Goal: Task Accomplishment & Management: Use online tool/utility

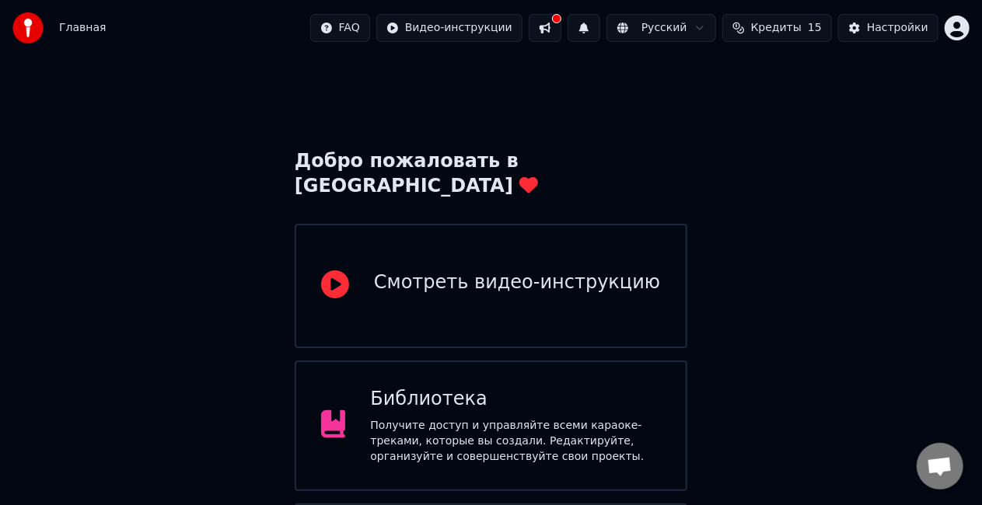
scroll to position [104, 0]
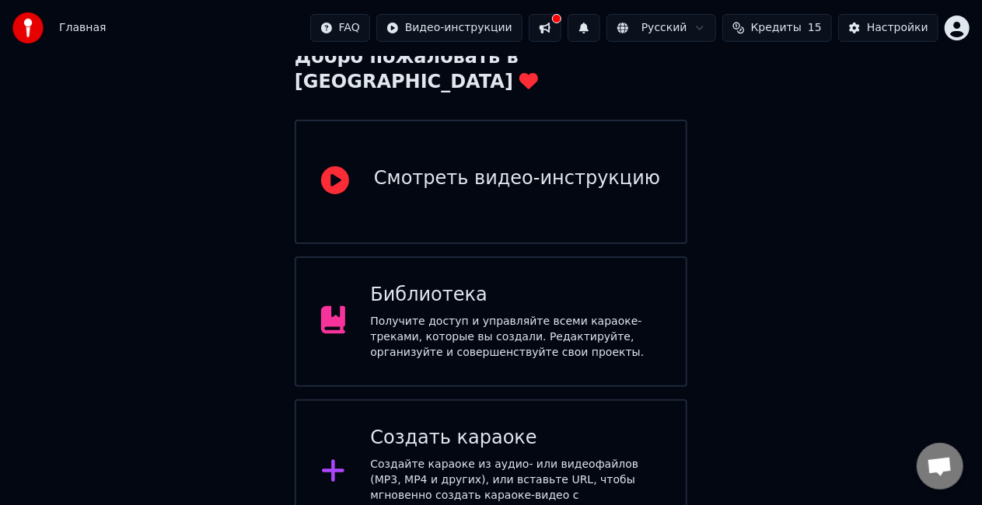
click at [540, 426] on div "Создать караоке" at bounding box center [515, 438] width 291 height 25
click at [530, 319] on div "Получите доступ и управляйте всеми караоке-треками, которые вы создали. Редакти…" at bounding box center [515, 337] width 291 height 47
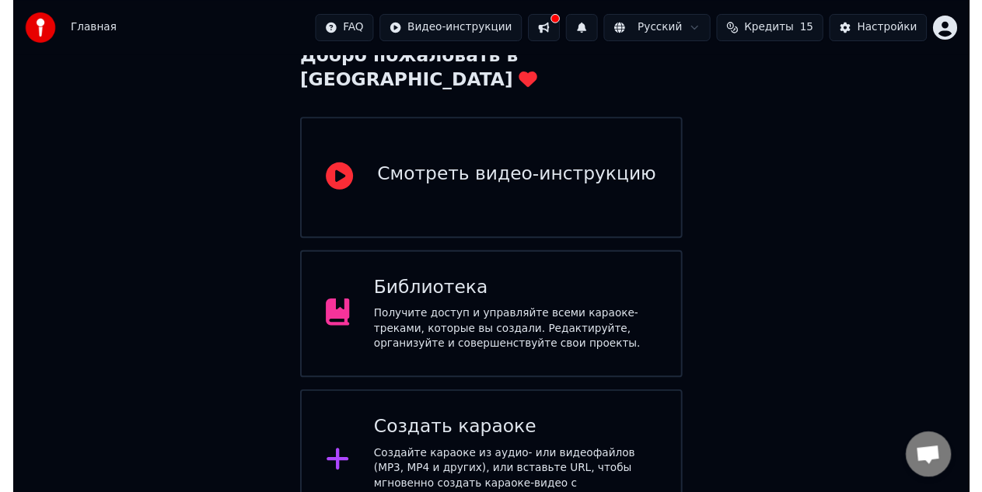
scroll to position [48, 0]
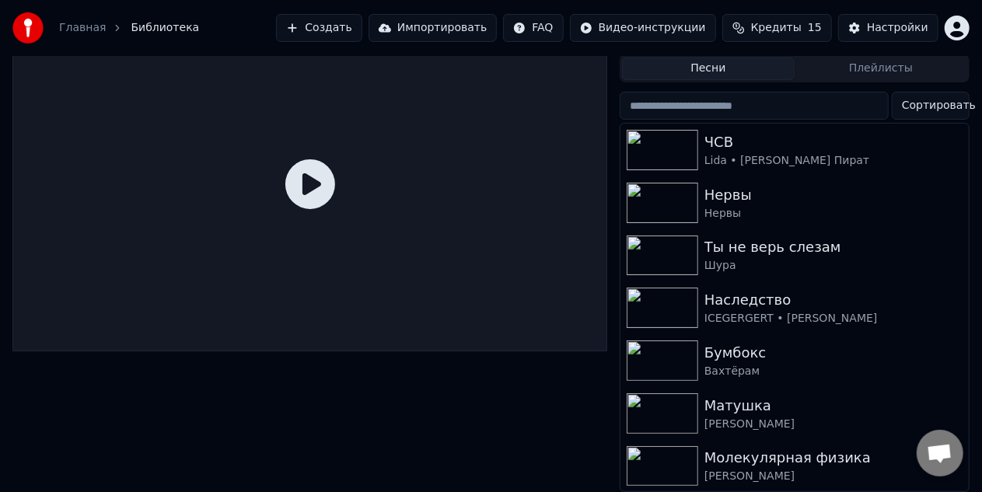
click at [362, 18] on button "Создать" at bounding box center [319, 28] width 86 height 28
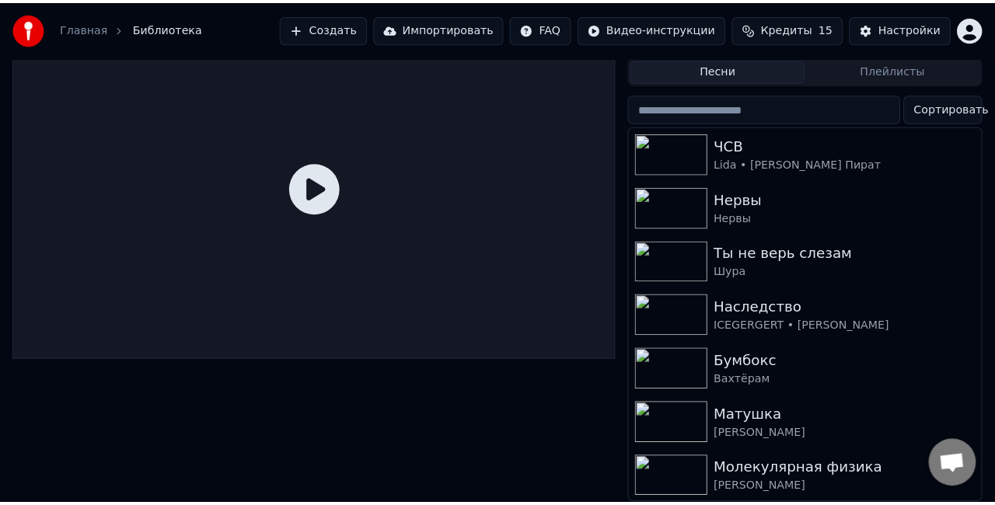
scroll to position [35, 0]
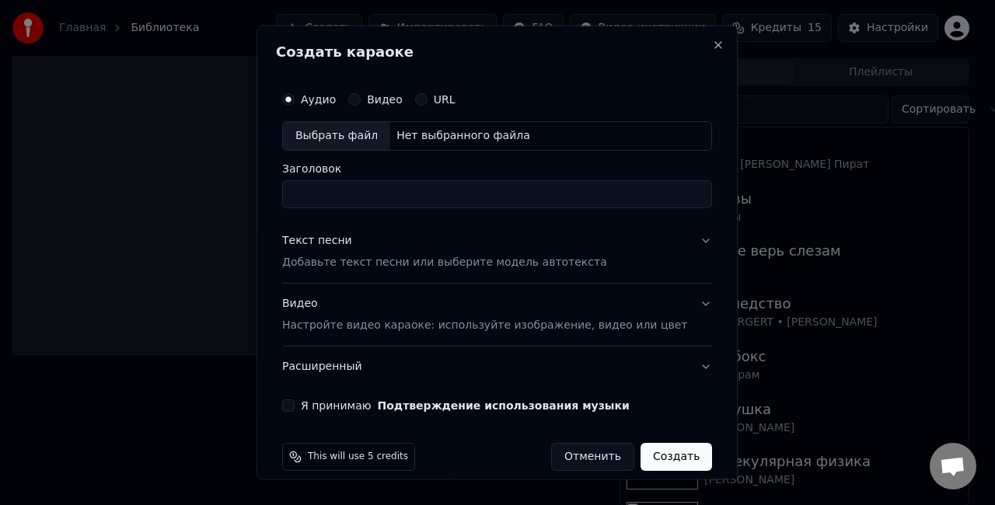
click at [421, 142] on div "Нет выбранного файла" at bounding box center [463, 136] width 146 height 16
type input "**********"
click at [470, 263] on p "Добавьте текст песни или выберите модель автотекста" at bounding box center [444, 262] width 325 height 16
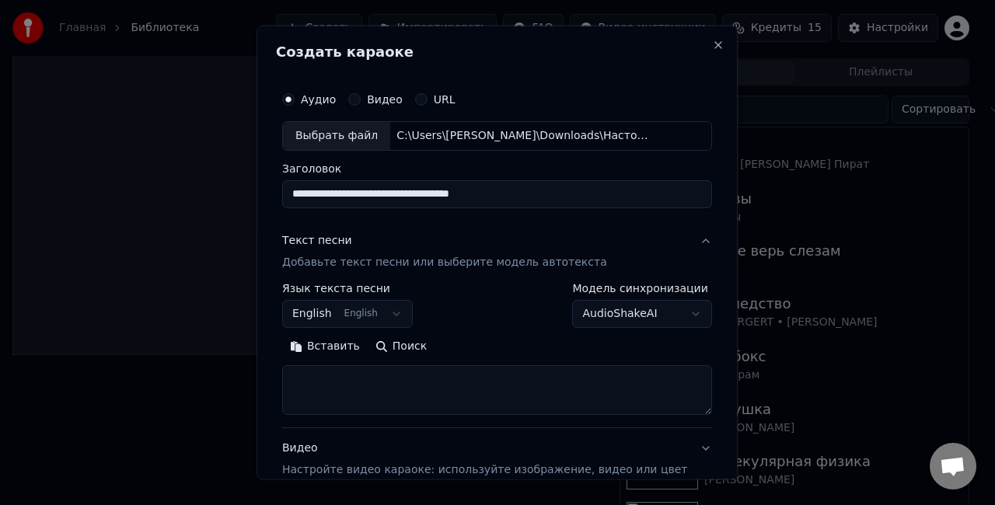
click at [400, 311] on body "**********" at bounding box center [491, 217] width 982 height 505
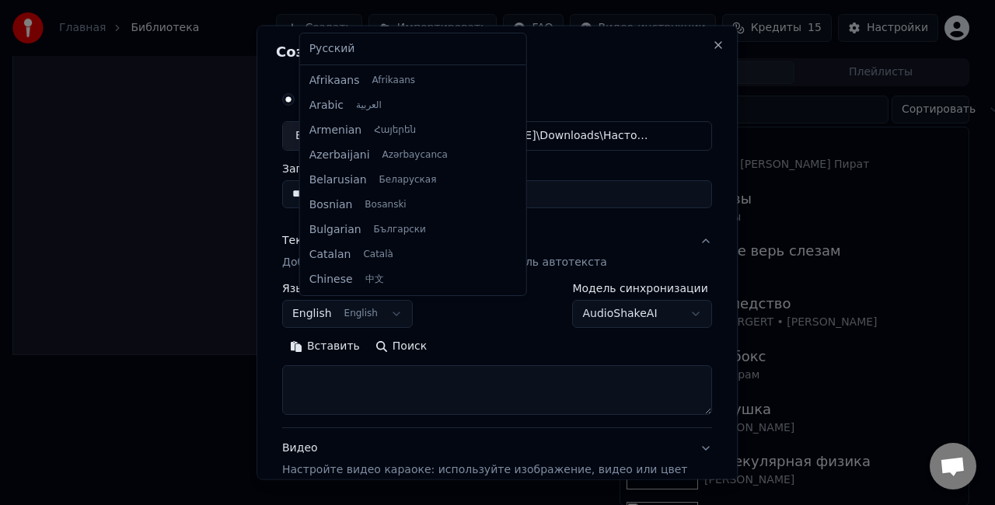
scroll to position [124, 0]
select select "**"
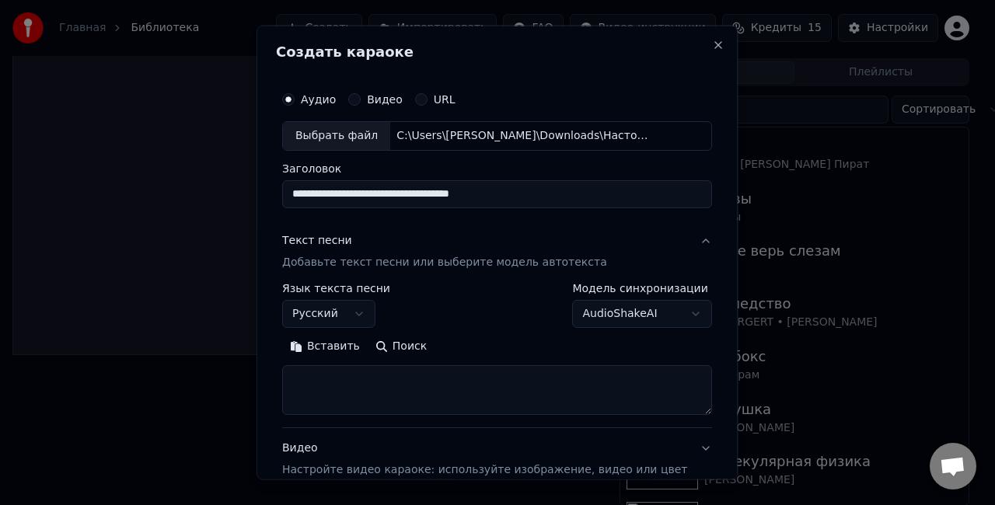
click at [431, 370] on textarea at bounding box center [497, 390] width 430 height 50
paste textarea "**********"
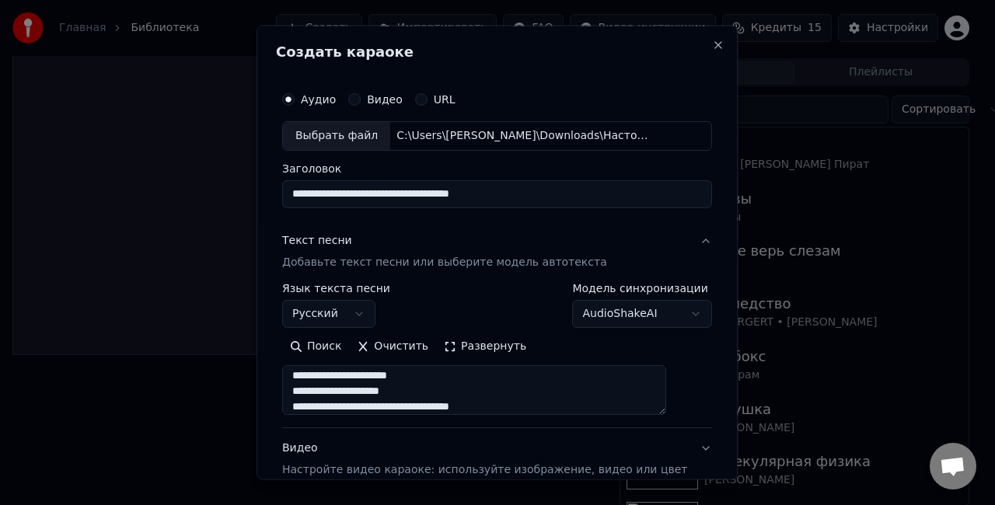
scroll to position [159, 0]
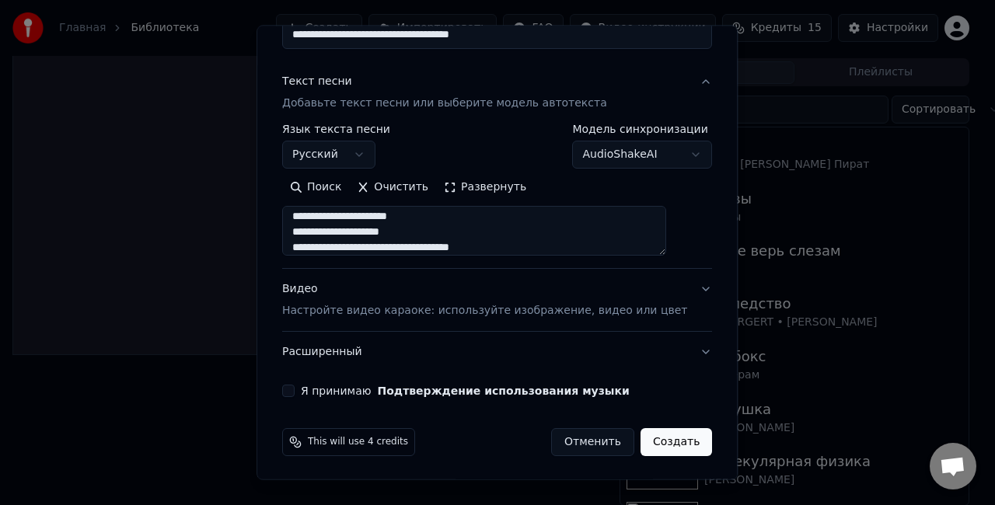
type textarea "**********"
click at [314, 390] on div "Я принимаю Подтверждение использования музыки" at bounding box center [497, 391] width 430 height 12
click at [295, 387] on button "Я принимаю Подтверждение использования музыки" at bounding box center [288, 391] width 12 height 12
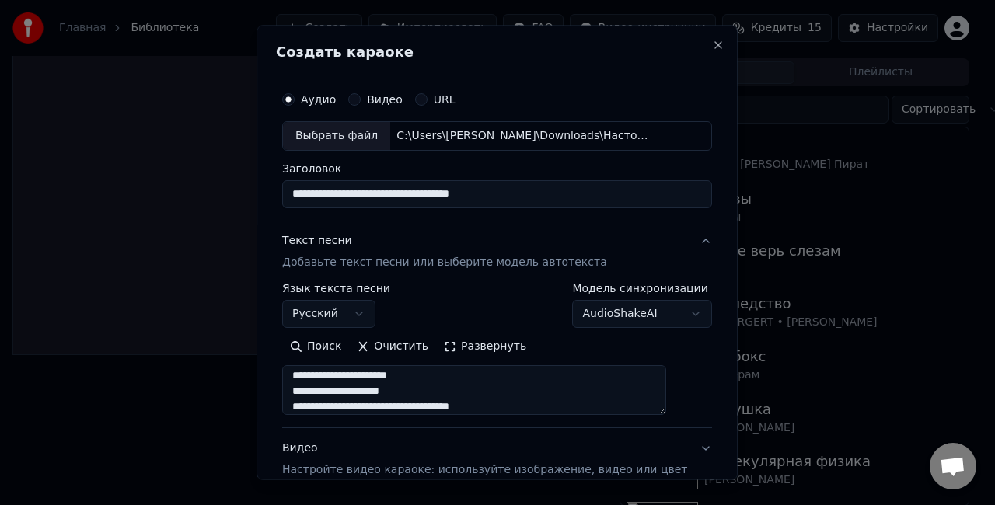
scroll to position [125, 0]
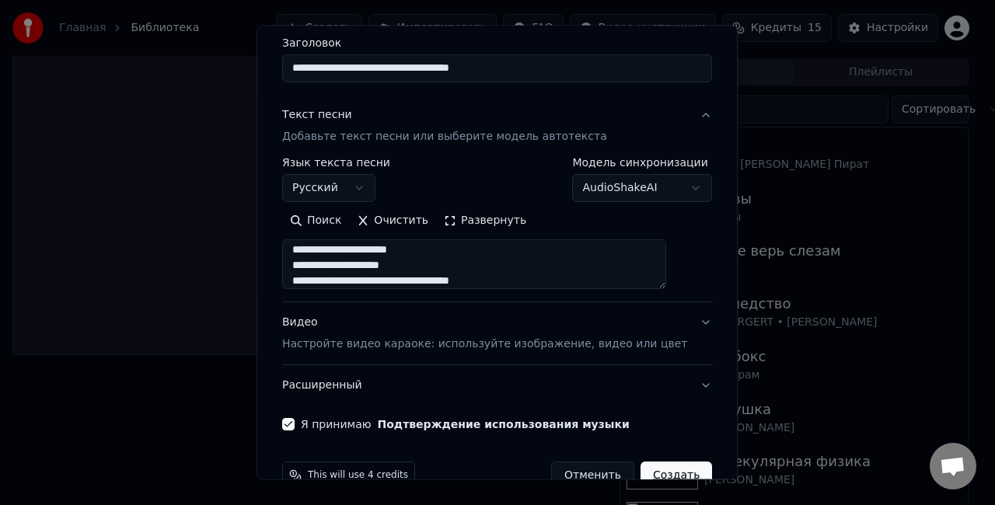
click at [660, 462] on button "Создать" at bounding box center [677, 476] width 72 height 28
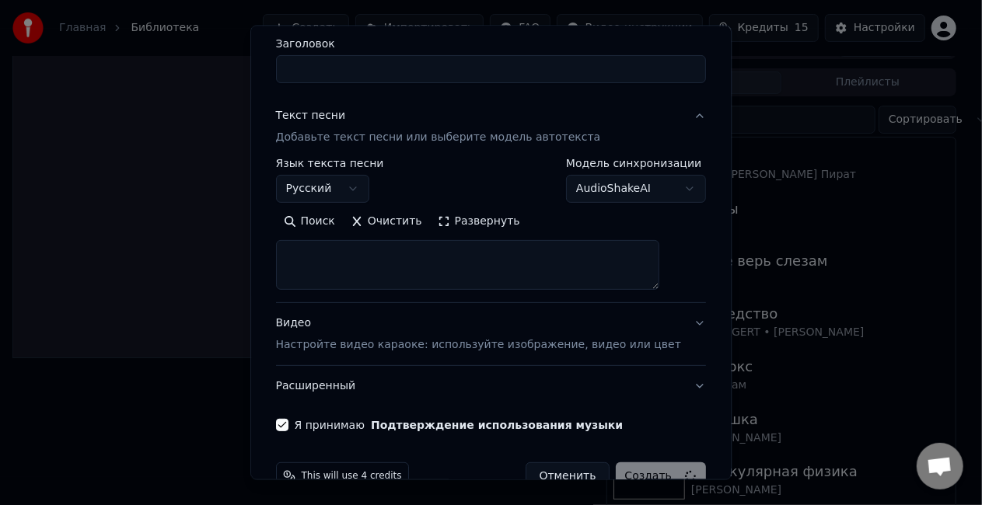
scroll to position [0, 0]
select select
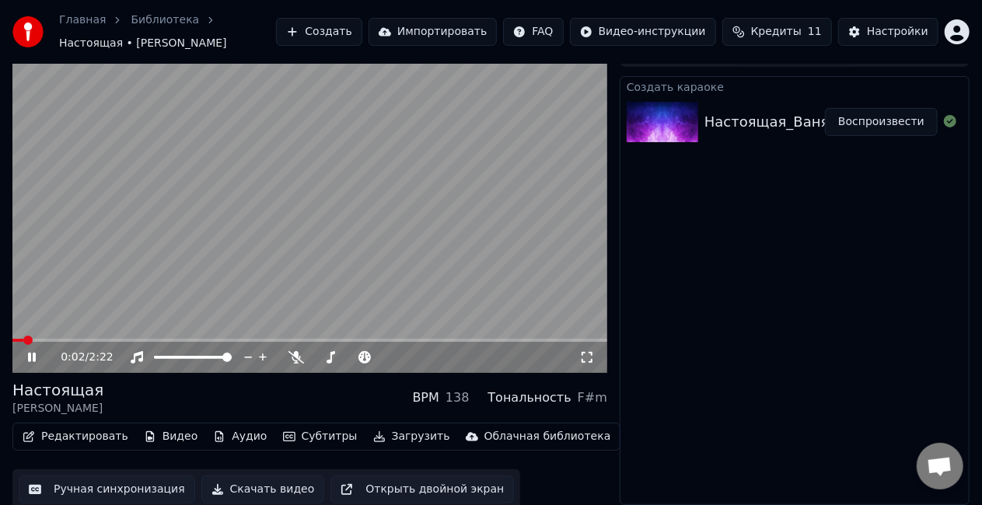
click at [442, 222] on video at bounding box center [309, 206] width 595 height 334
click at [296, 362] on icon at bounding box center [297, 357] width 16 height 12
click at [16, 345] on span at bounding box center [20, 340] width 9 height 9
click at [580, 358] on icon at bounding box center [587, 357] width 16 height 12
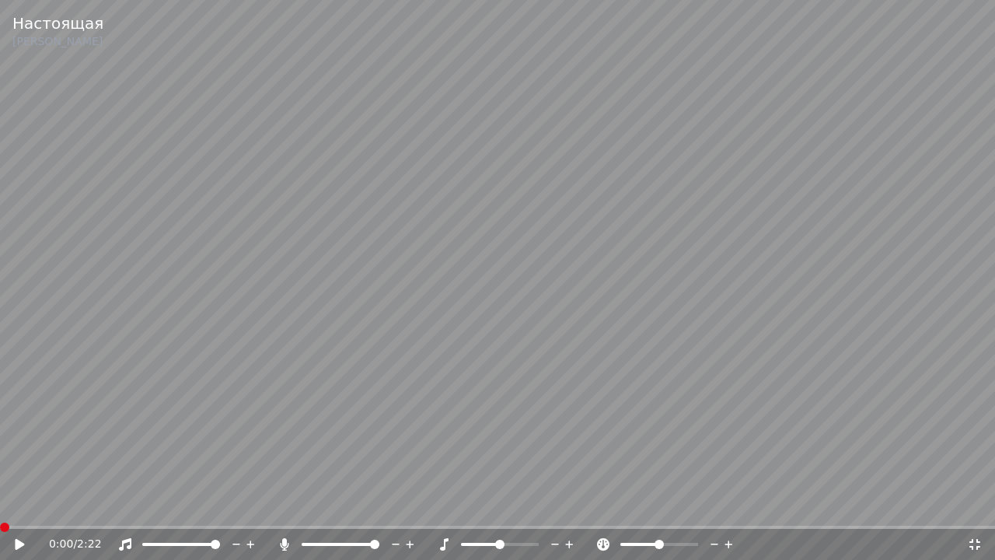
click at [527, 323] on video at bounding box center [497, 280] width 995 height 560
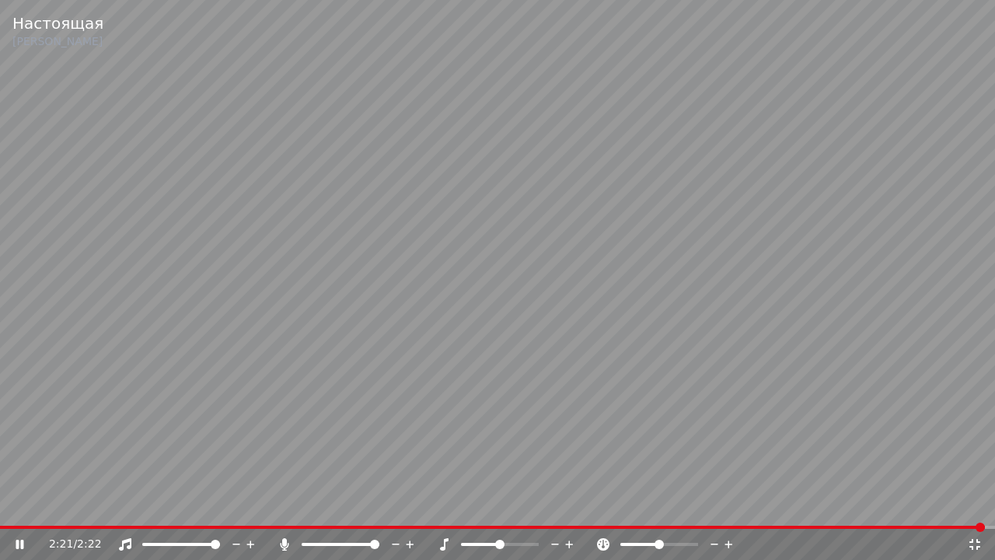
click at [624, 331] on video at bounding box center [497, 280] width 995 height 560
click at [974, 505] on icon at bounding box center [975, 544] width 16 height 12
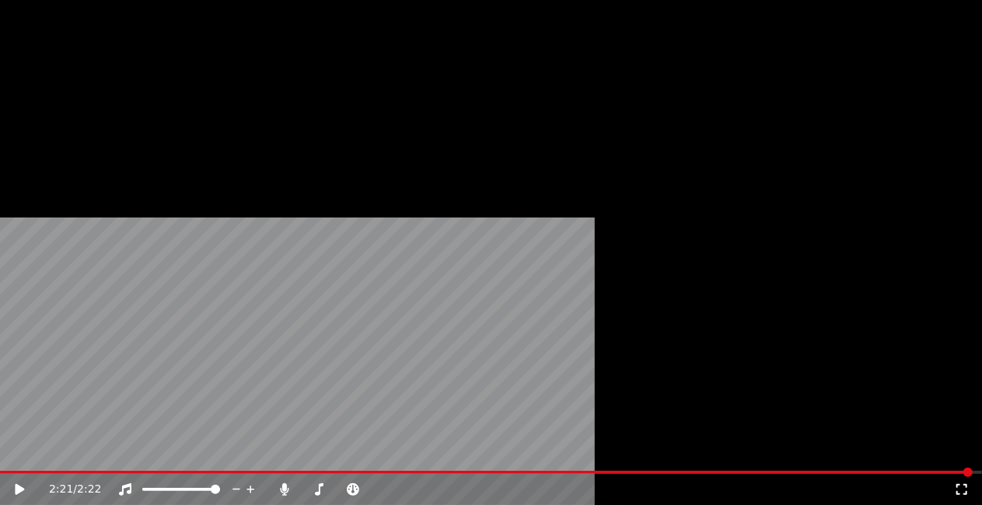
scroll to position [30, 0]
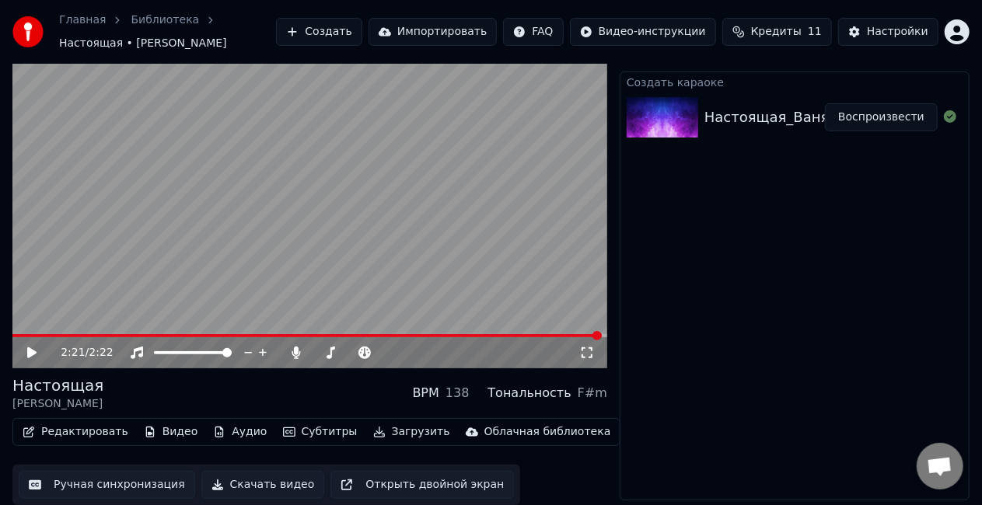
click at [132, 477] on button "Ручная синхронизация" at bounding box center [107, 485] width 177 height 28
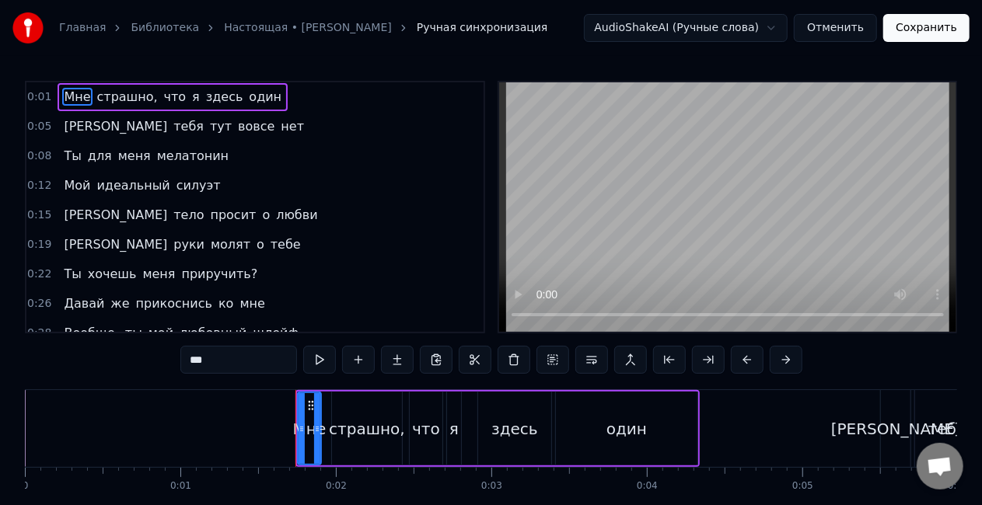
click at [166, 154] on span "мелатонин" at bounding box center [193, 156] width 75 height 18
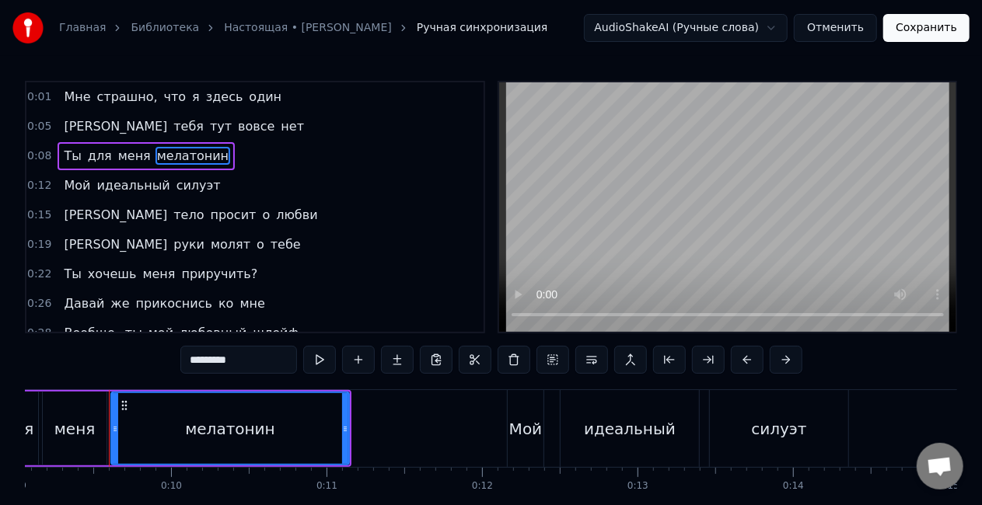
scroll to position [0, 1415]
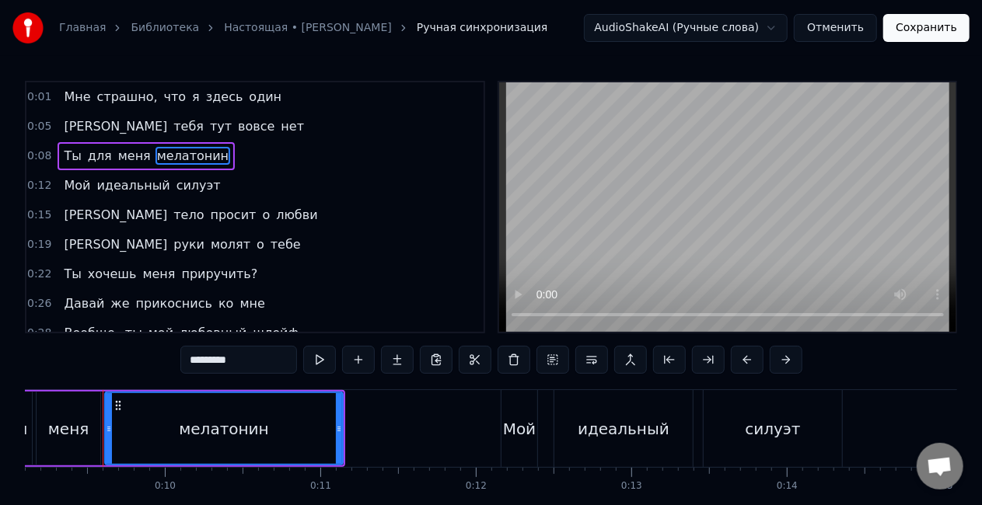
click at [268, 357] on input "*********" at bounding box center [238, 360] width 117 height 28
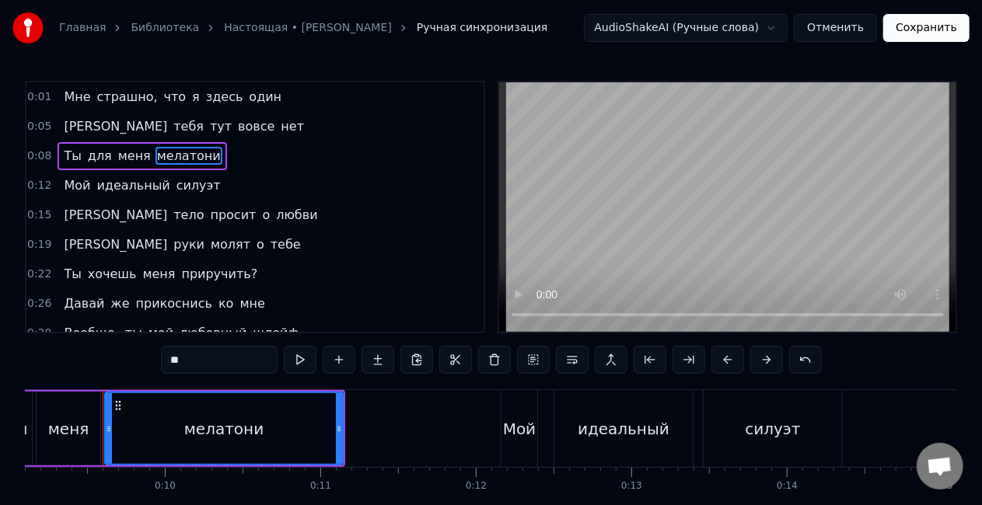
type input "*"
click at [269, 238] on span "тебе" at bounding box center [285, 245] width 33 height 18
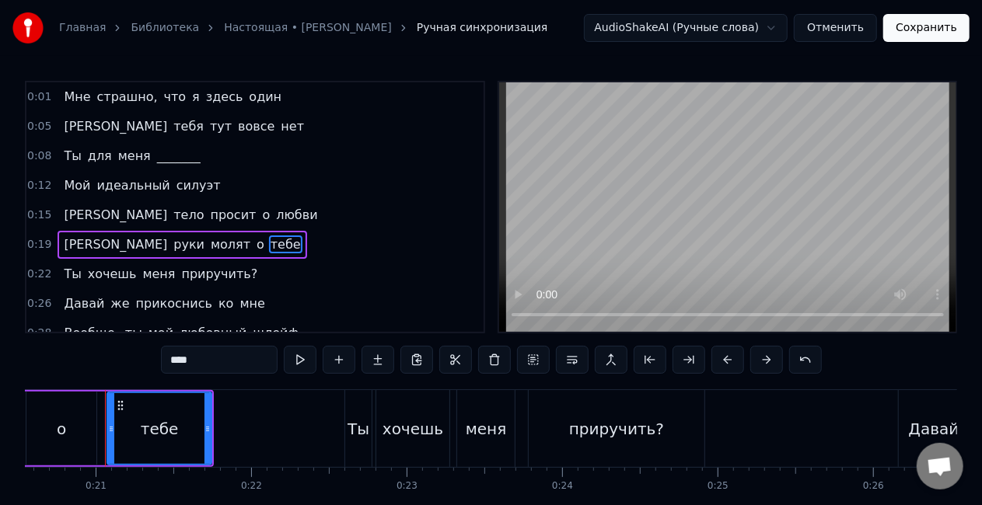
scroll to position [0, 3198]
click at [212, 361] on input "****" at bounding box center [219, 360] width 117 height 28
type input "*"
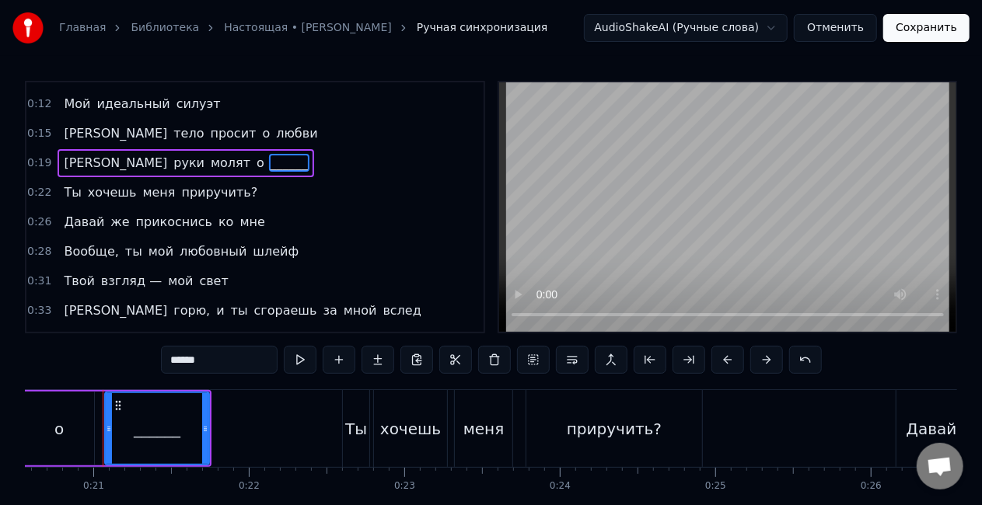
scroll to position [82, 0]
click at [146, 219] on span "прикоснись" at bounding box center [174, 221] width 79 height 18
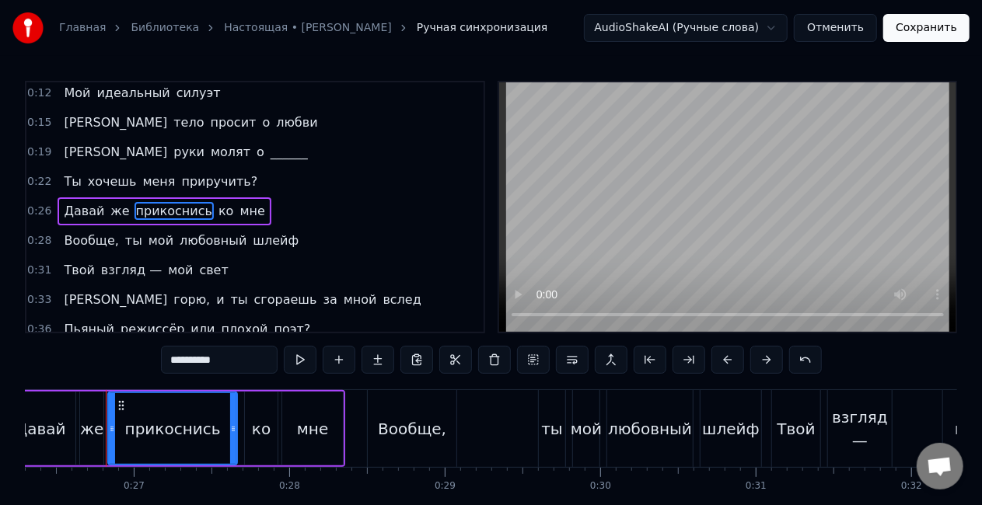
scroll to position [0, 4094]
click at [217, 208] on span "ко" at bounding box center [226, 211] width 18 height 18
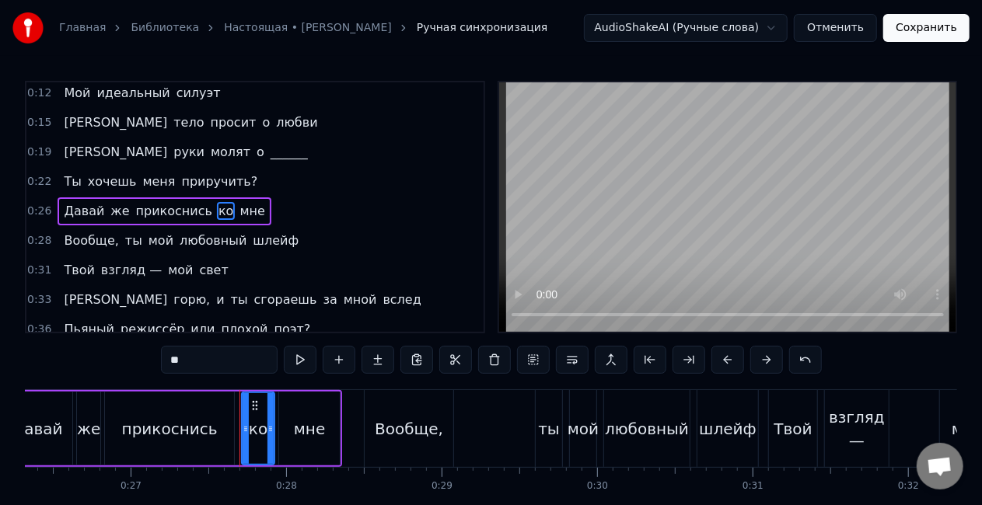
click at [221, 358] on input "**" at bounding box center [219, 360] width 117 height 28
type input "*"
click at [242, 202] on span "мне" at bounding box center [256, 211] width 28 height 18
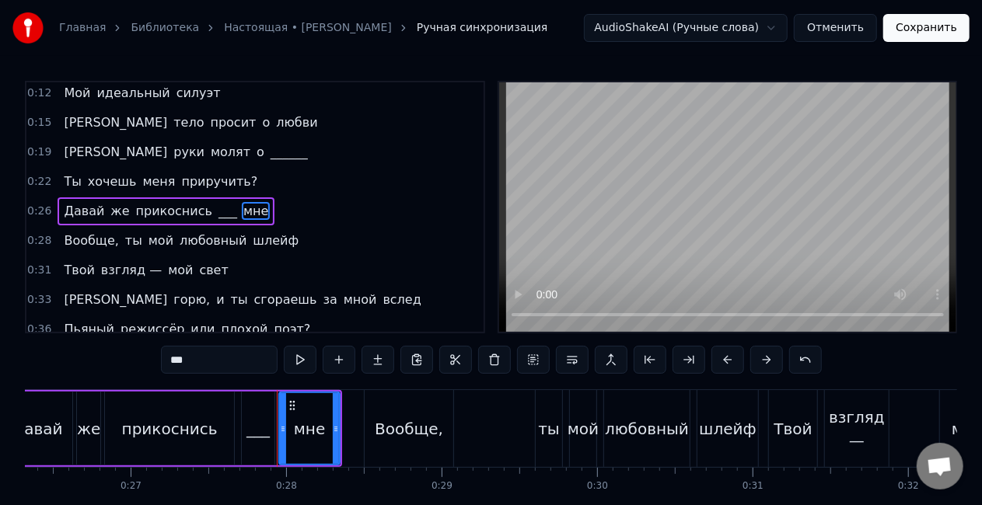
click at [222, 365] on input "***" at bounding box center [219, 360] width 117 height 28
type input "*"
click at [145, 208] on span "прикоснись" at bounding box center [174, 211] width 79 height 18
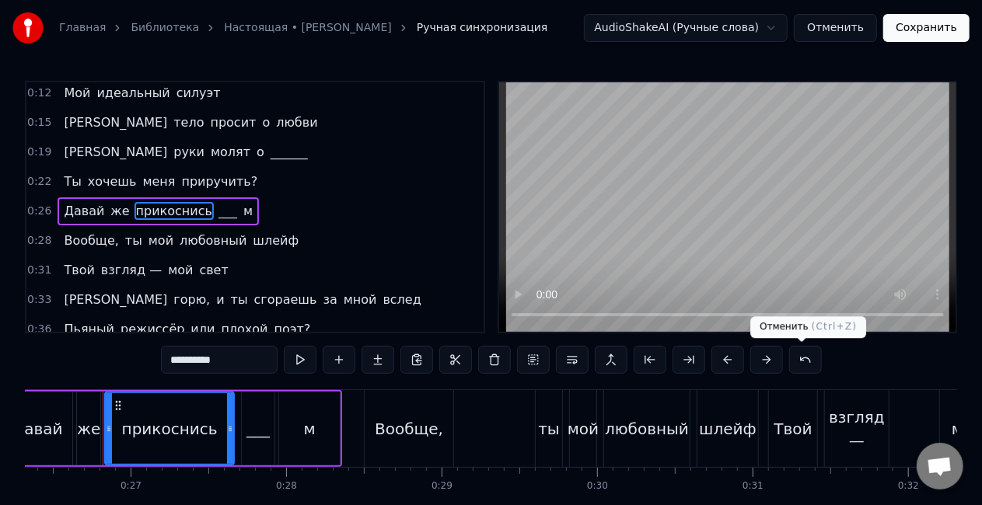
click at [795, 362] on button at bounding box center [805, 360] width 33 height 28
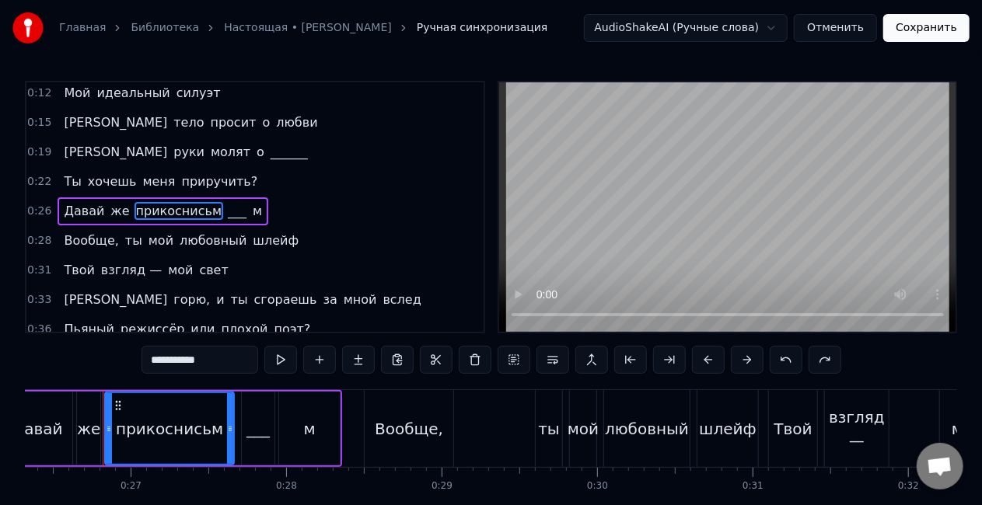
click at [795, 362] on button at bounding box center [786, 360] width 33 height 28
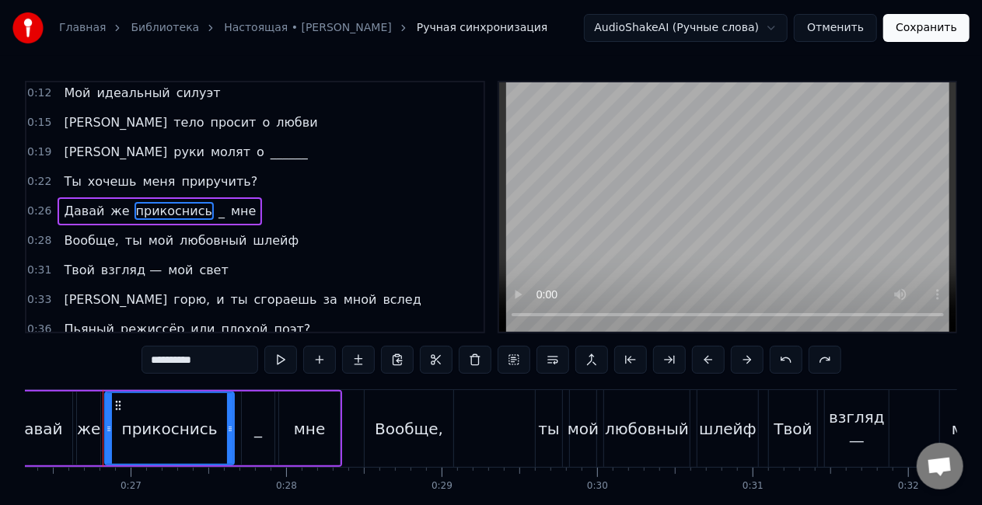
click at [795, 362] on button at bounding box center [786, 360] width 33 height 28
click at [821, 355] on button at bounding box center [825, 360] width 33 height 28
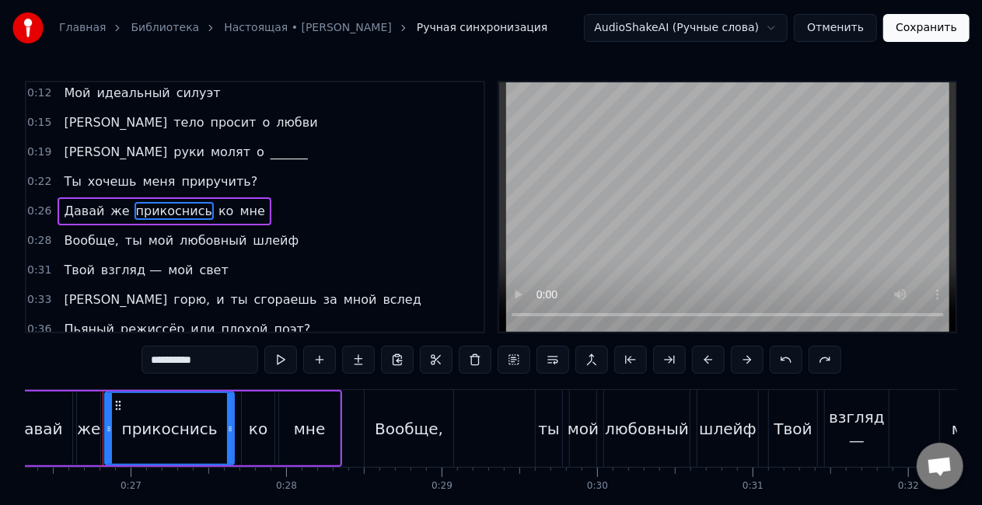
drag, startPoint x: 223, startPoint y: 362, endPoint x: 0, endPoint y: 414, distance: 229.2
click at [0, 414] on div "Главная Библиотека Настоящая • [PERSON_NAME] Ручная синхронизация AudioShakeAI …" at bounding box center [491, 273] width 982 height 547
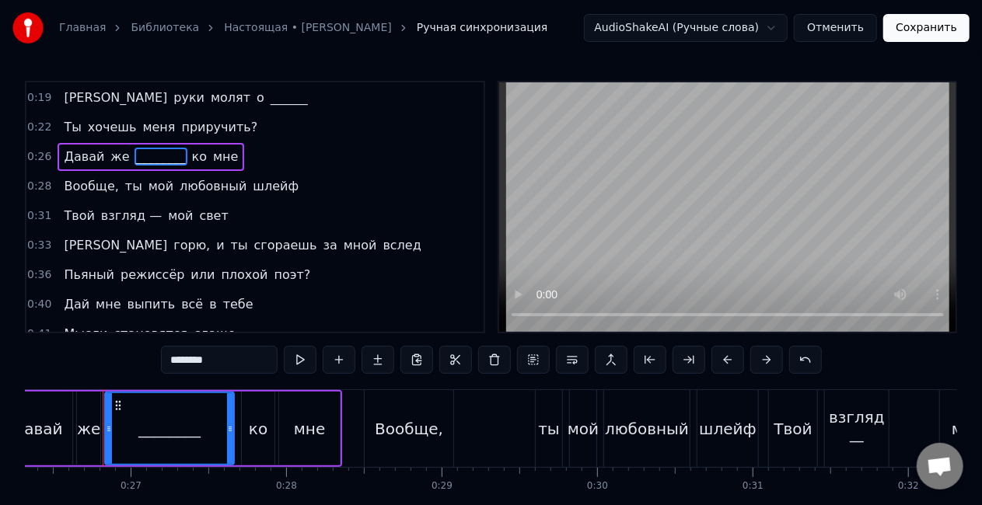
scroll to position [149, 0]
click at [155, 271] on span "режиссёр" at bounding box center [152, 273] width 67 height 18
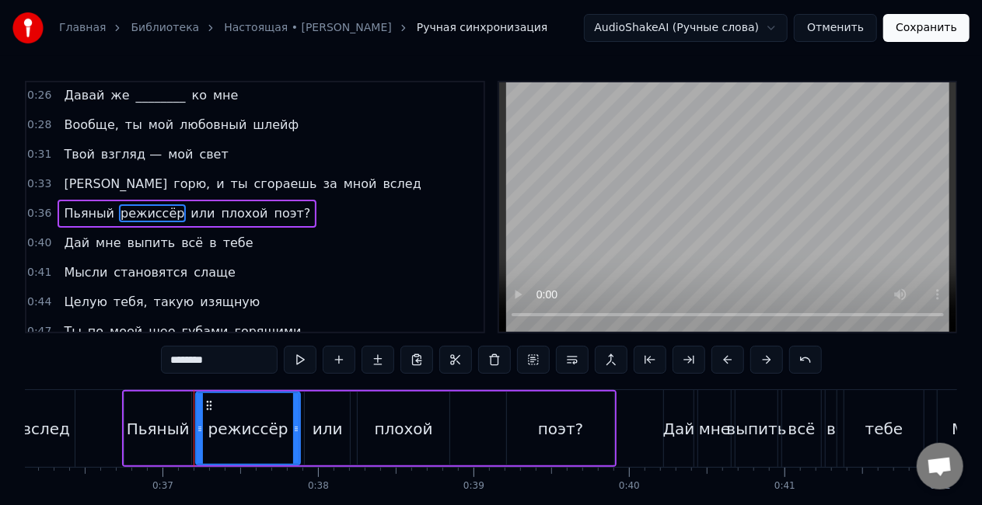
scroll to position [0, 5708]
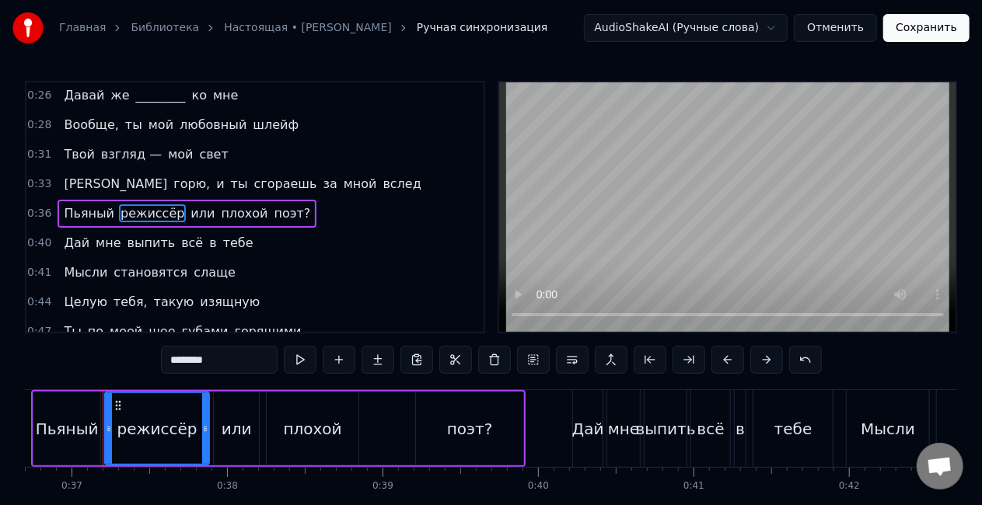
drag, startPoint x: 264, startPoint y: 358, endPoint x: 81, endPoint y: 389, distance: 186.0
click at [82, 389] on div "0:01 Мне страшно, что я здесь один 0:05 И тебя тут вовсе нет 0:08 Ты для меня _…" at bounding box center [491, 314] width 932 height 466
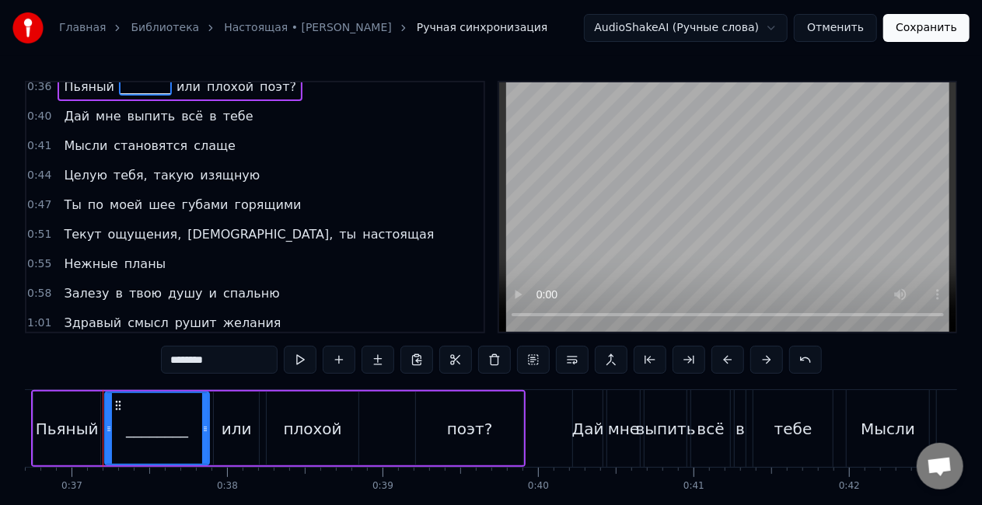
scroll to position [383, 0]
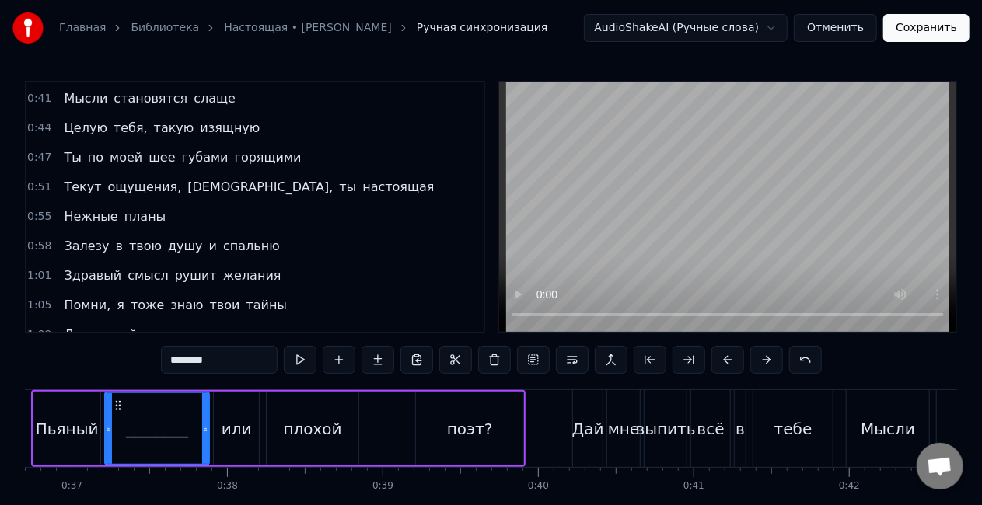
click at [171, 241] on span "душу" at bounding box center [185, 246] width 38 height 18
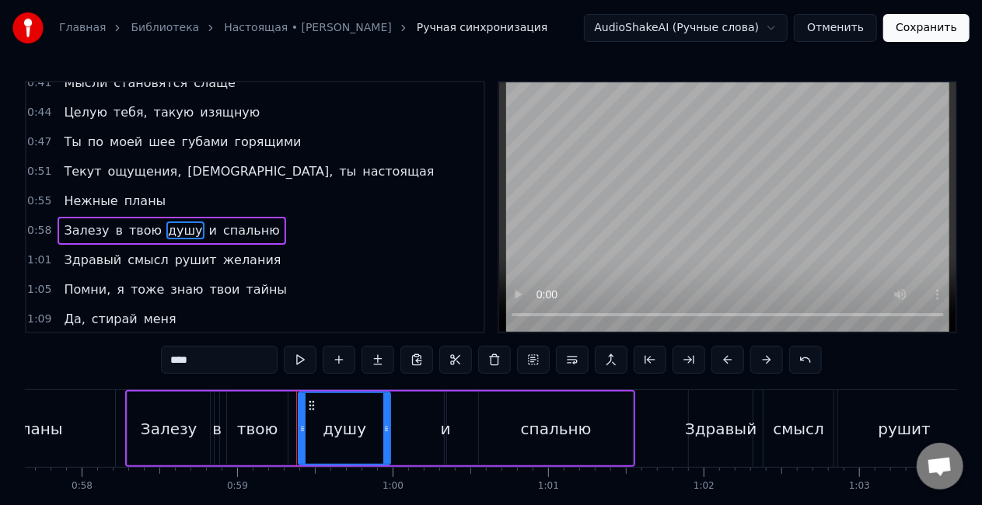
scroll to position [0, 9158]
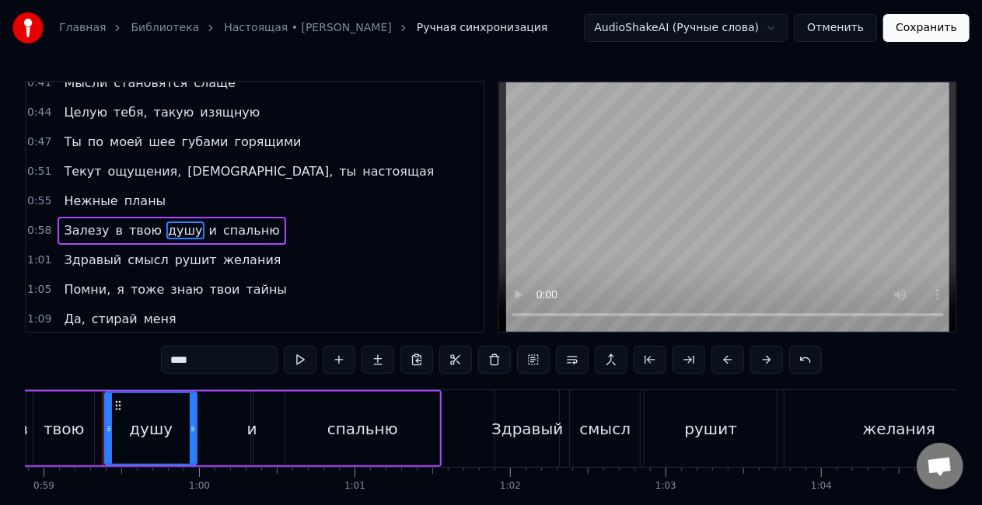
drag, startPoint x: 232, startPoint y: 364, endPoint x: 114, endPoint y: 365, distance: 118.2
click at [114, 365] on div "0:01 Мне страшно, что я здесь один 0:05 И тебя тут вовсе нет 0:08 Ты для меня _…" at bounding box center [491, 314] width 932 height 466
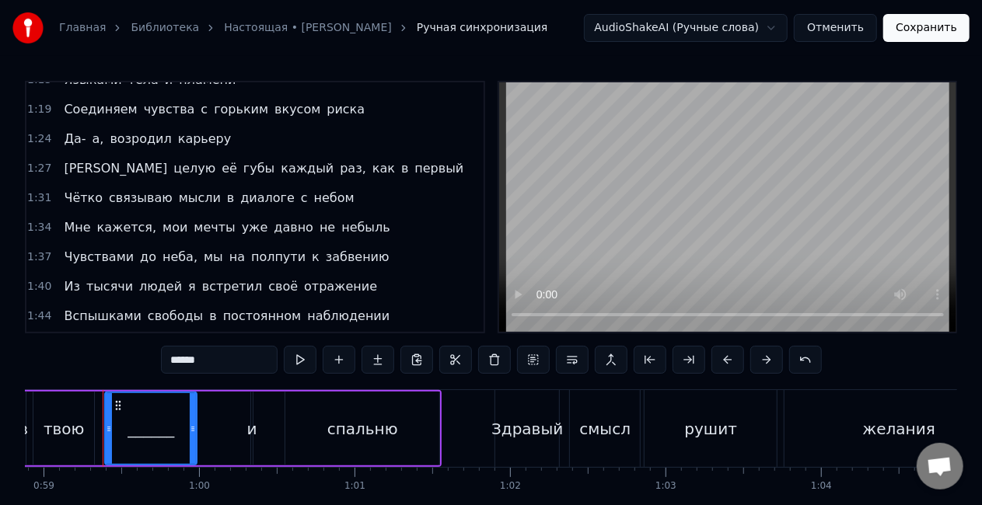
scroll to position [705, 0]
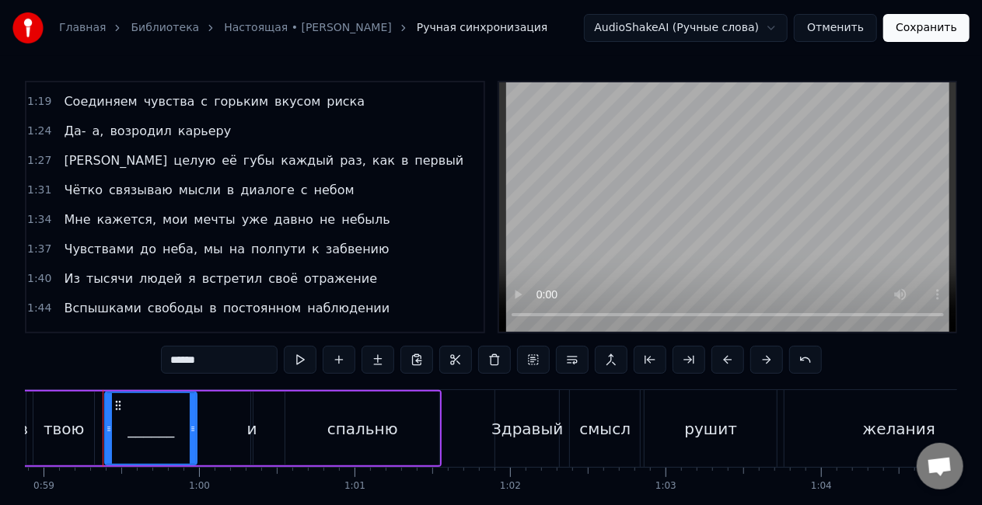
click at [313, 181] on span "небом" at bounding box center [335, 190] width 44 height 18
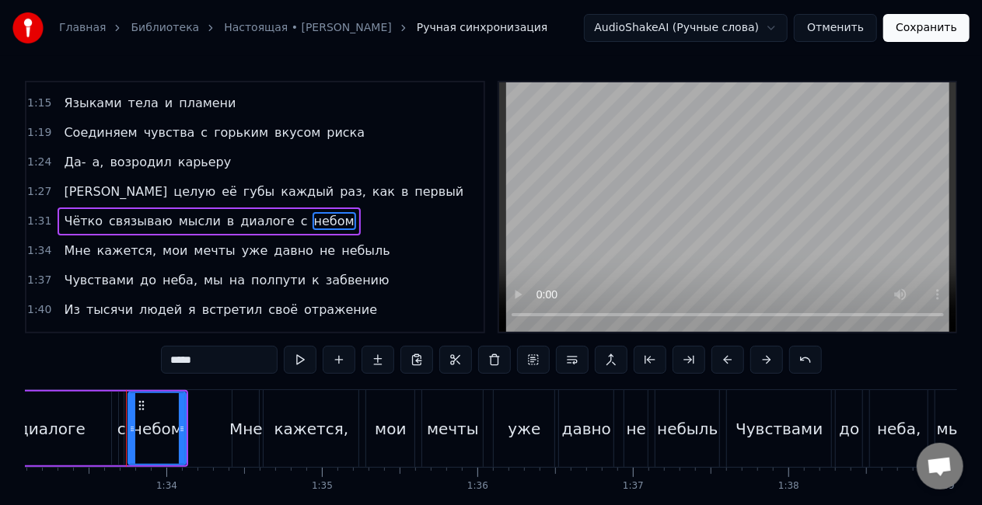
scroll to position [0, 14502]
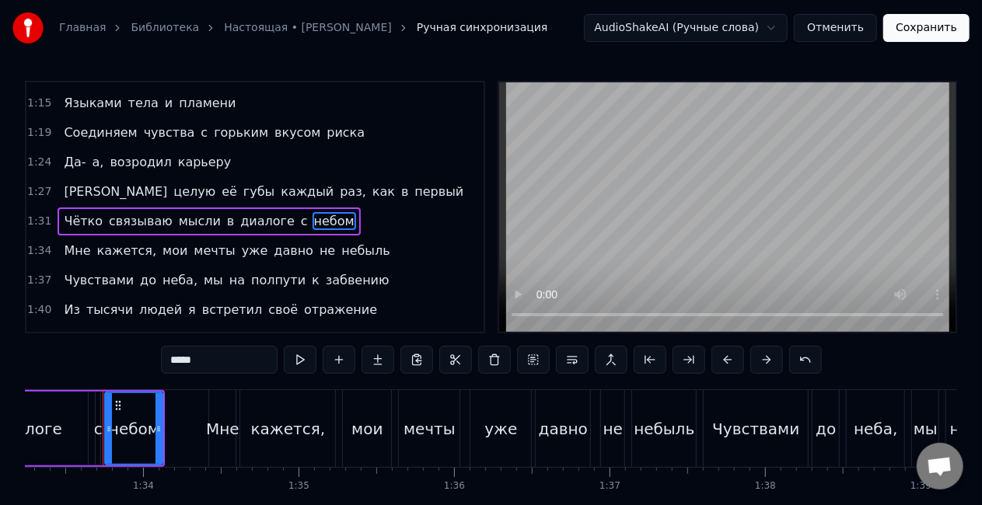
drag, startPoint x: 217, startPoint y: 356, endPoint x: 68, endPoint y: 375, distance: 149.7
click at [68, 375] on div "0:01 Мне страшно, что я здесь один 0:05 И тебя тут вовсе нет 0:08 Ты для меня _…" at bounding box center [491, 314] width 932 height 466
click at [303, 301] on span "отражение" at bounding box center [341, 310] width 76 height 18
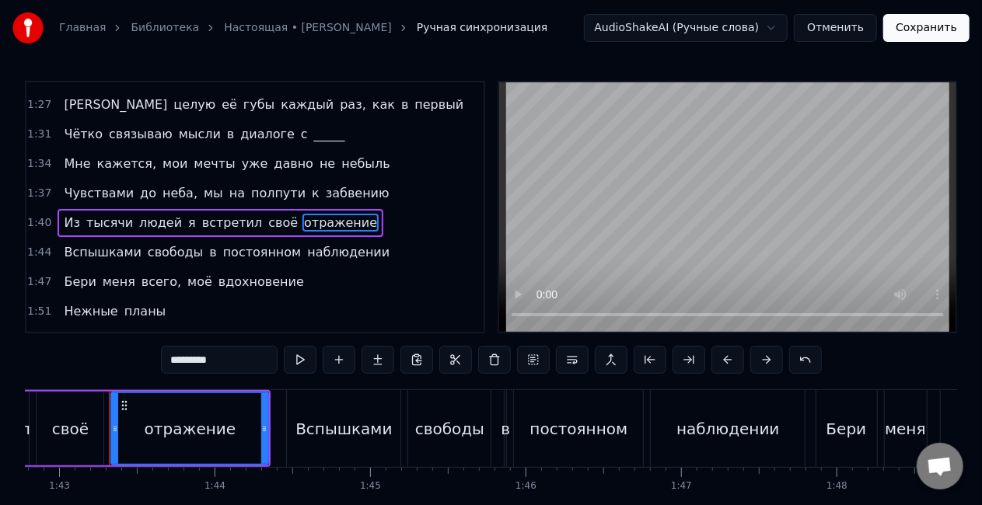
scroll to position [0, 15991]
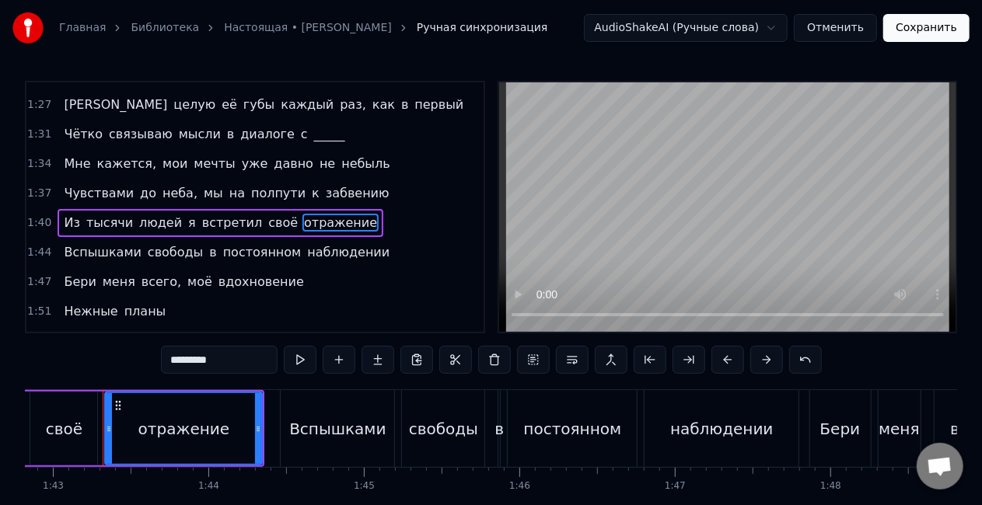
click at [243, 365] on input "*********" at bounding box center [219, 360] width 117 height 28
type input "*"
click at [142, 273] on span "всего," at bounding box center [161, 282] width 43 height 18
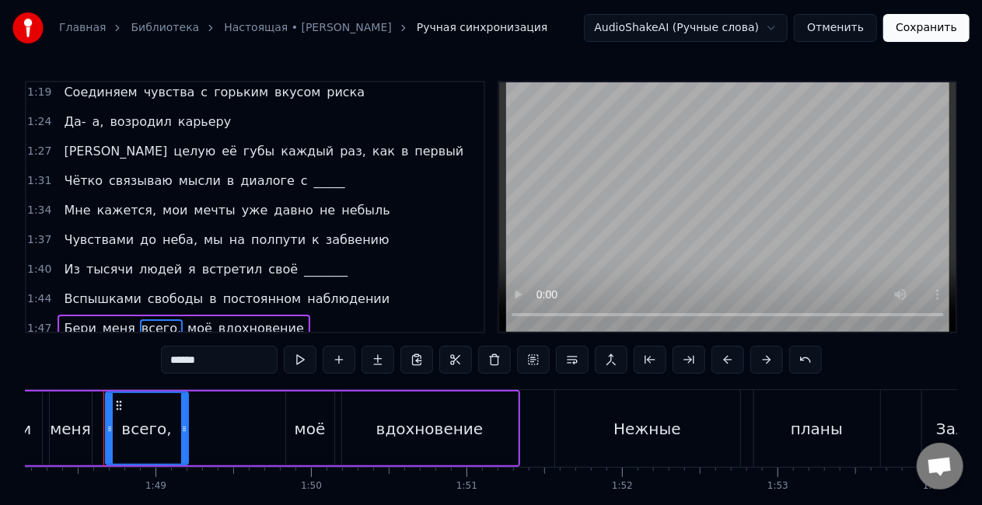
scroll to position [708, 0]
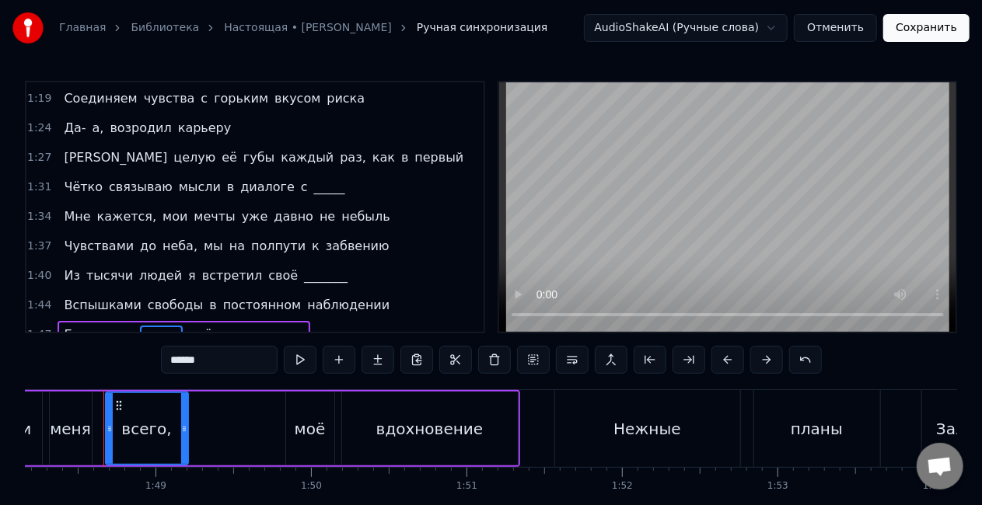
click at [198, 208] on span "мечты" at bounding box center [214, 217] width 44 height 18
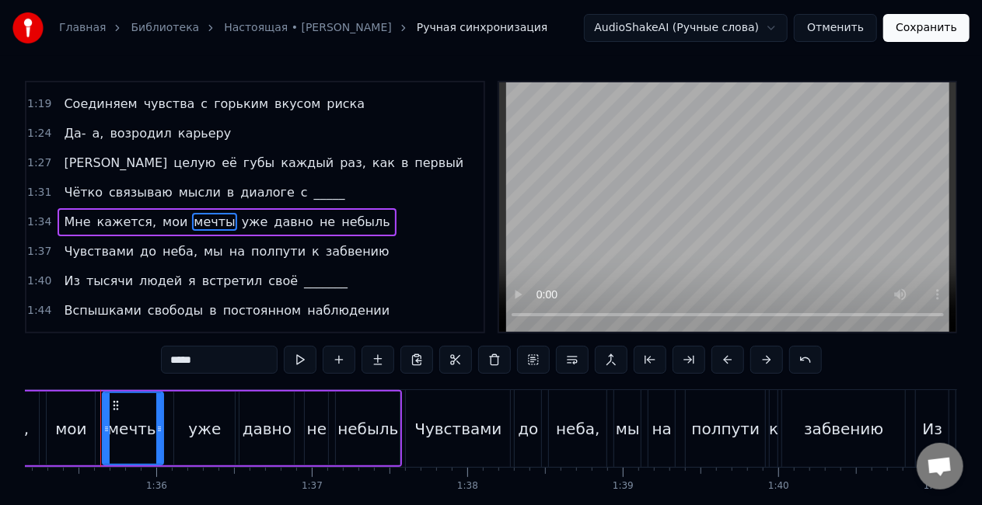
scroll to position [0, 14797]
click at [224, 355] on input "*****" at bounding box center [219, 360] width 117 height 28
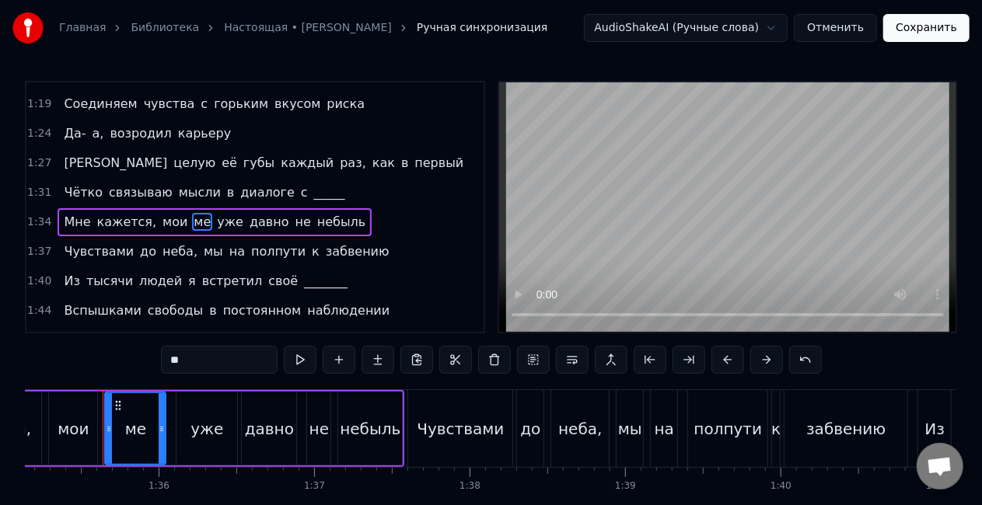
type input "*"
type input "*******"
click at [916, 31] on button "Сохранить" at bounding box center [926, 28] width 86 height 28
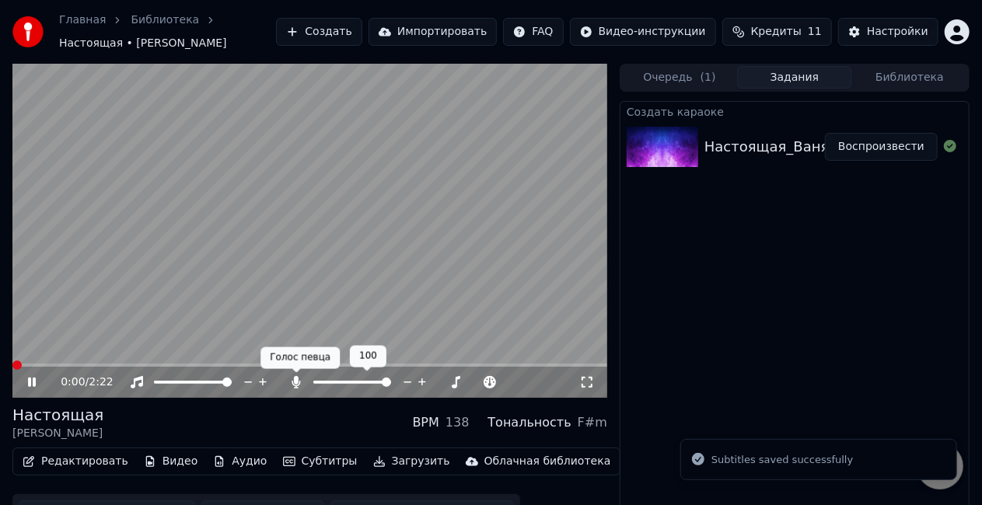
click at [297, 378] on icon at bounding box center [296, 382] width 9 height 12
click at [421, 253] on video at bounding box center [309, 231] width 595 height 334
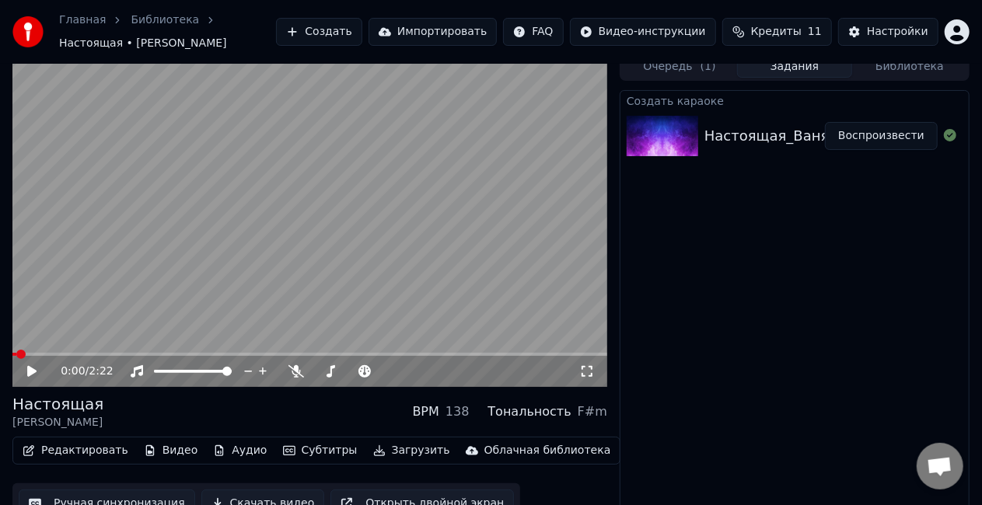
scroll to position [30, 0]
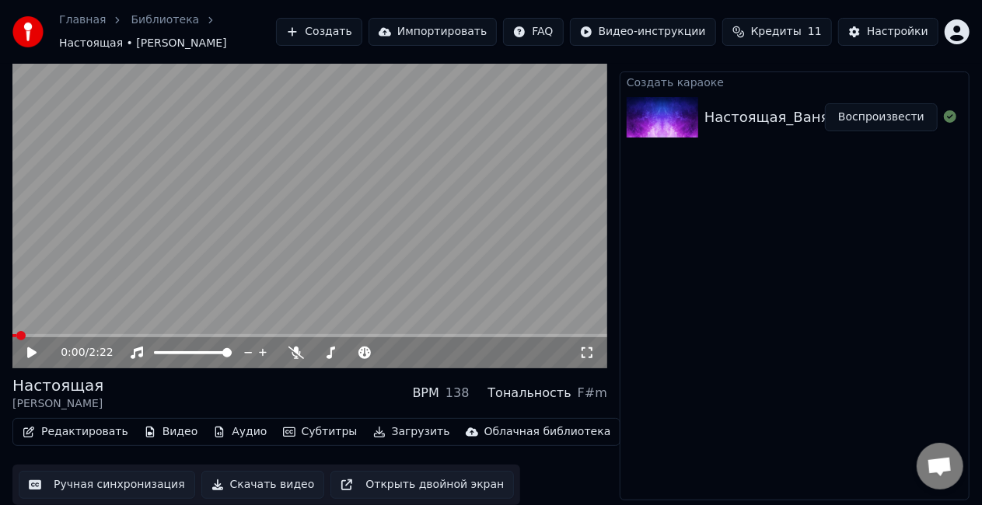
click at [243, 490] on button "Скачать видео" at bounding box center [263, 485] width 124 height 28
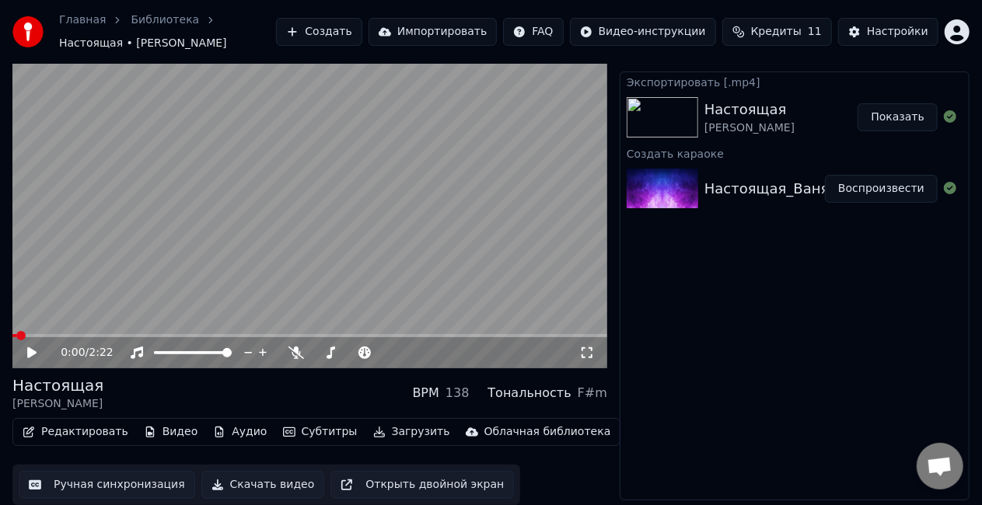
click at [362, 29] on button "Создать" at bounding box center [319, 32] width 86 height 28
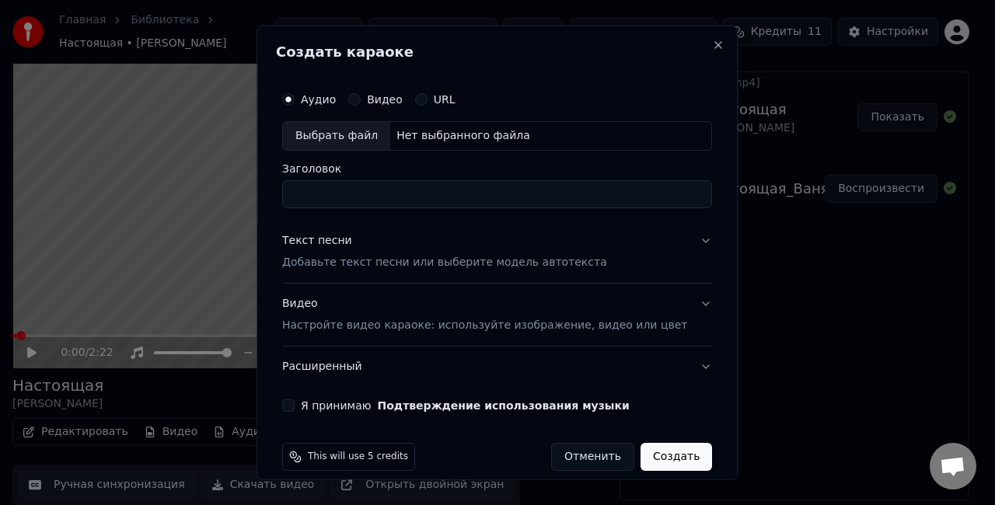
click at [467, 135] on div "Нет выбранного файла" at bounding box center [463, 136] width 146 height 16
click at [428, 138] on div "Нет выбранного файла" at bounding box center [463, 136] width 146 height 16
type input "**********"
click at [385, 264] on p "Добавьте текст песни или выберите модель автотекста" at bounding box center [444, 262] width 325 height 16
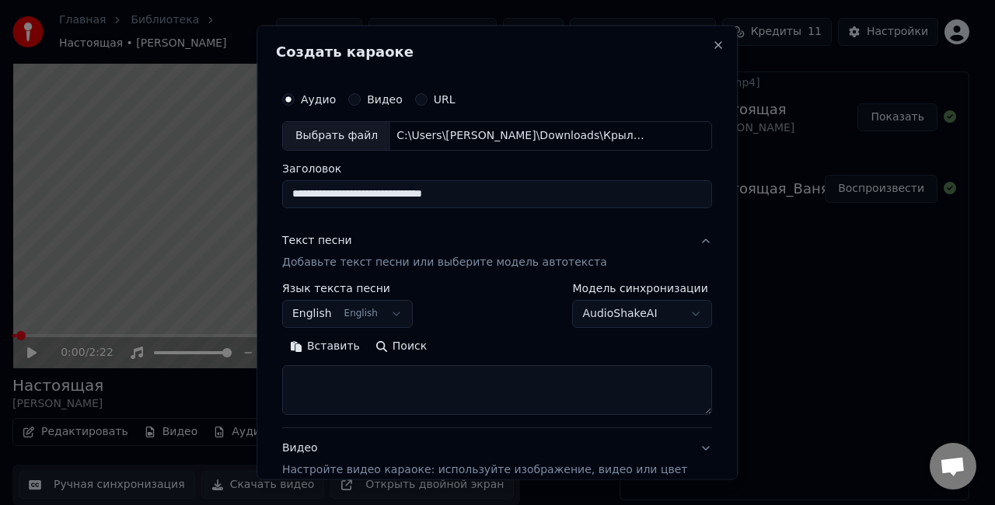
click at [383, 303] on body "**********" at bounding box center [491, 222] width 982 height 505
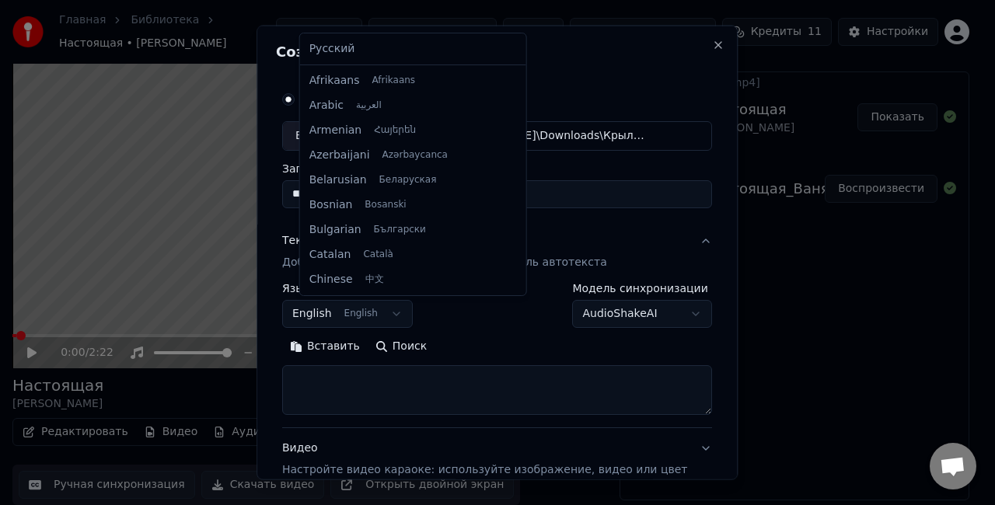
scroll to position [124, 0]
select select "**"
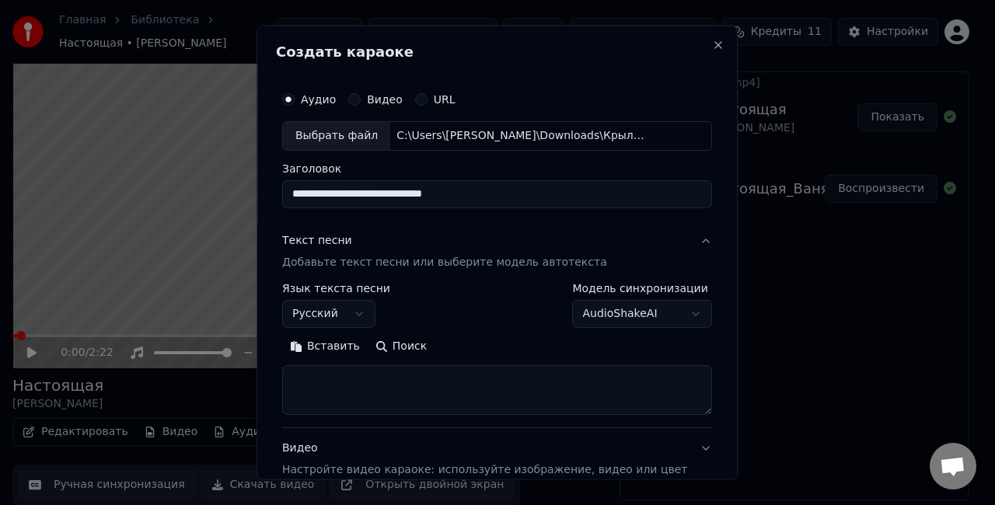
click at [467, 380] on textarea at bounding box center [497, 390] width 430 height 50
paste textarea "**********"
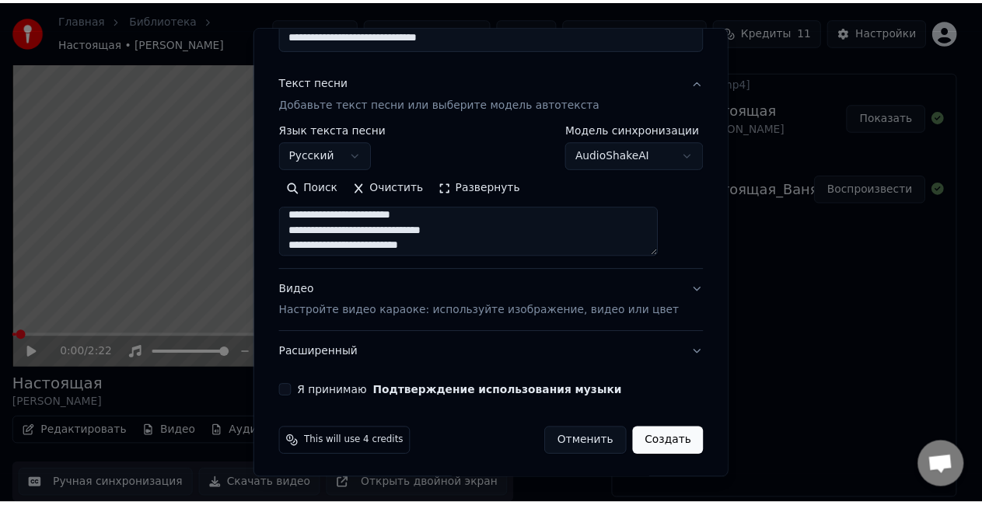
scroll to position [0, 0]
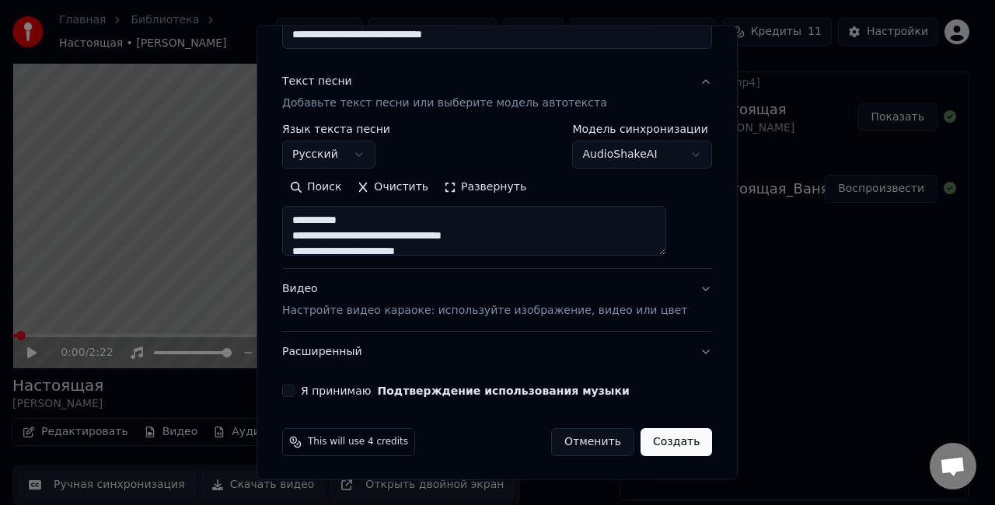
type textarea "**********"
click at [313, 392] on div "Я принимаю Подтверждение использования музыки" at bounding box center [497, 391] width 430 height 12
click at [295, 392] on button "Я принимаю Подтверждение использования музыки" at bounding box center [288, 391] width 12 height 12
click at [652, 450] on button "Создать" at bounding box center [677, 442] width 72 height 28
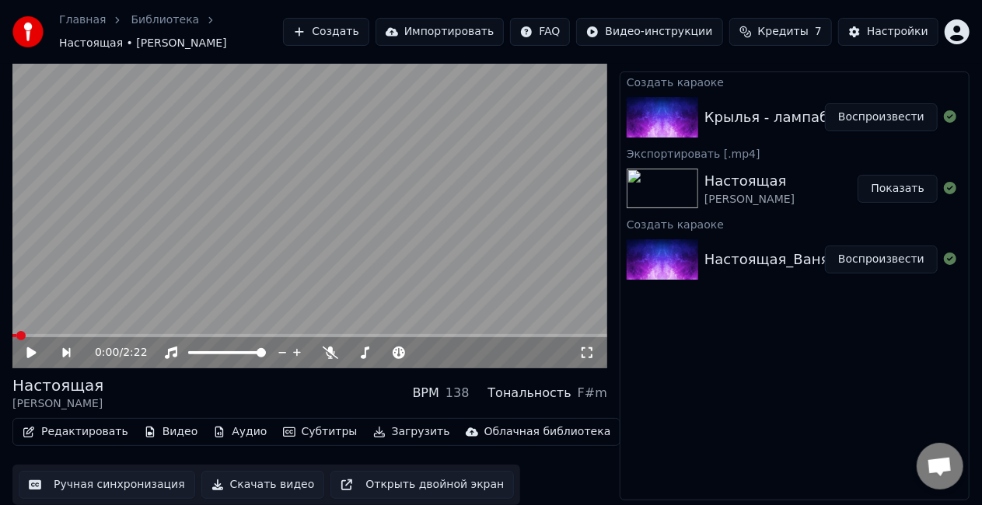
click at [904, 124] on button "Воспроизвести" at bounding box center [881, 117] width 113 height 28
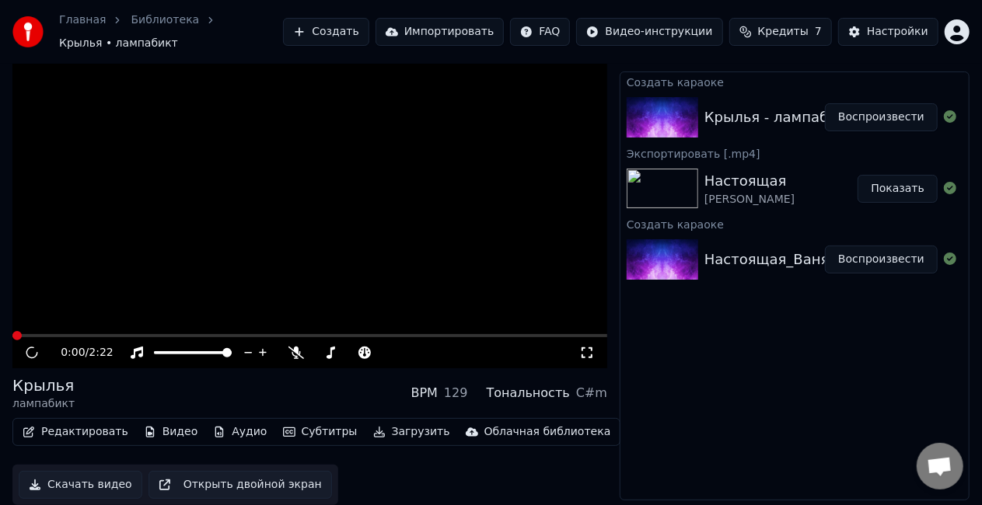
scroll to position [22, 0]
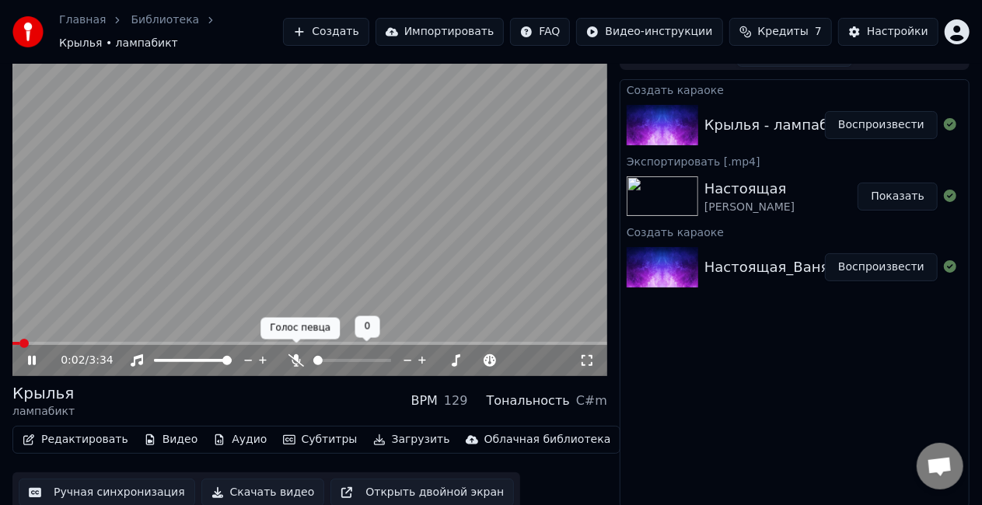
click at [299, 356] on icon at bounding box center [297, 361] width 16 height 12
click at [582, 356] on icon at bounding box center [587, 360] width 11 height 11
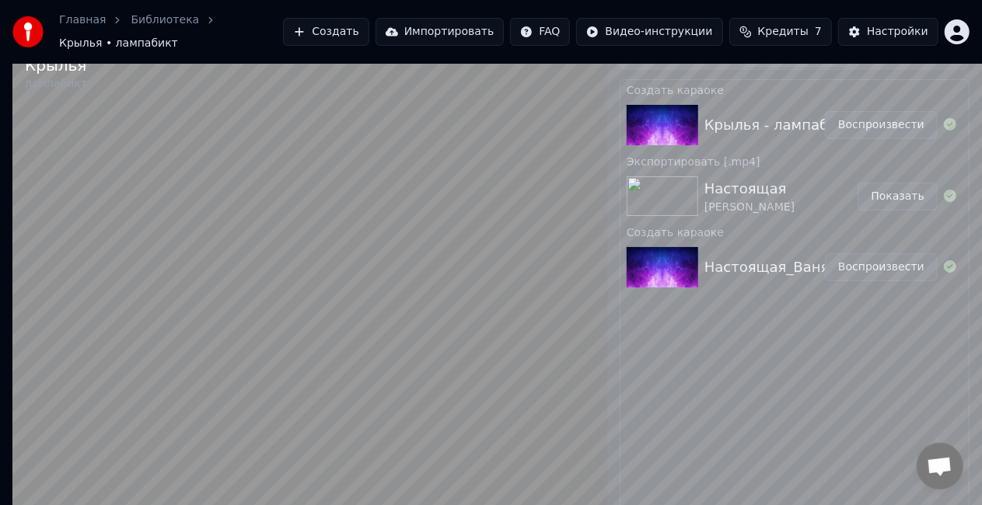
scroll to position [9, 0]
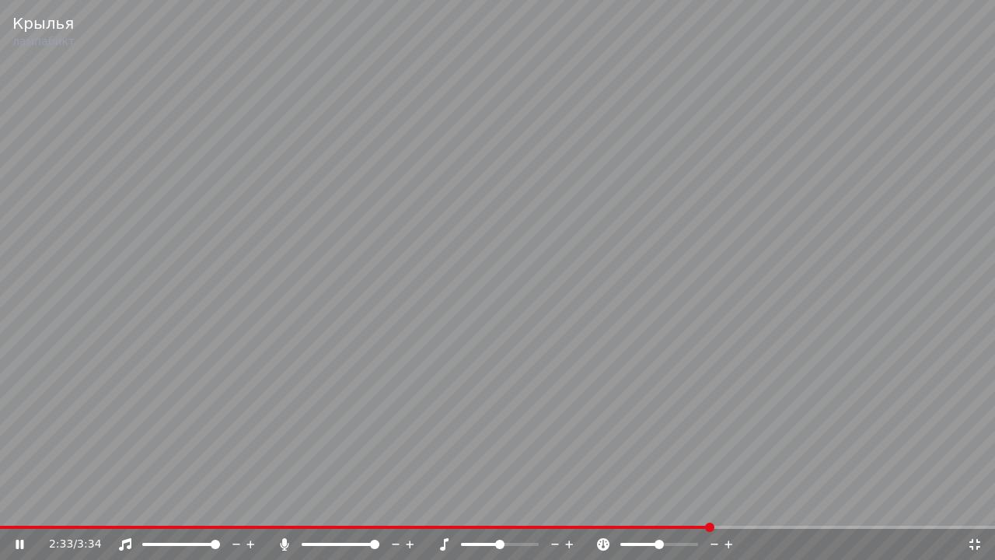
click at [977, 505] on icon at bounding box center [975, 544] width 11 height 11
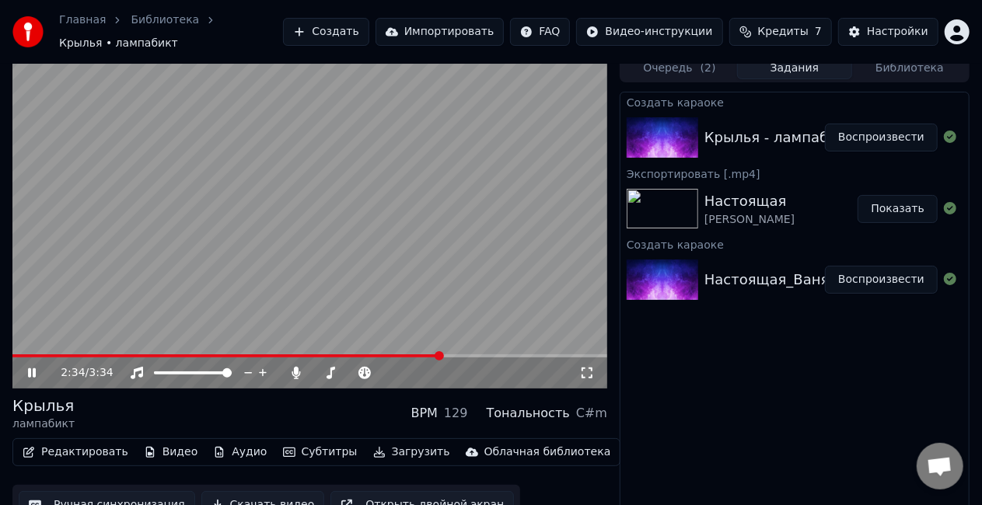
click at [407, 252] on video at bounding box center [309, 221] width 595 height 334
click at [291, 367] on icon at bounding box center [297, 373] width 16 height 12
click at [123, 494] on button "Ручная синхронизация" at bounding box center [107, 505] width 177 height 28
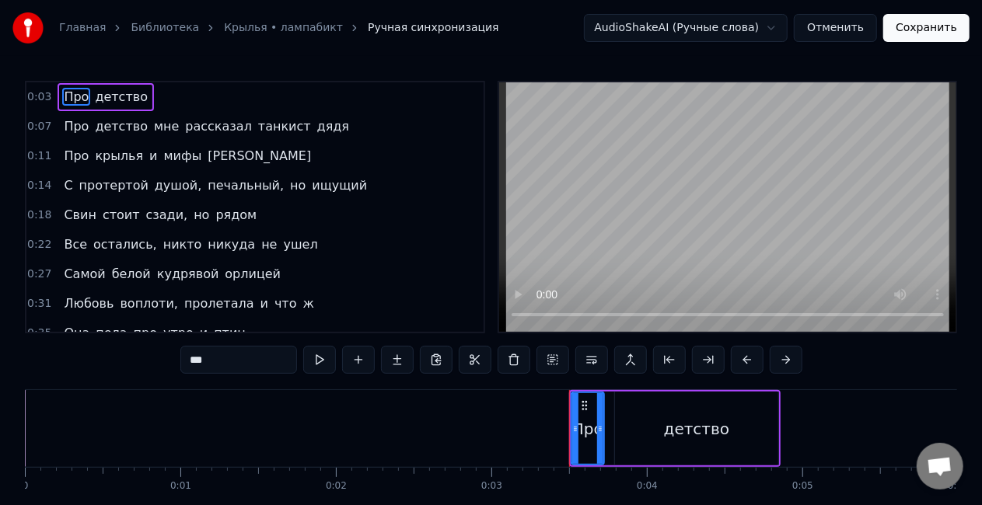
click at [206, 163] on span "[PERSON_NAME]" at bounding box center [259, 156] width 107 height 18
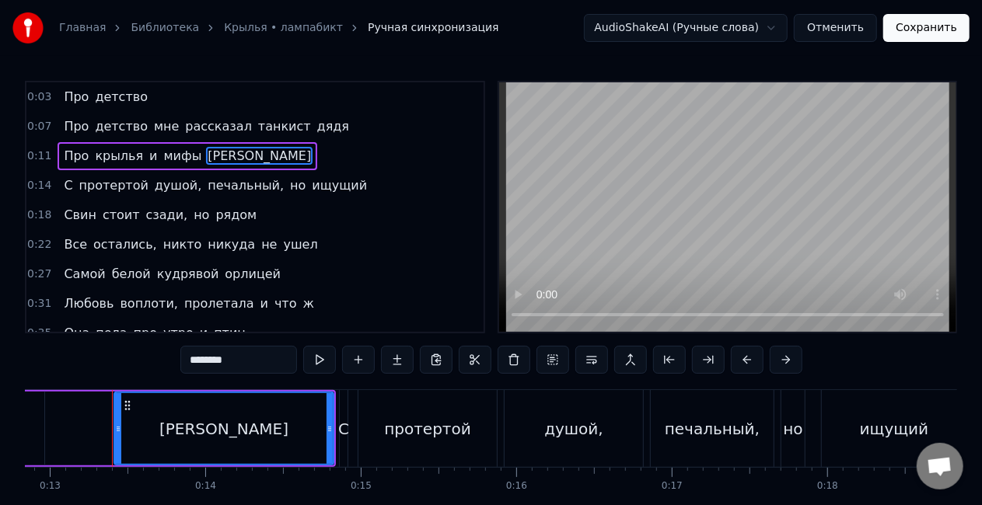
scroll to position [0, 2006]
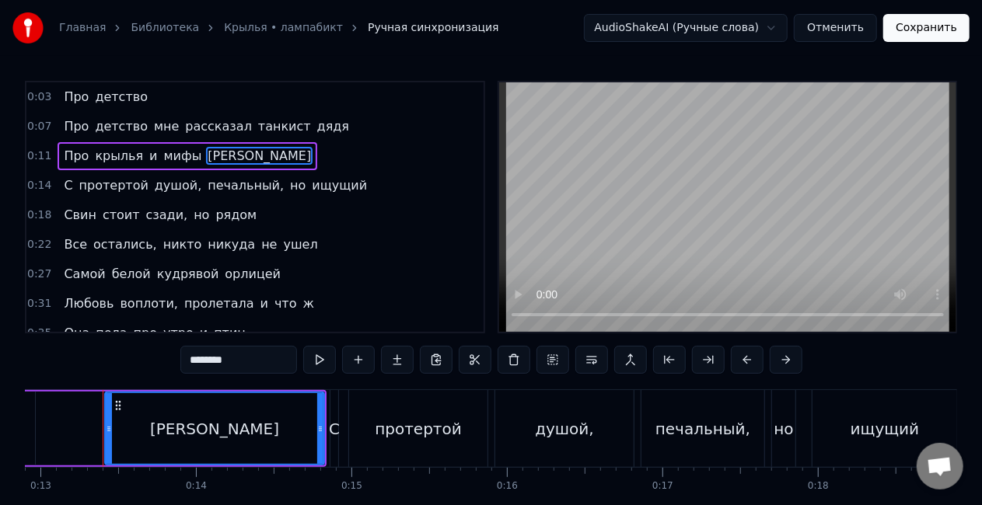
drag, startPoint x: 255, startPoint y: 356, endPoint x: 107, endPoint y: 355, distance: 147.8
click at [107, 355] on div "0:03 Про детство 0:07 Про детство мне рассказал танкист дядя 0:11 Про крылья и …" at bounding box center [491, 314] width 932 height 466
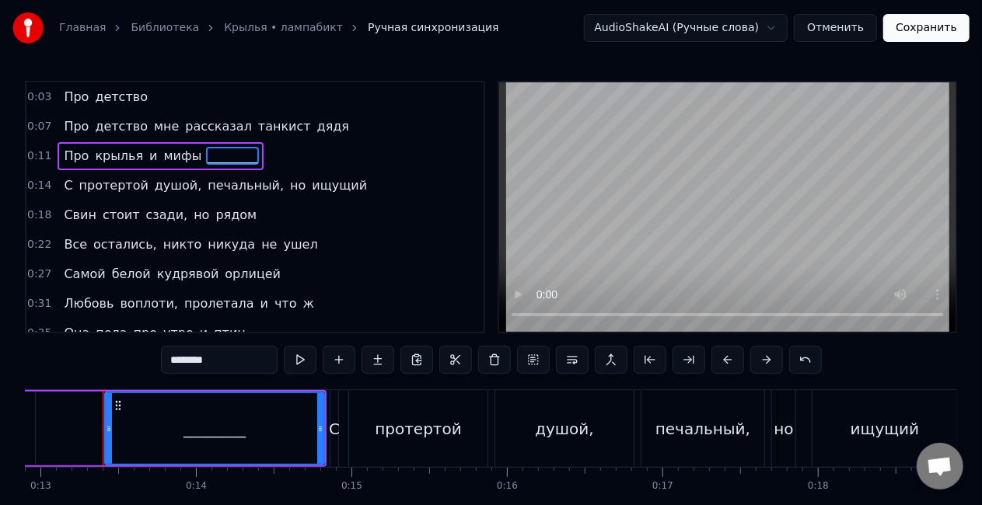
click at [214, 219] on span "рядом" at bounding box center [236, 215] width 44 height 18
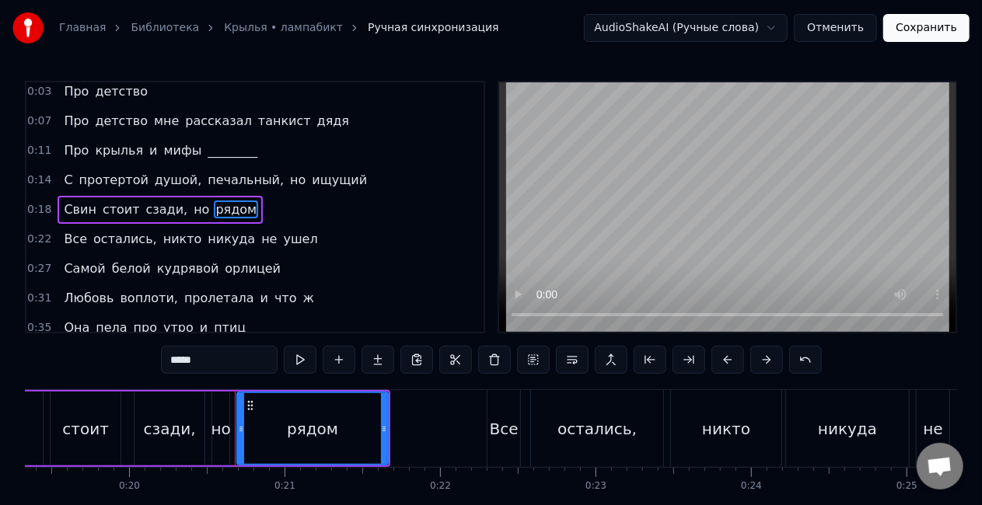
click at [227, 376] on div "*****" at bounding box center [491, 361] width 661 height 31
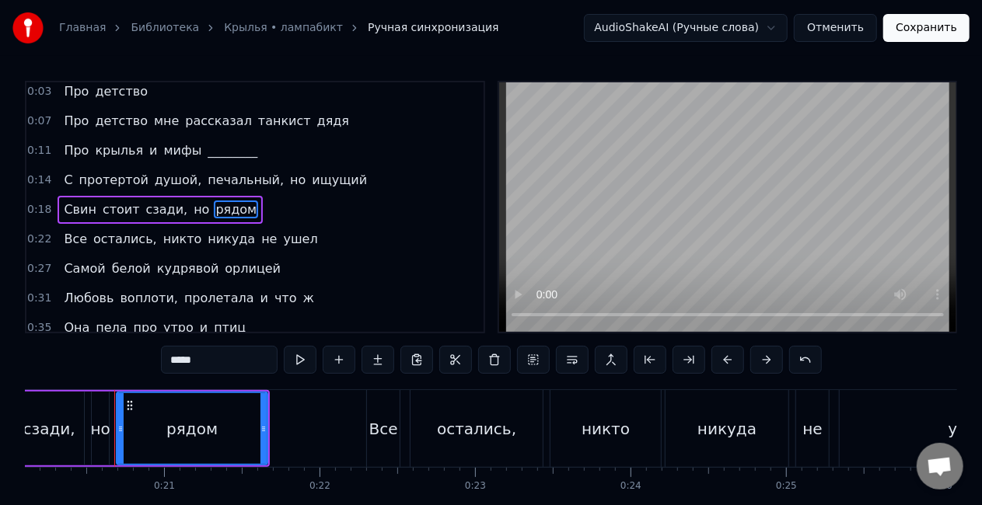
scroll to position [0, 3139]
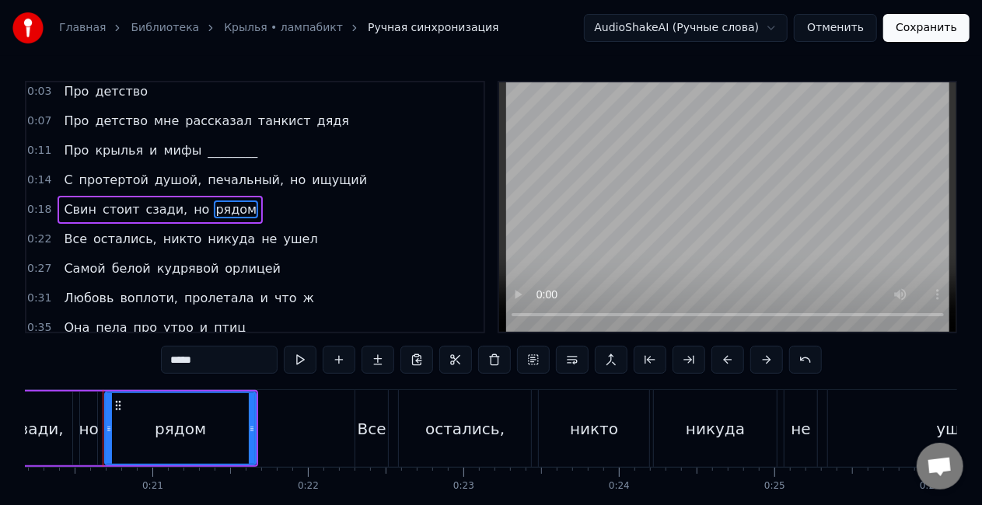
drag, startPoint x: 229, startPoint y: 369, endPoint x: 103, endPoint y: 361, distance: 126.2
click at [103, 361] on div "0:03 Про детство 0:07 Про детство мне рассказал танкист дядя 0:11 Про крылья и …" at bounding box center [491, 314] width 932 height 466
click at [223, 263] on span "орлицей" at bounding box center [252, 269] width 59 height 18
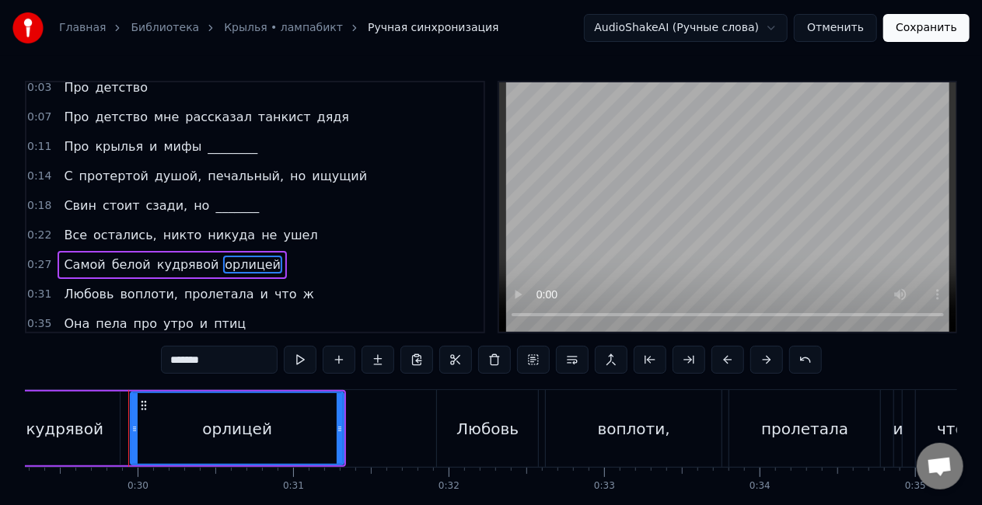
scroll to position [0, 4579]
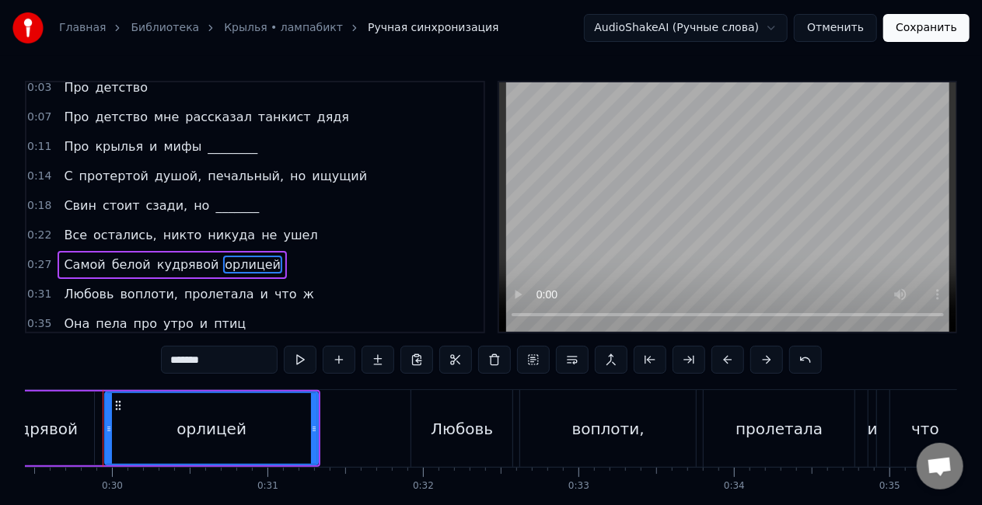
drag, startPoint x: 241, startPoint y: 358, endPoint x: 82, endPoint y: 365, distance: 158.8
click at [82, 365] on div "0:03 Про детство 0:07 Про детство мне рассказал танкист дядя 0:11 Про крылья и …" at bounding box center [491, 314] width 932 height 466
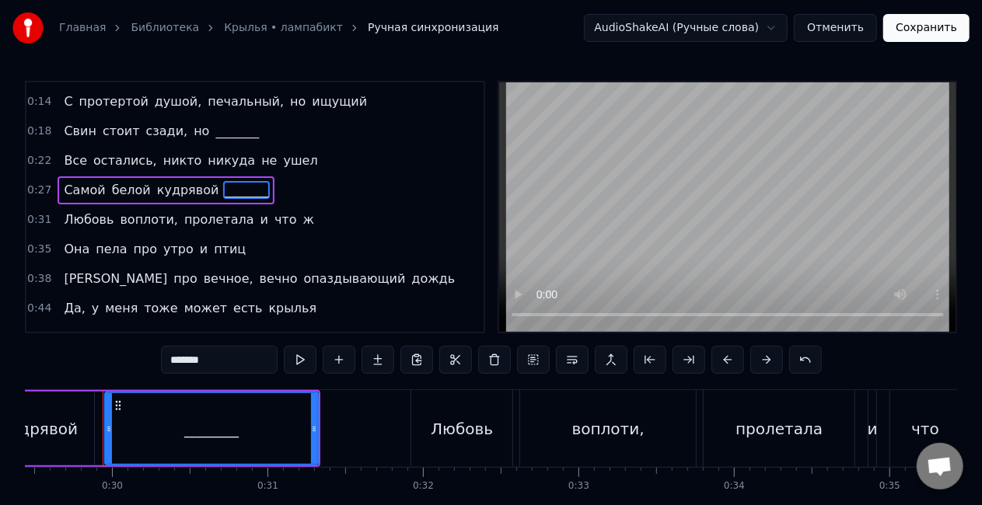
scroll to position [87, 0]
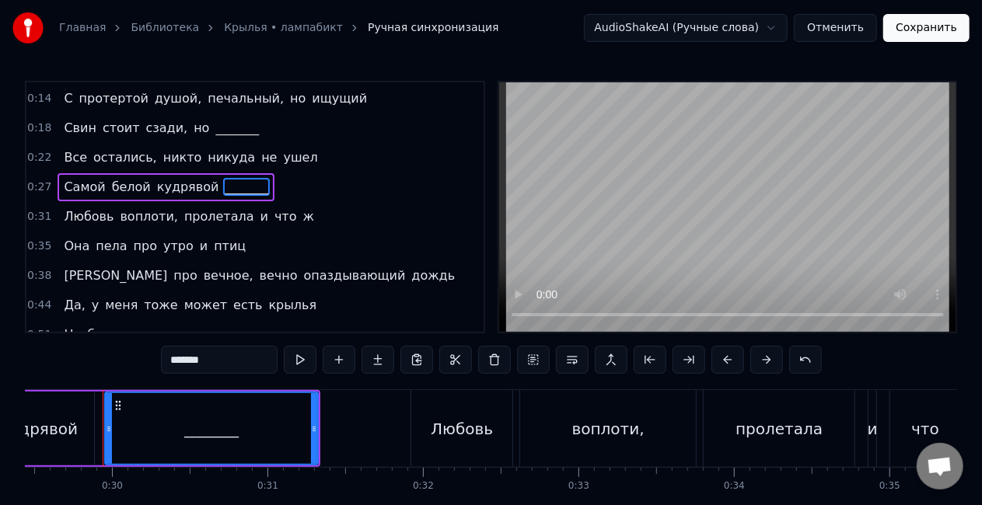
click at [163, 241] on span "утро" at bounding box center [178, 246] width 33 height 18
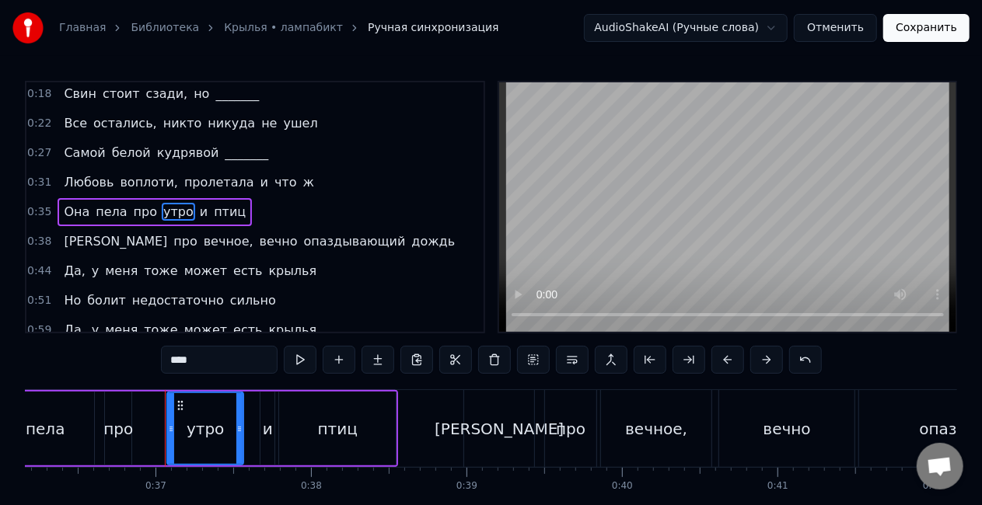
scroll to position [0, 5686]
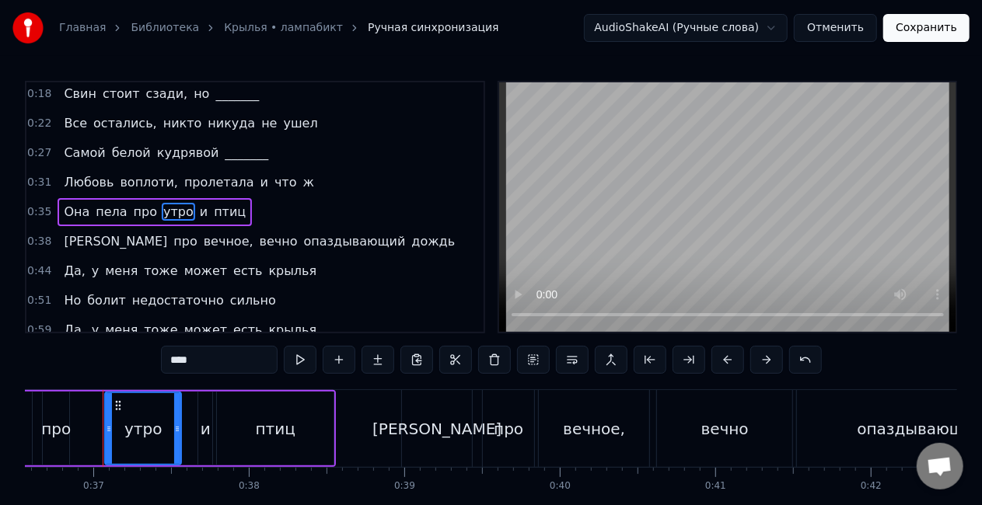
drag, startPoint x: 240, startPoint y: 355, endPoint x: 132, endPoint y: 362, distance: 107.6
click at [132, 362] on div "0:03 Про детство 0:07 Про детство мне рассказал танкист дядя 0:11 Про крылья и …" at bounding box center [491, 314] width 932 height 466
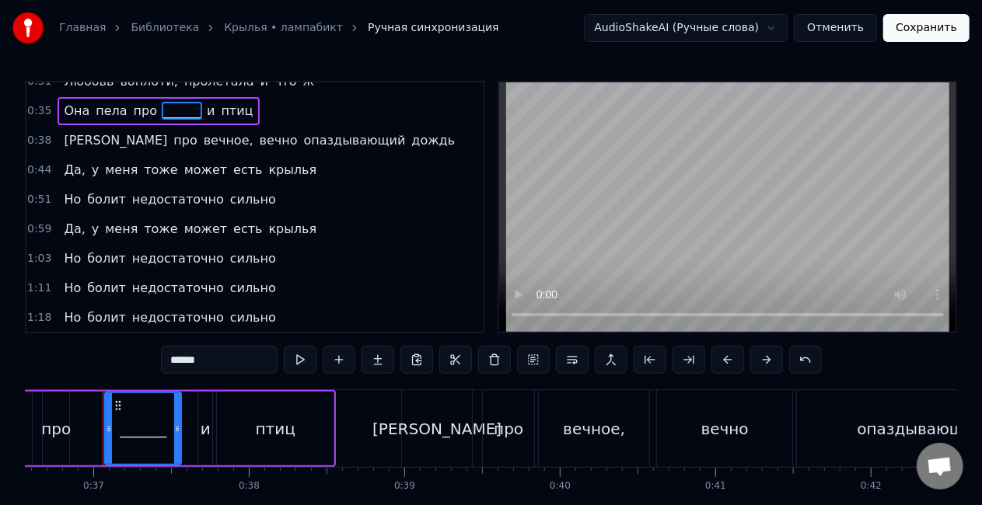
scroll to position [223, 0]
click at [268, 222] on span "крылья" at bounding box center [293, 228] width 51 height 18
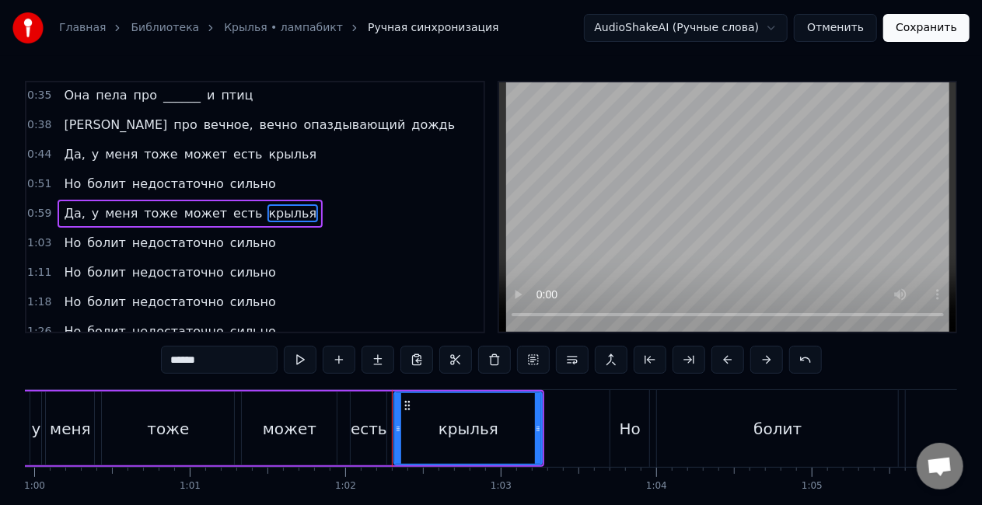
scroll to position [0, 9612]
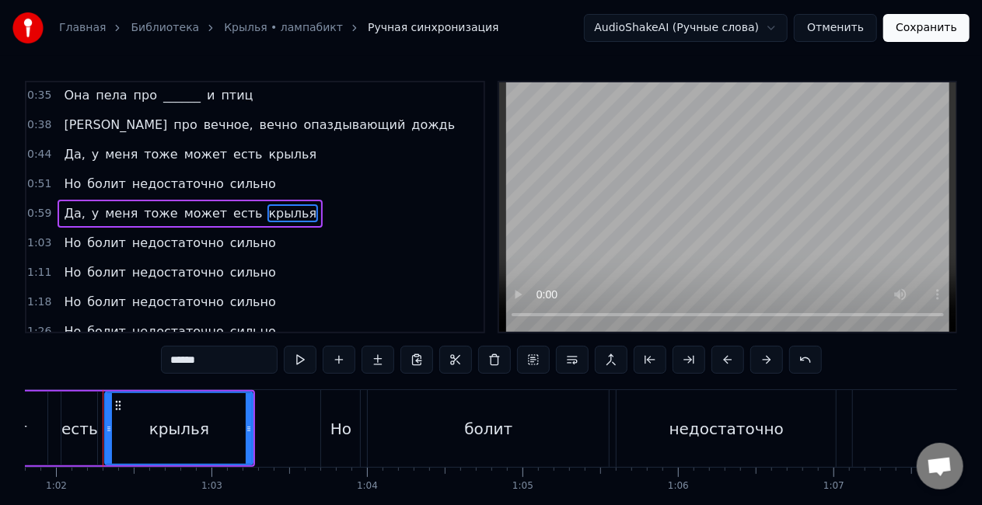
drag, startPoint x: 242, startPoint y: 358, endPoint x: 31, endPoint y: 366, distance: 210.9
click at [31, 366] on div "0:03 Про детство 0:07 Про детство мне рассказал танкист дядя 0:11 Про крылья и …" at bounding box center [491, 314] width 932 height 466
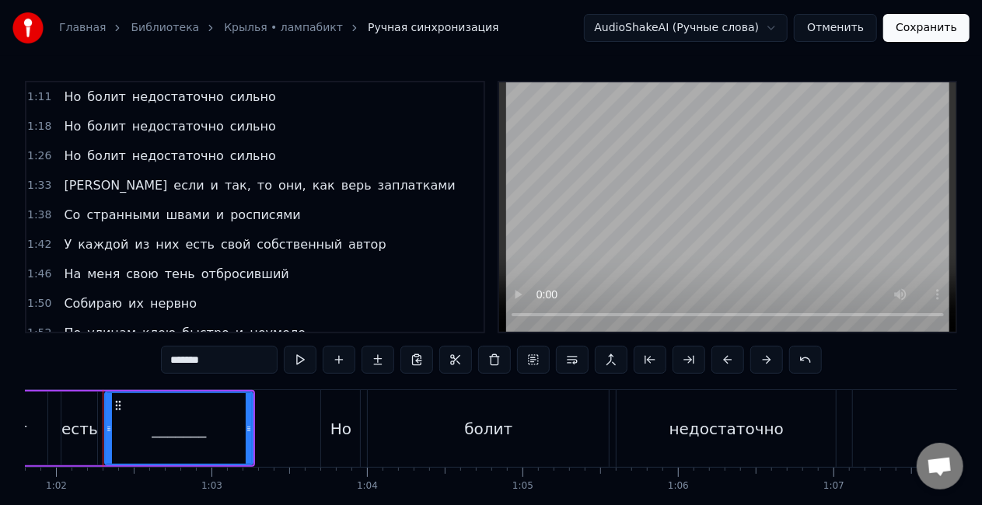
scroll to position [414, 0]
click at [177, 211] on span "швами" at bounding box center [188, 215] width 47 height 18
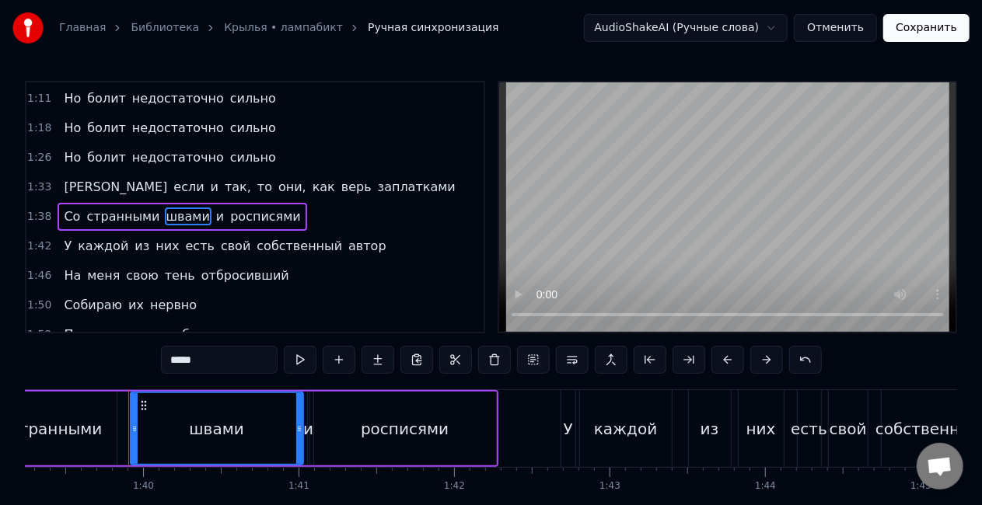
scroll to position [0, 15460]
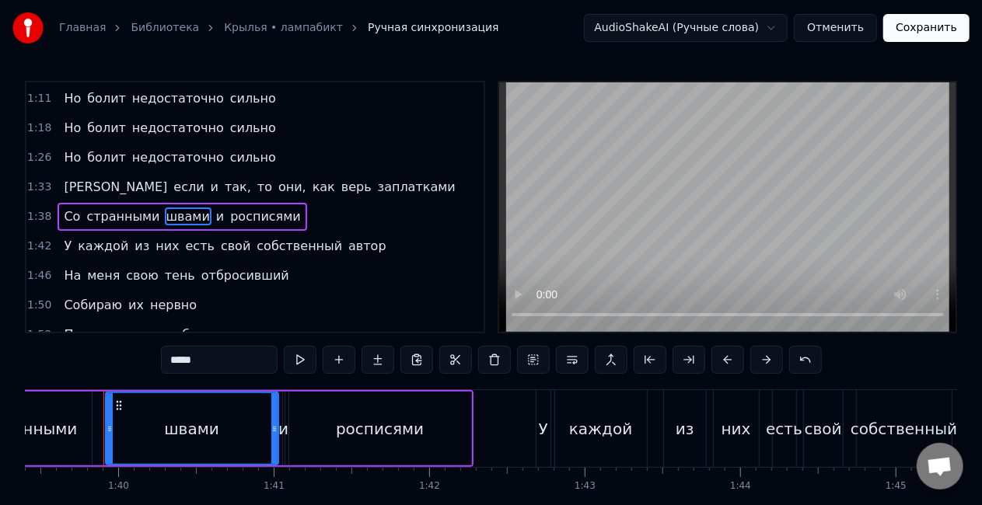
drag, startPoint x: 243, startPoint y: 359, endPoint x: 54, endPoint y: 365, distance: 188.3
click at [54, 365] on div "0:03 Про детство 0:07 Про детство мне рассказал танкист дядя 0:11 Про крылья и …" at bounding box center [491, 314] width 932 height 466
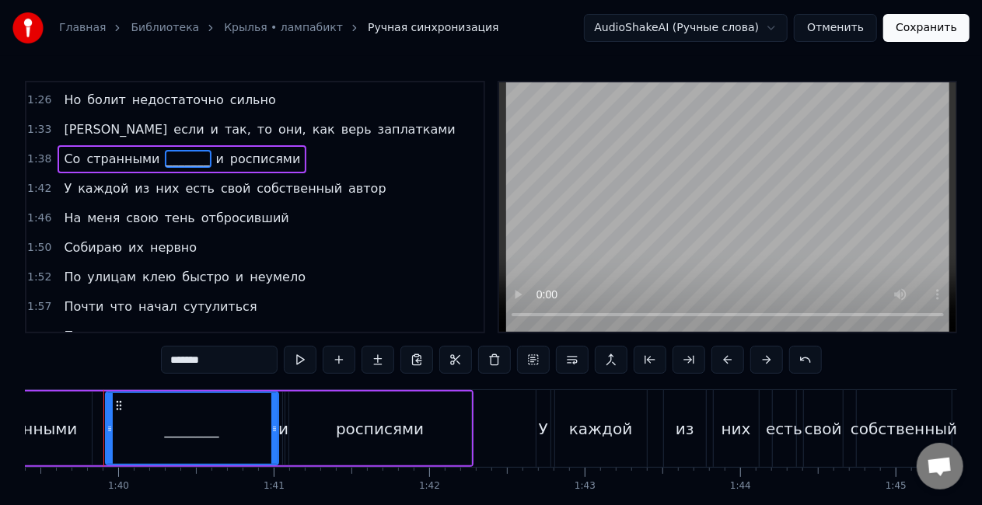
scroll to position [482, 0]
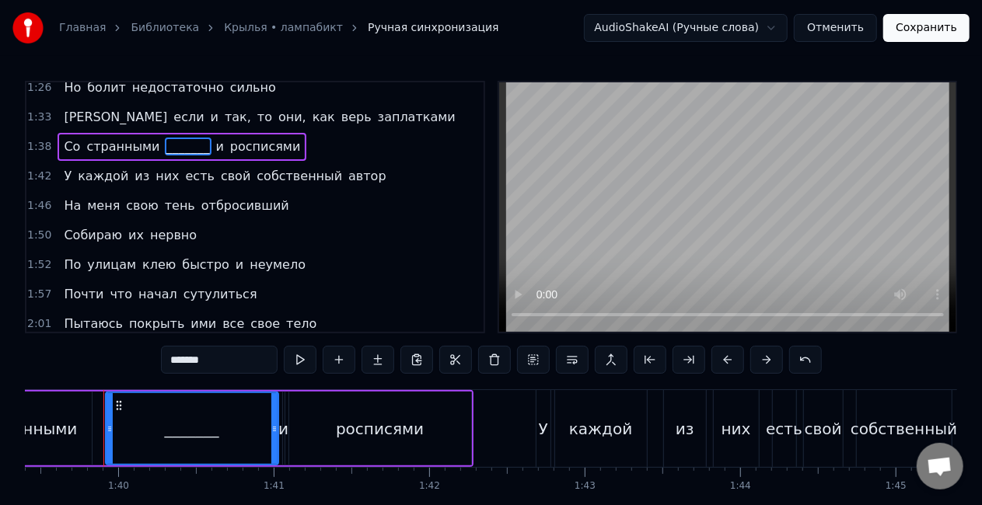
click at [182, 285] on span "сутулиться" at bounding box center [220, 294] width 77 height 18
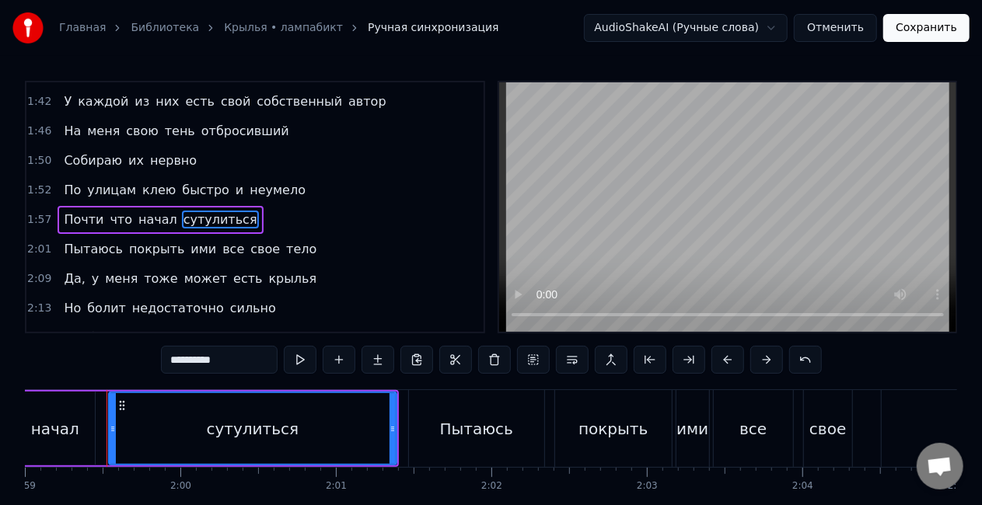
scroll to position [0, 18511]
drag, startPoint x: 261, startPoint y: 360, endPoint x: 33, endPoint y: 377, distance: 229.3
click at [33, 377] on div "0:03 Про детство 0:07 Про детство мне рассказал танкист дядя 0:11 Про крылья и …" at bounding box center [491, 314] width 932 height 466
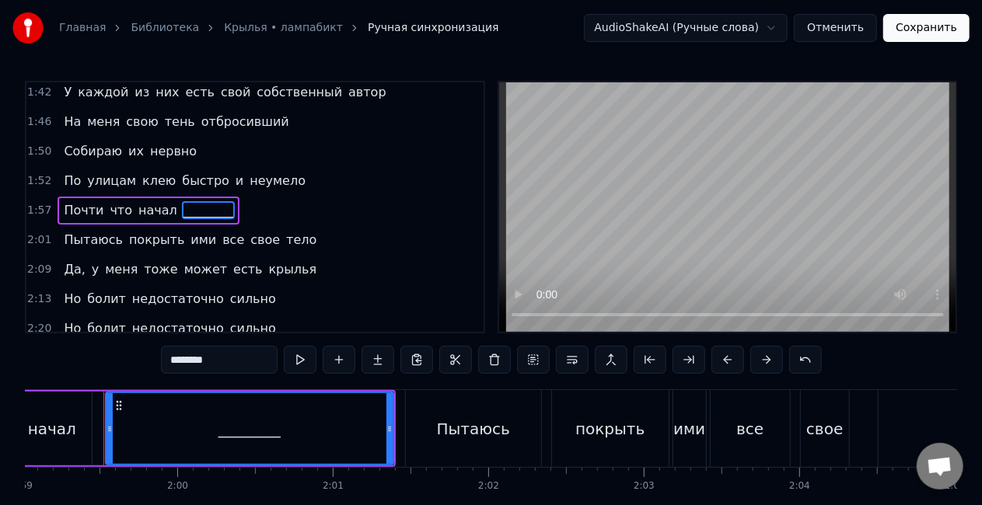
scroll to position [569, 0]
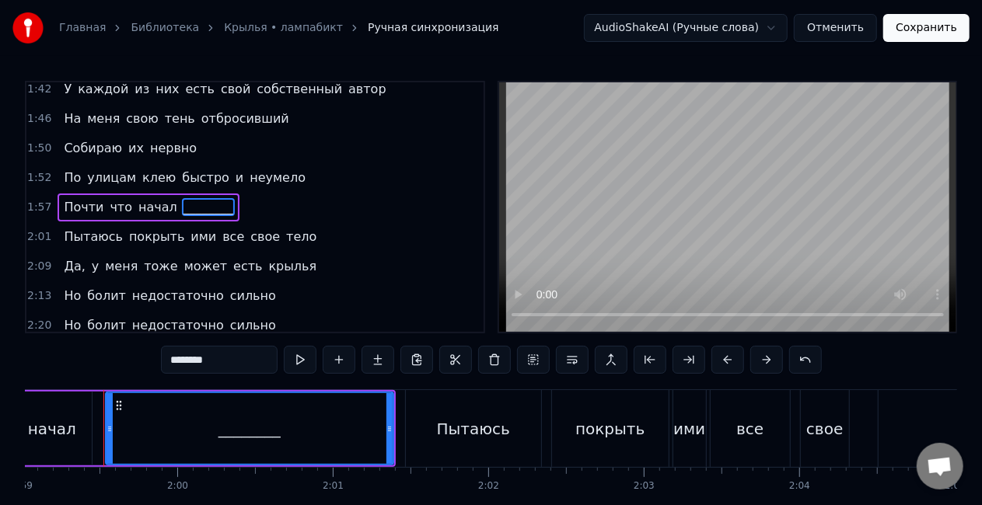
click at [285, 228] on span "тело" at bounding box center [301, 237] width 33 height 18
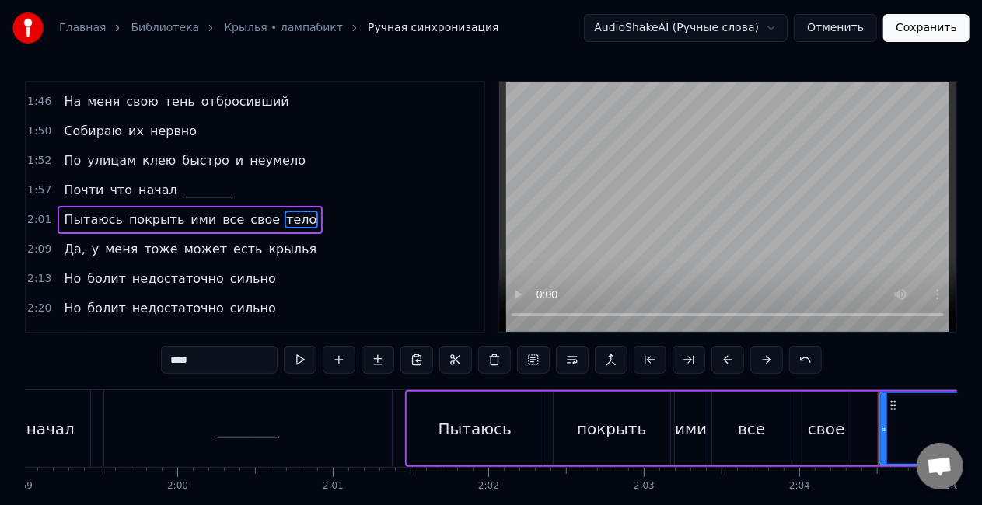
drag, startPoint x: 236, startPoint y: 363, endPoint x: 113, endPoint y: 365, distance: 123.7
click at [113, 365] on div "0:03 Про детство 0:07 Про детство мне рассказал танкист дядя 0:11 Про крылья и …" at bounding box center [491, 314] width 932 height 466
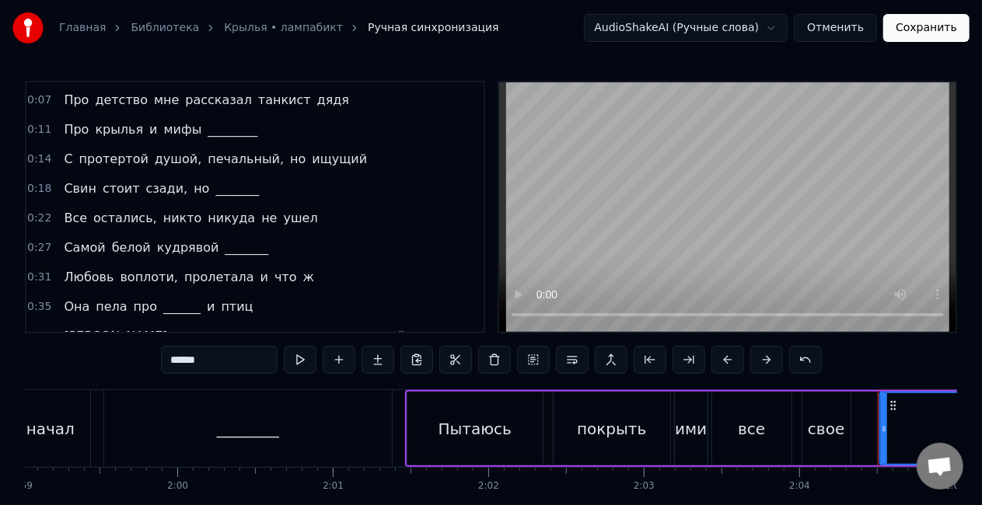
scroll to position [0, 0]
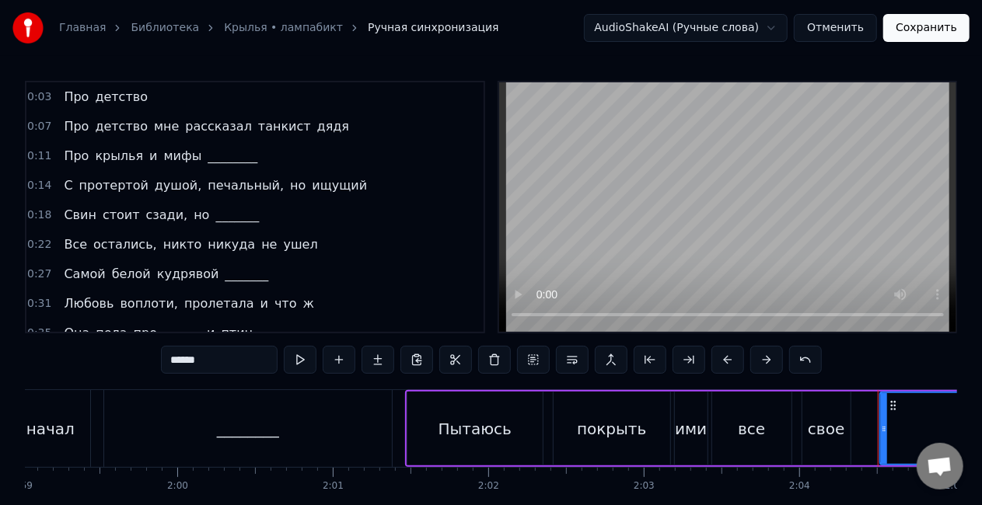
type input "******"
click at [944, 29] on button "Сохранить" at bounding box center [926, 28] width 86 height 28
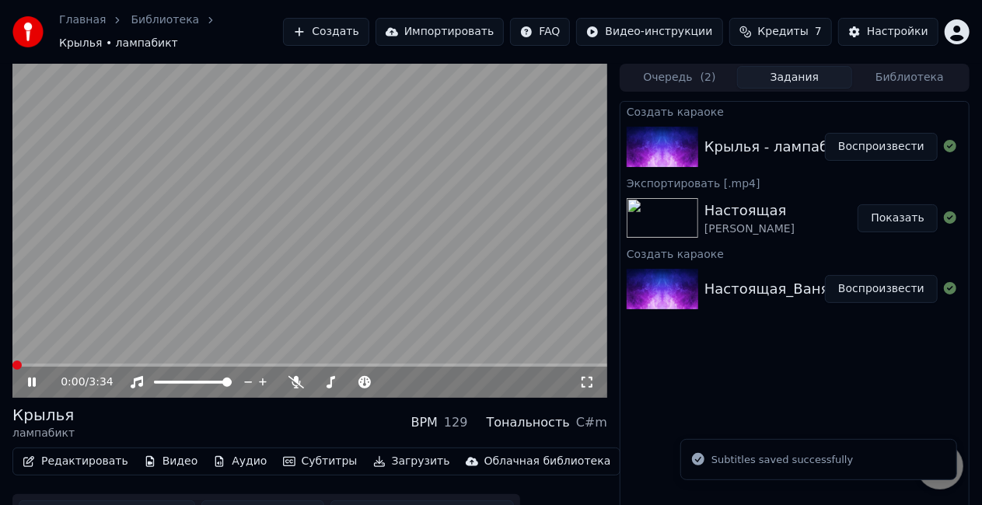
click at [338, 201] on video at bounding box center [309, 231] width 595 height 334
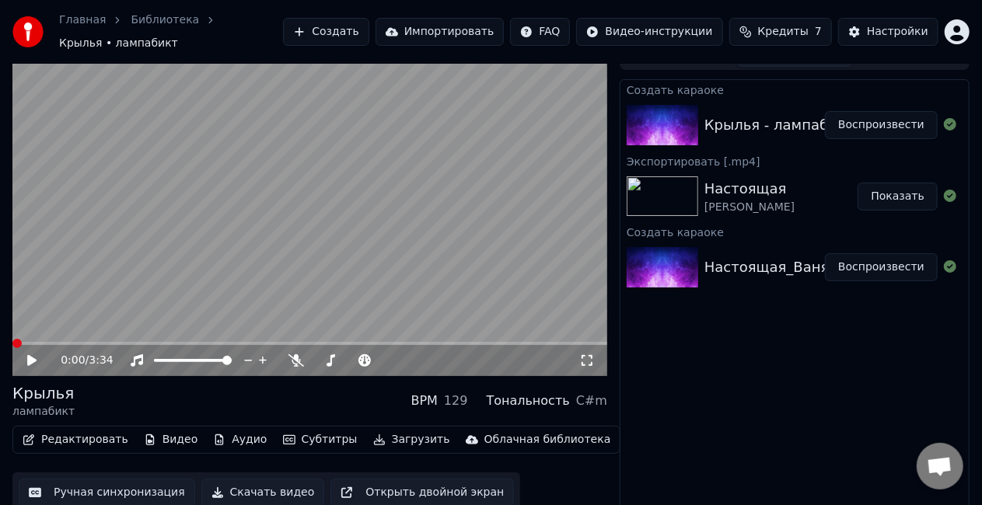
click at [253, 490] on button "Скачать видео" at bounding box center [263, 493] width 124 height 28
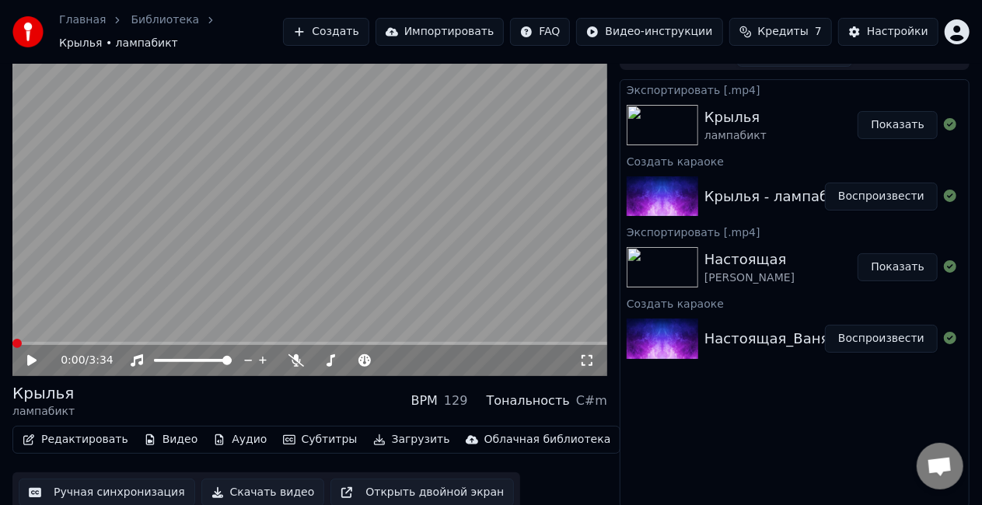
click at [360, 33] on button "Создать" at bounding box center [326, 32] width 86 height 28
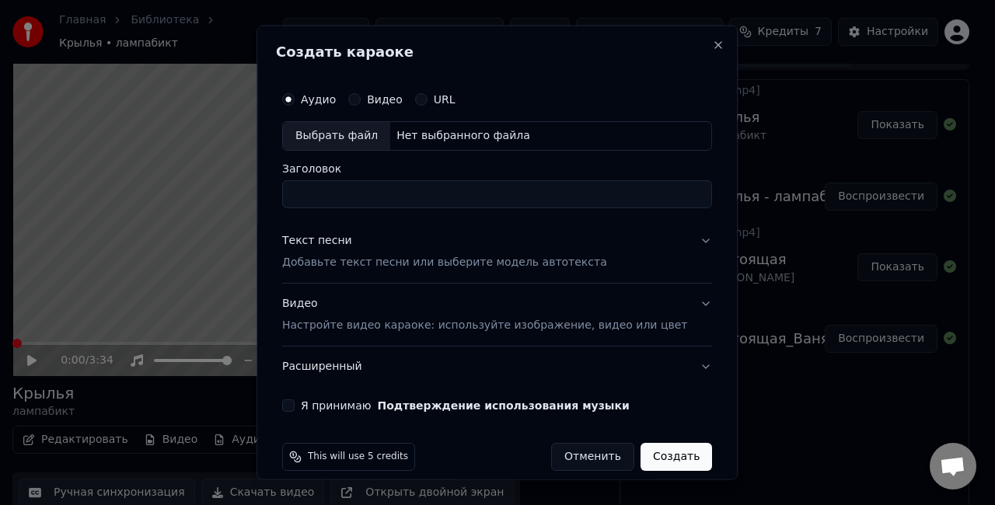
click at [424, 131] on div "Нет выбранного файла" at bounding box center [463, 136] width 146 height 16
type input "**********"
click at [411, 261] on p "Добавьте текст песни или выберите модель автотекста" at bounding box center [444, 262] width 325 height 16
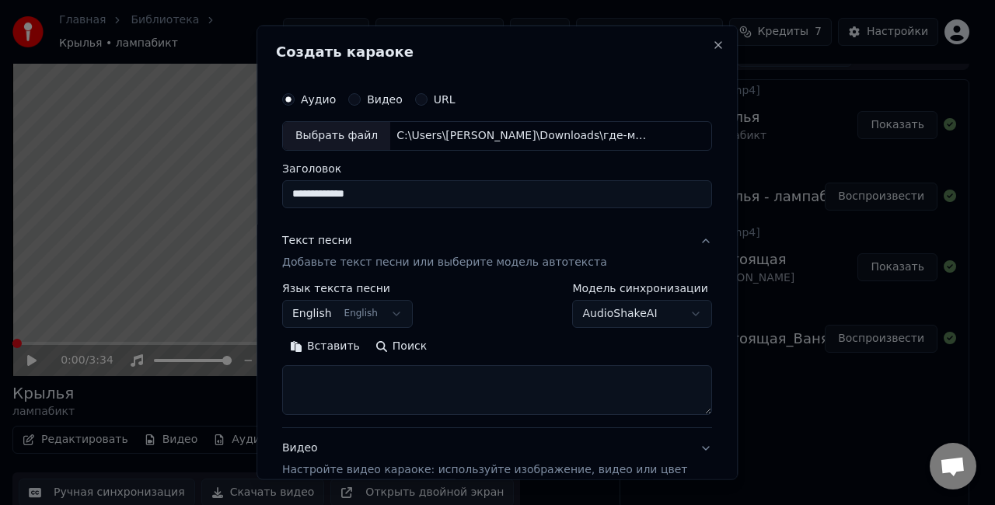
click at [385, 308] on body "Главная Библиотека Крылья • лампабикт Создать Импортировать FAQ Видео-инструкци…" at bounding box center [491, 230] width 982 height 505
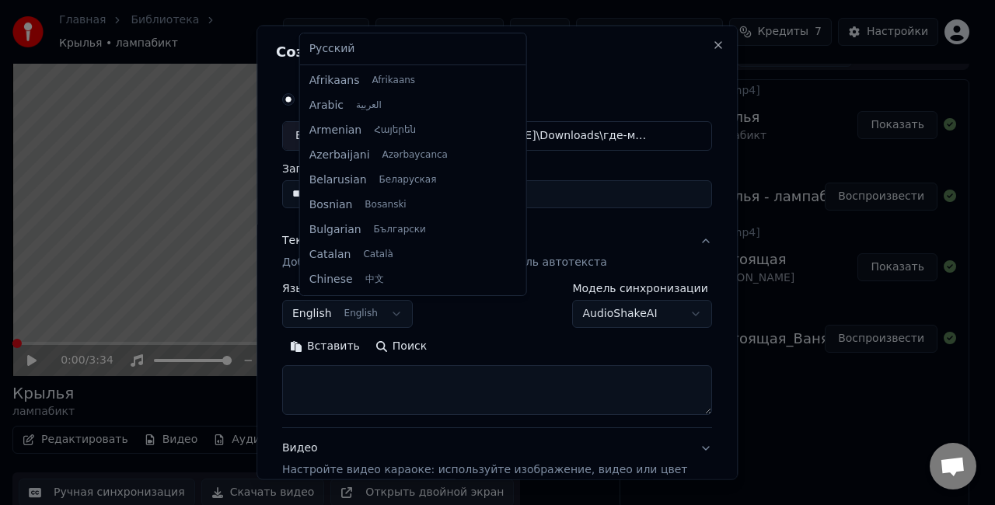
scroll to position [124, 0]
select select "**"
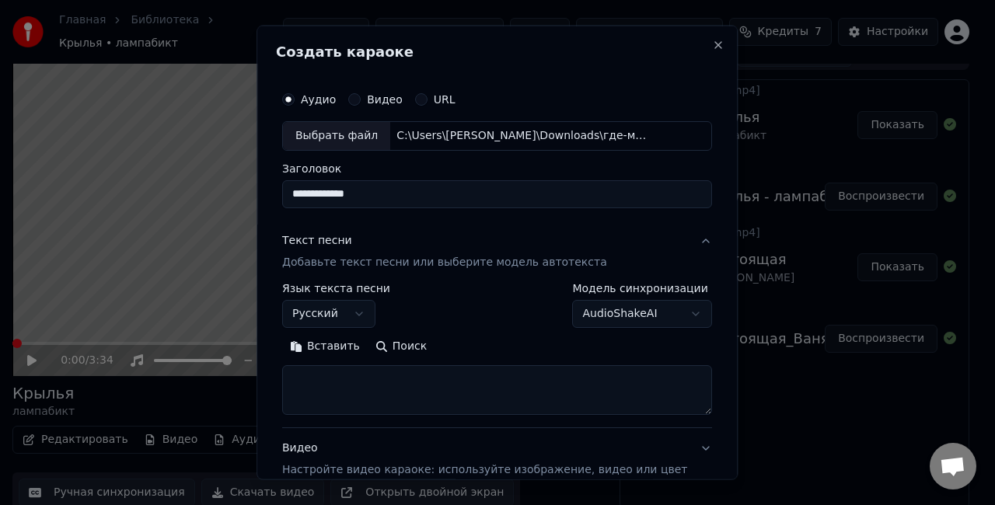
click at [421, 376] on textarea at bounding box center [497, 390] width 430 height 50
paste textarea "**********"
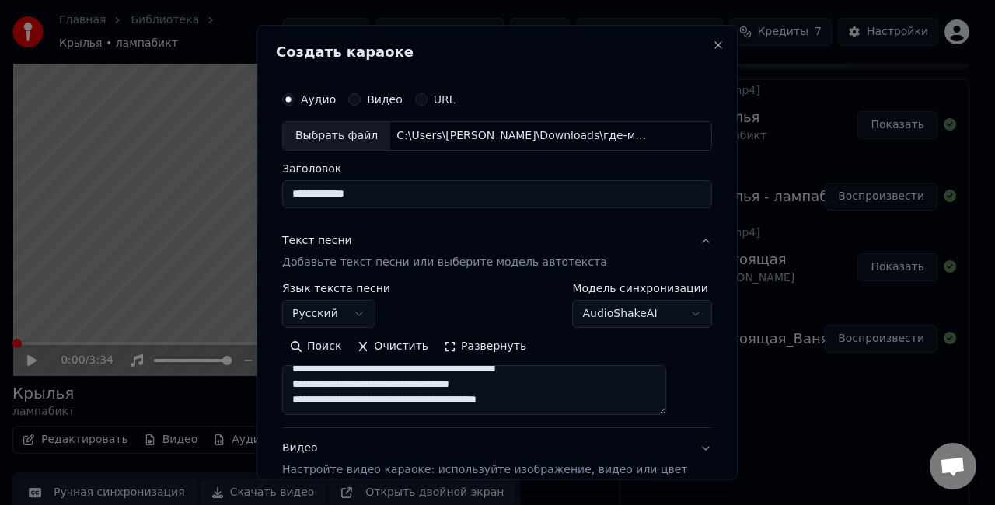
scroll to position [1114, 0]
click at [481, 344] on button "Развернуть" at bounding box center [485, 346] width 98 height 25
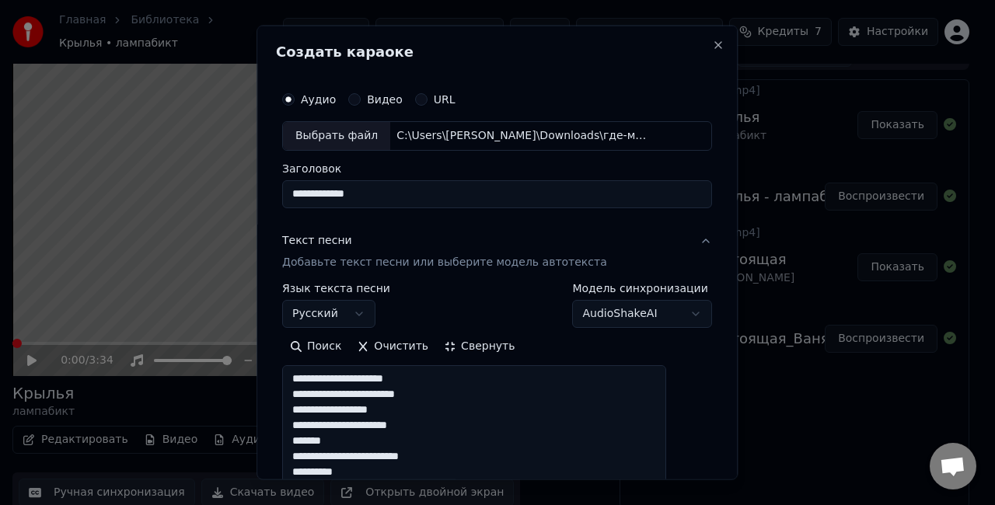
scroll to position [0, 0]
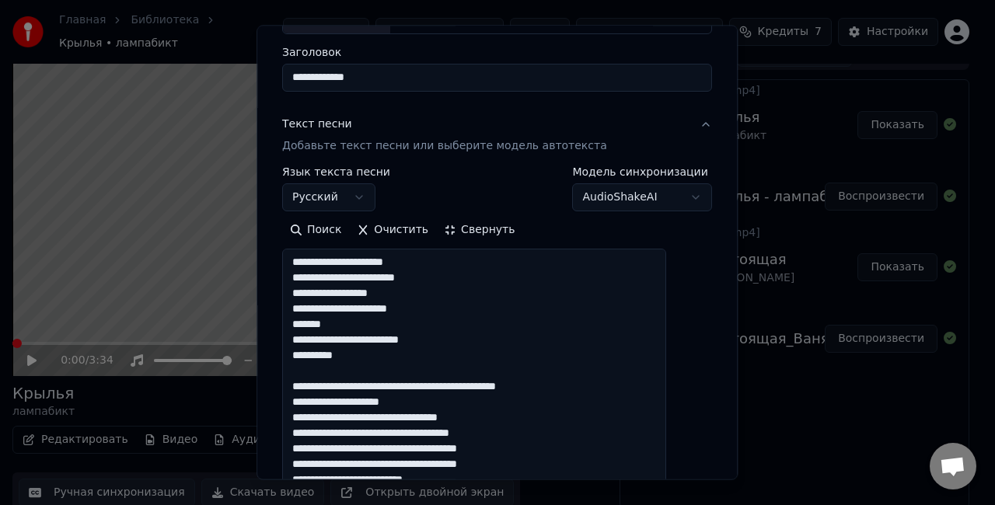
scroll to position [205, 0]
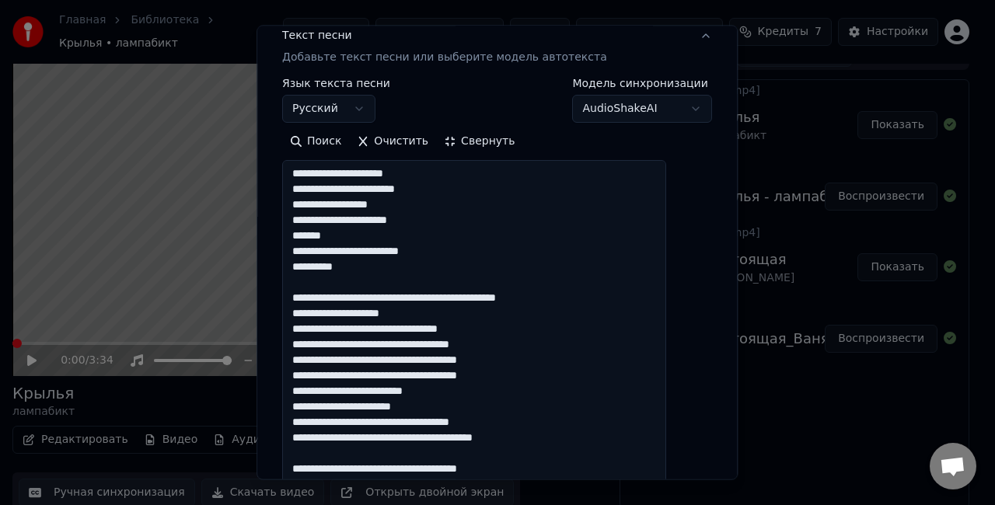
drag, startPoint x: 582, startPoint y: 293, endPoint x: 306, endPoint y: 292, distance: 275.3
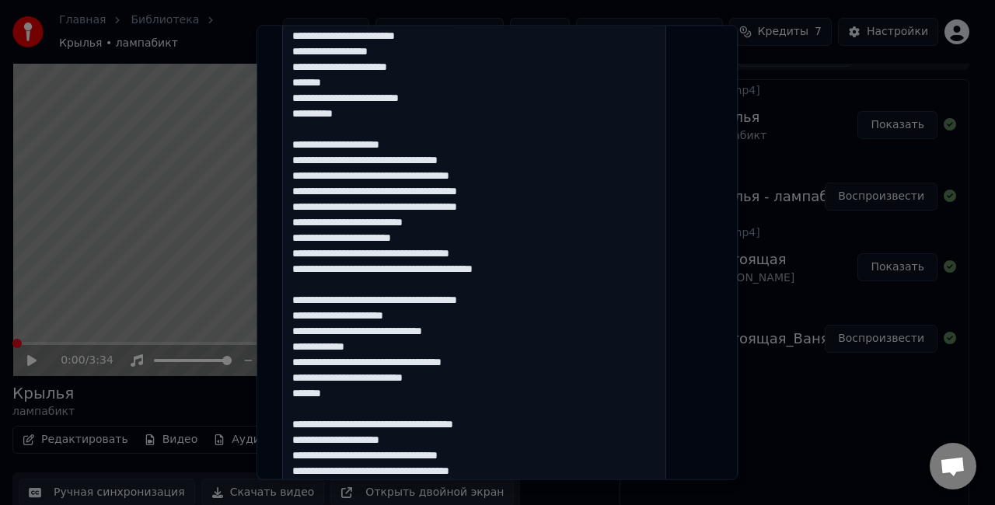
scroll to position [359, 0]
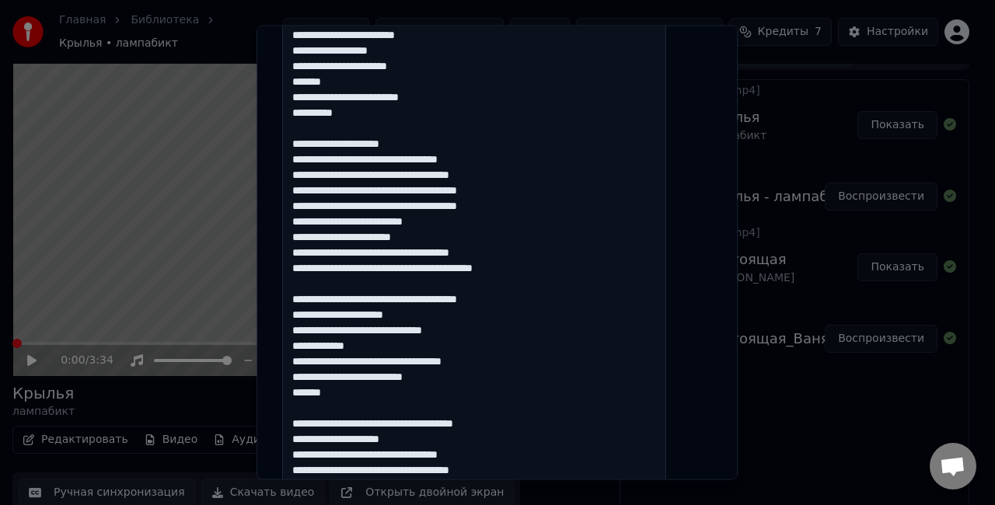
drag, startPoint x: 526, startPoint y: 303, endPoint x: 300, endPoint y: 302, distance: 225.5
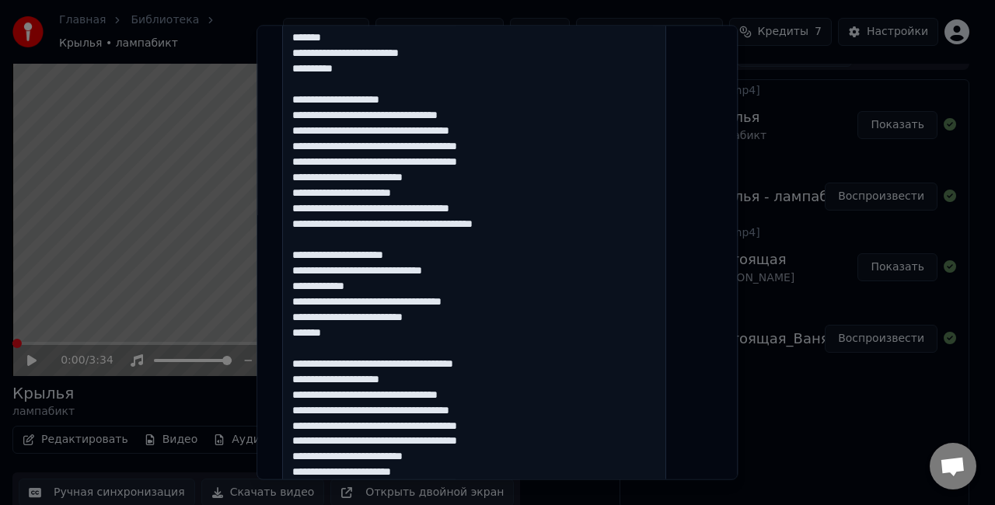
scroll to position [421, 0]
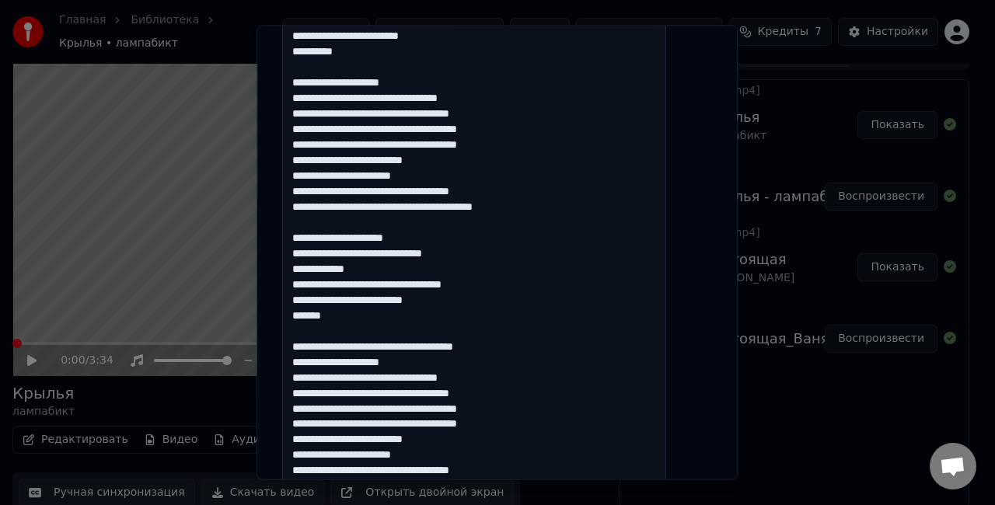
drag, startPoint x: 530, startPoint y: 348, endPoint x: 306, endPoint y: 353, distance: 224.0
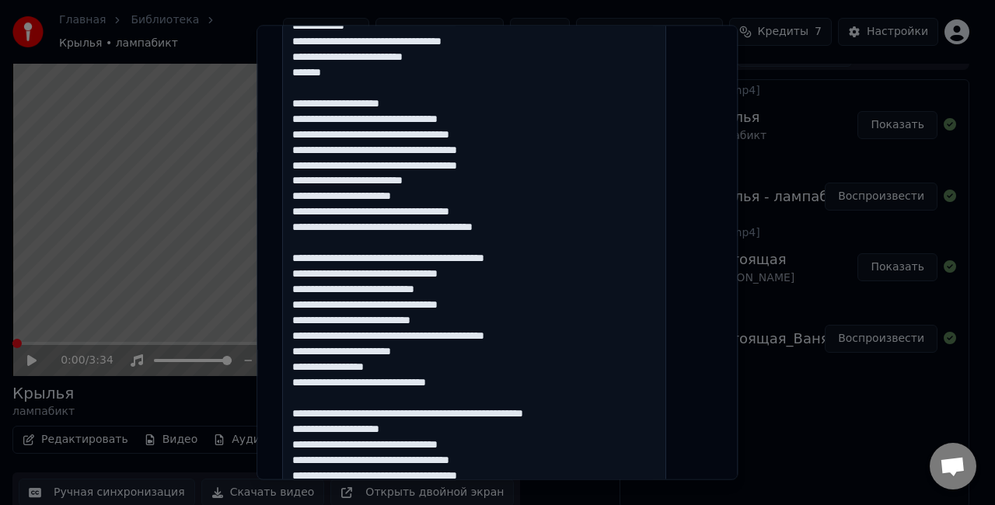
scroll to position [665, 0]
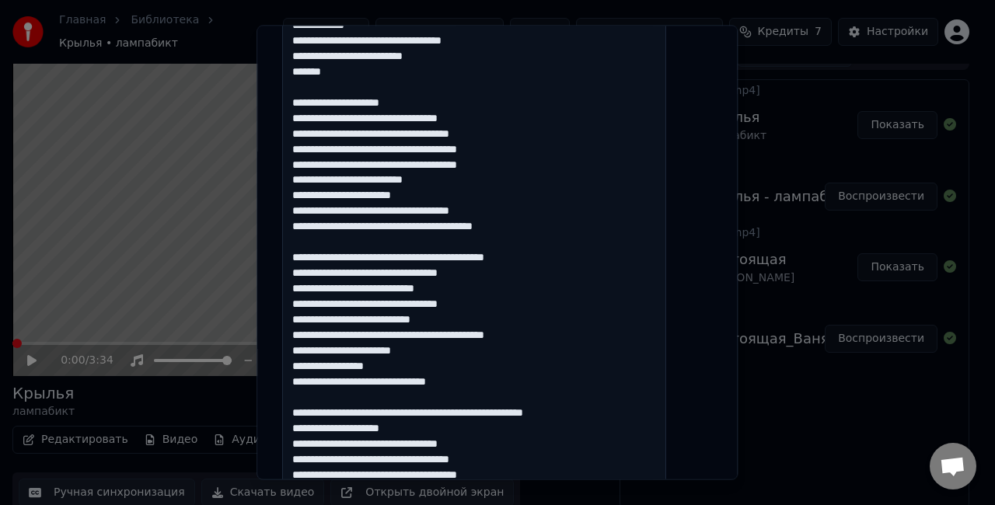
drag, startPoint x: 578, startPoint y: 253, endPoint x: 301, endPoint y: 261, distance: 277.0
click at [301, 261] on textarea at bounding box center [474, 281] width 384 height 1163
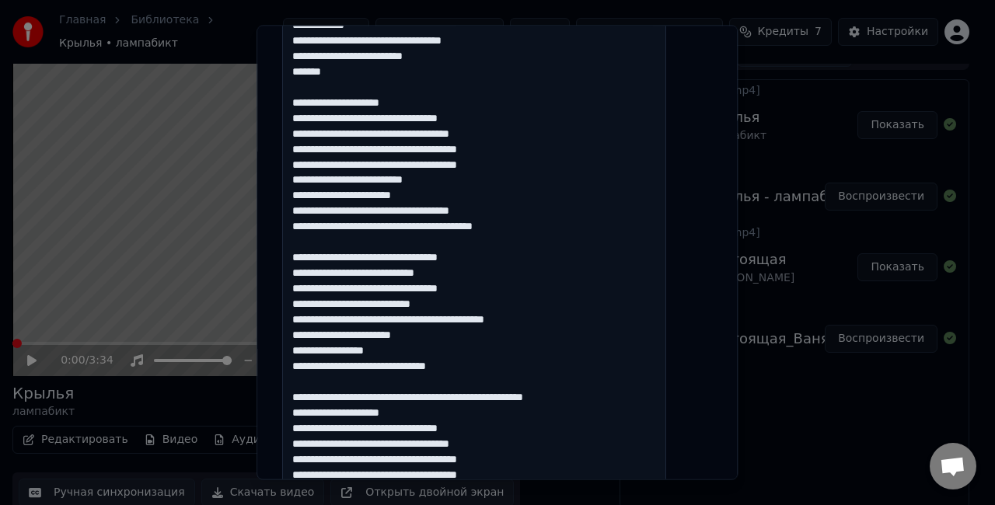
drag, startPoint x: 608, startPoint y: 398, endPoint x: 299, endPoint y: 394, distance: 308.7
click at [299, 394] on textarea at bounding box center [474, 281] width 384 height 1163
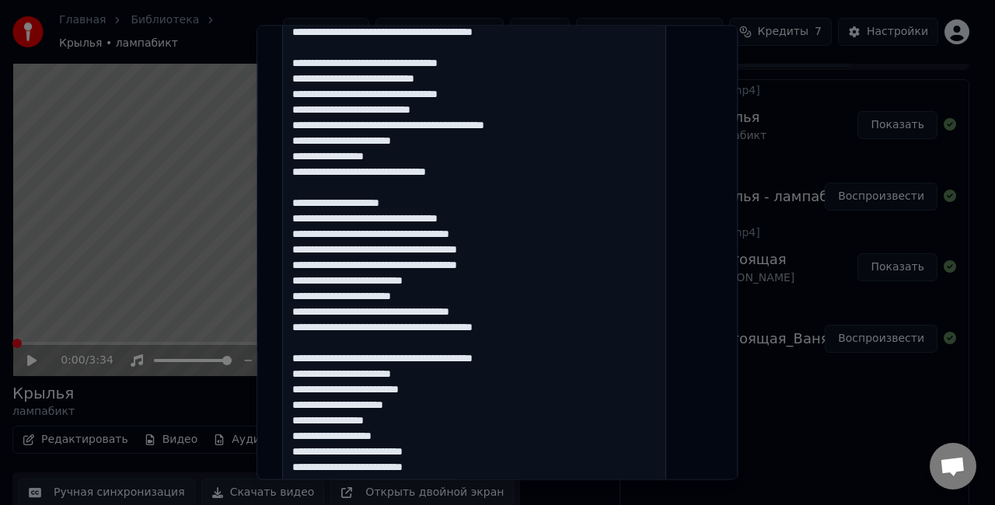
scroll to position [878, 0]
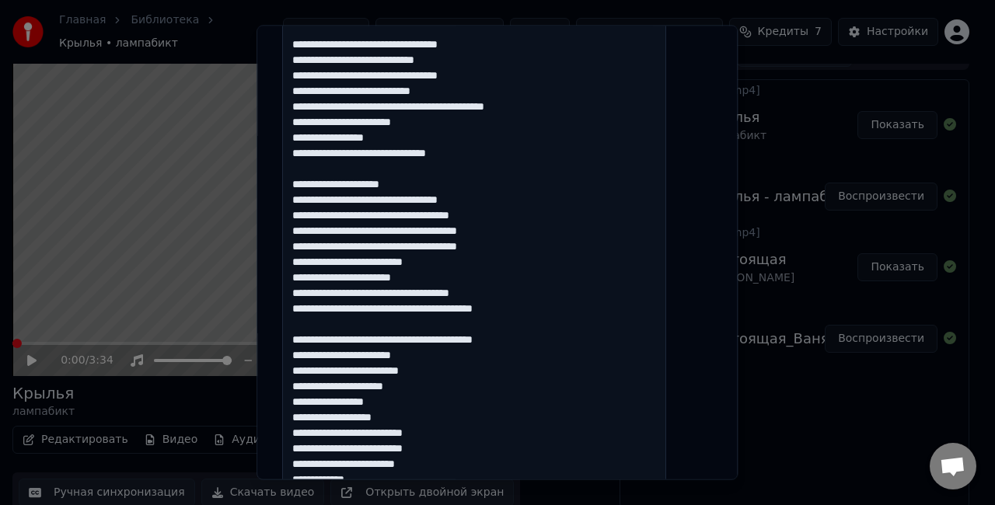
drag, startPoint x: 540, startPoint y: 334, endPoint x: 302, endPoint y: 337, distance: 238.0
click at [302, 337] on textarea at bounding box center [474, 68] width 384 height 1163
click at [437, 345] on textarea at bounding box center [474, 68] width 384 height 1163
click at [400, 349] on textarea at bounding box center [474, 68] width 384 height 1163
click at [426, 366] on textarea at bounding box center [474, 68] width 384 height 1163
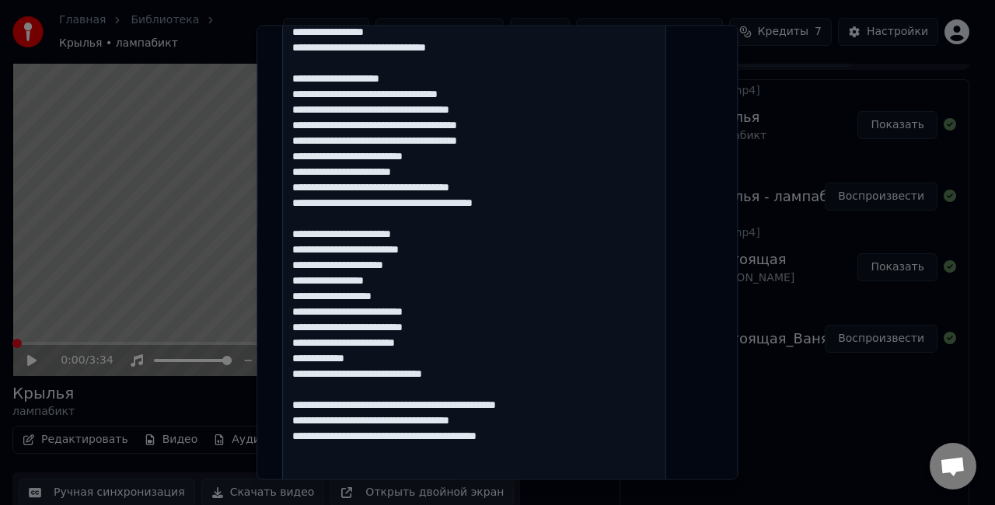
scroll to position [987, 0]
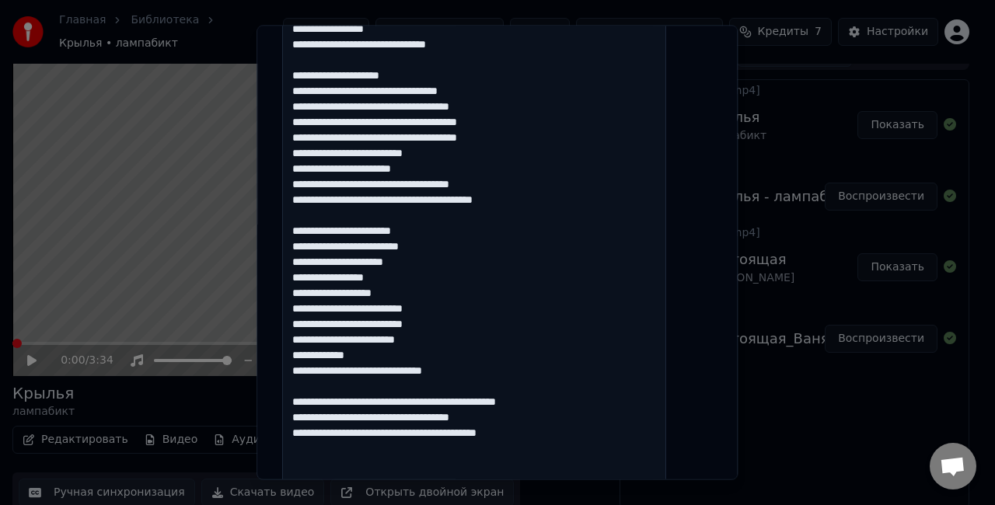
drag, startPoint x: 595, startPoint y: 401, endPoint x: 294, endPoint y: 406, distance: 301.0
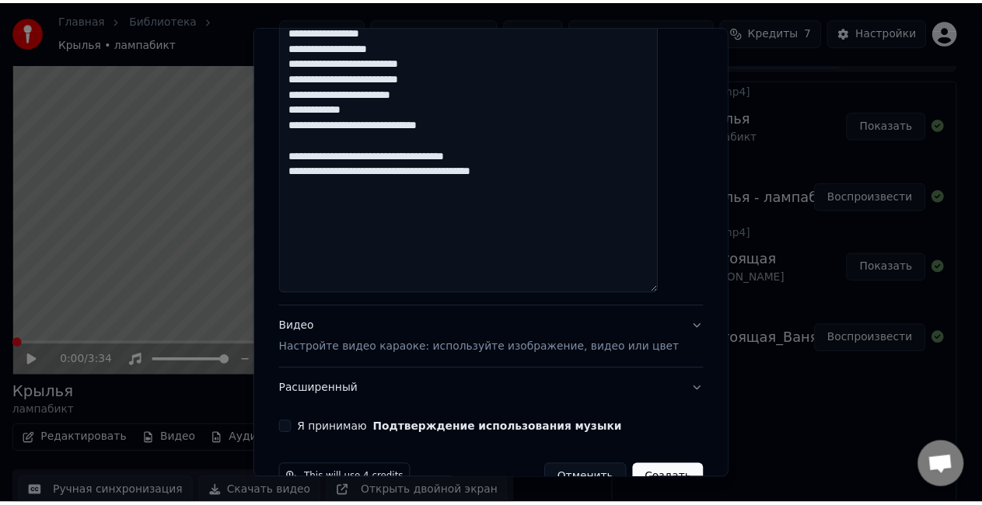
scroll to position [1271, 0]
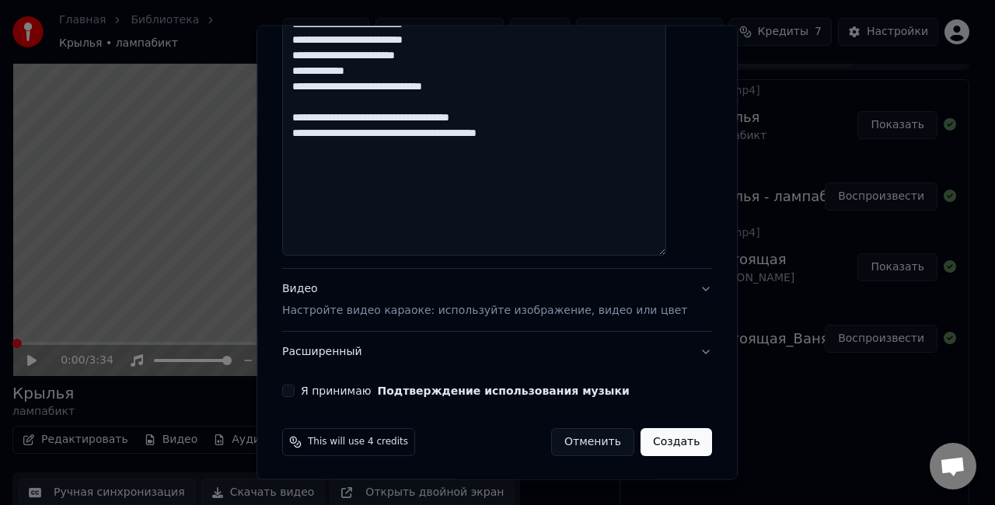
type textarea "**********"
click at [295, 390] on button "Я принимаю Подтверждение использования музыки" at bounding box center [288, 391] width 12 height 12
click at [659, 442] on button "Создать" at bounding box center [677, 442] width 72 height 28
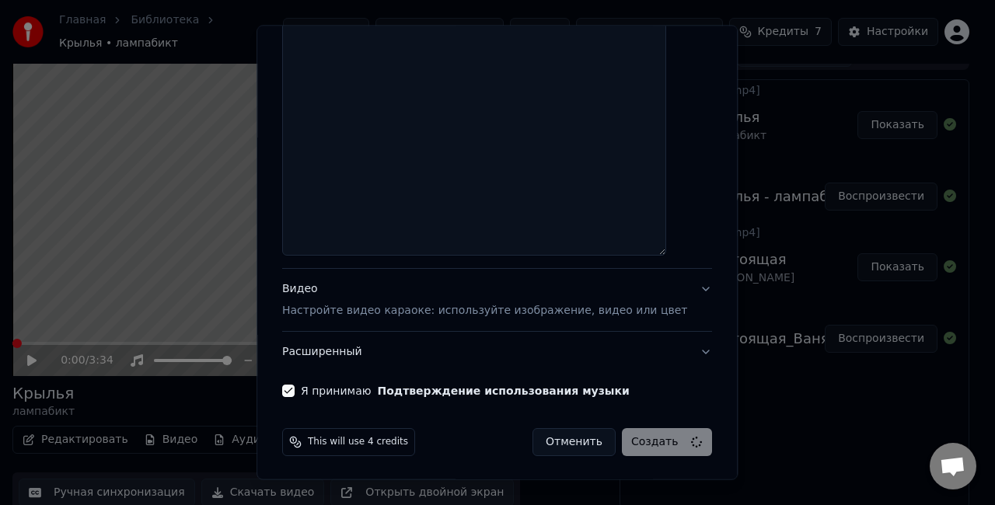
select select
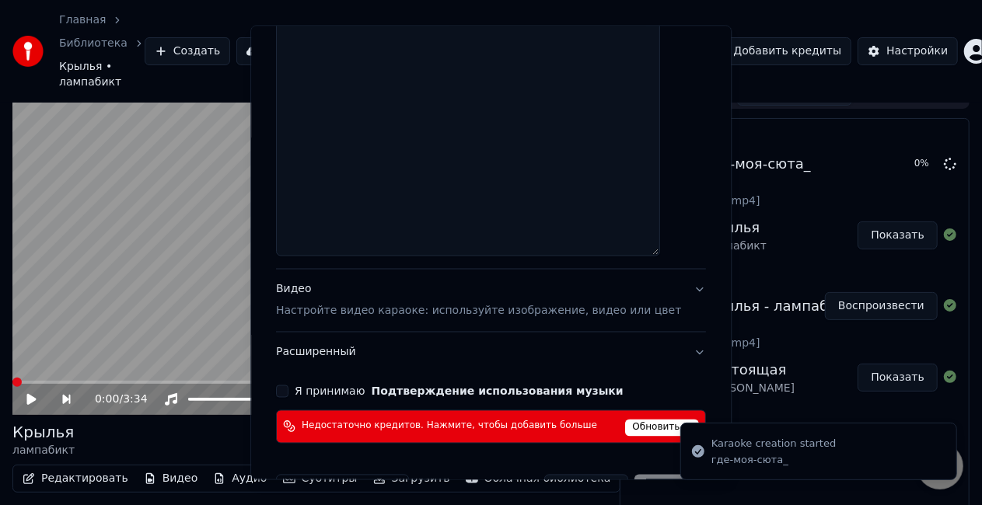
scroll to position [53, 0]
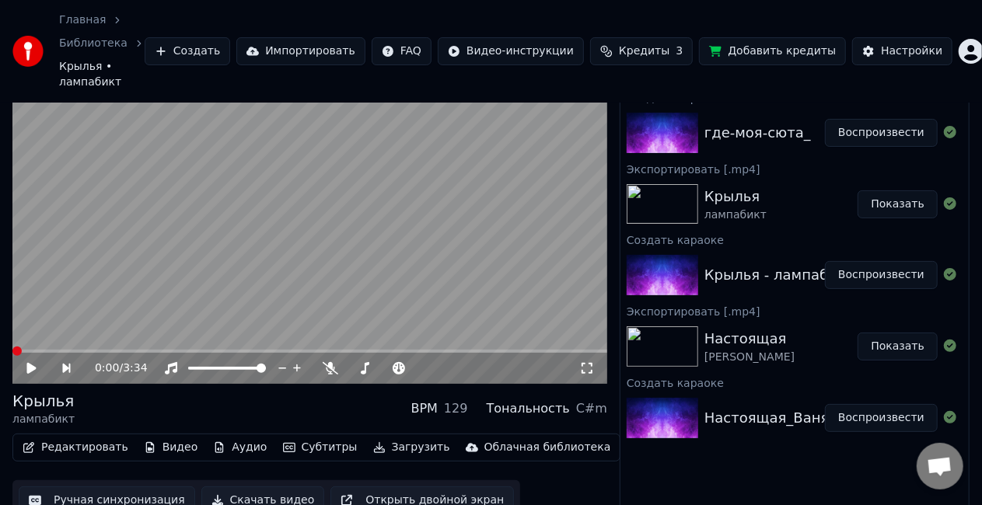
click at [862, 119] on button "Воспроизвести" at bounding box center [881, 133] width 113 height 28
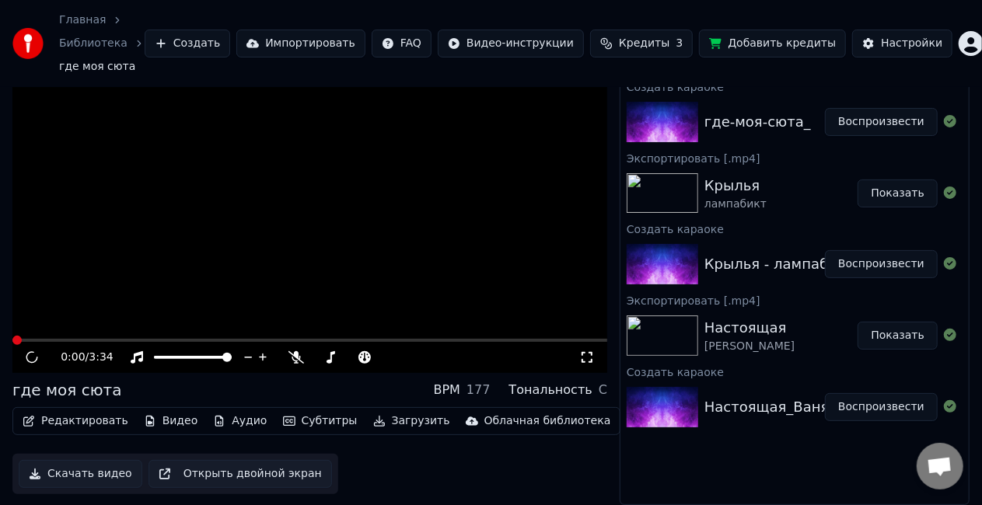
scroll to position [48, 0]
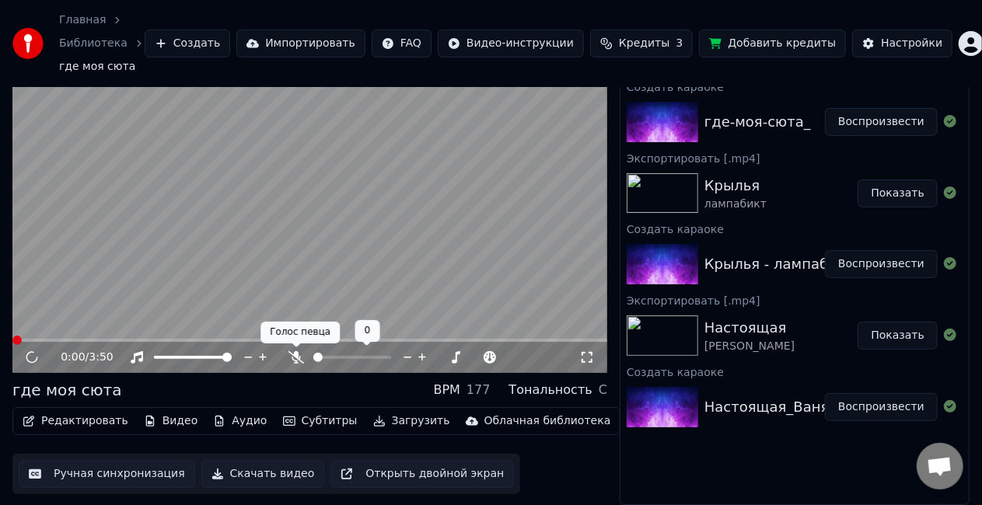
click at [297, 351] on icon at bounding box center [297, 357] width 16 height 12
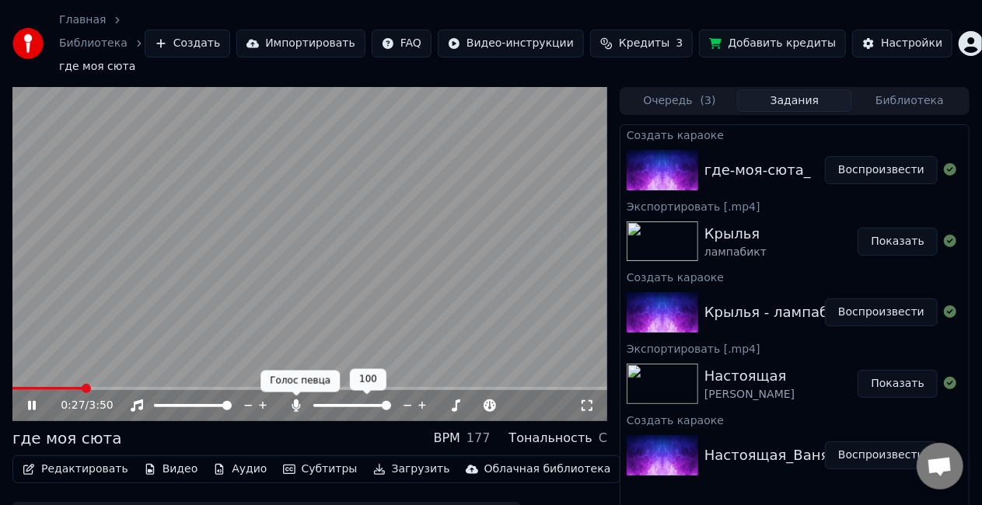
click at [299, 406] on icon at bounding box center [296, 406] width 9 height 12
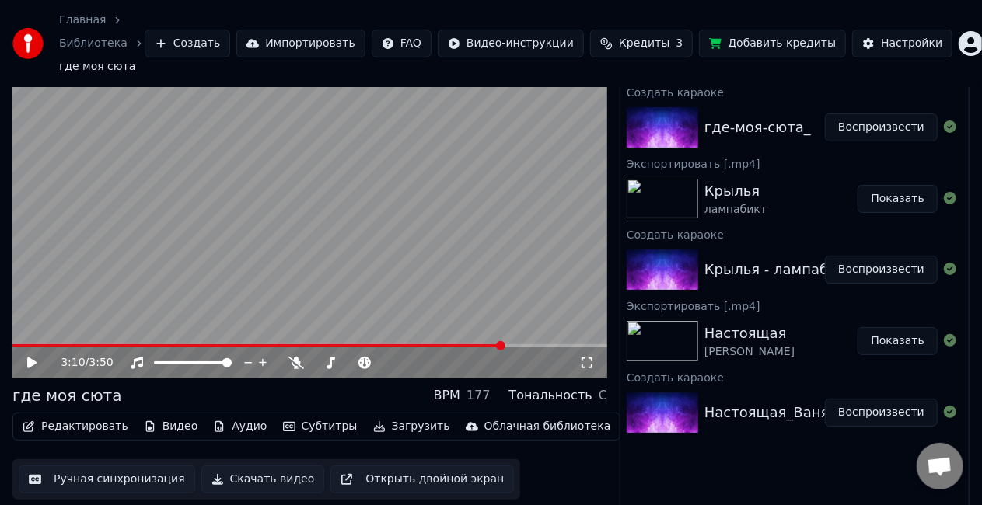
scroll to position [48, 0]
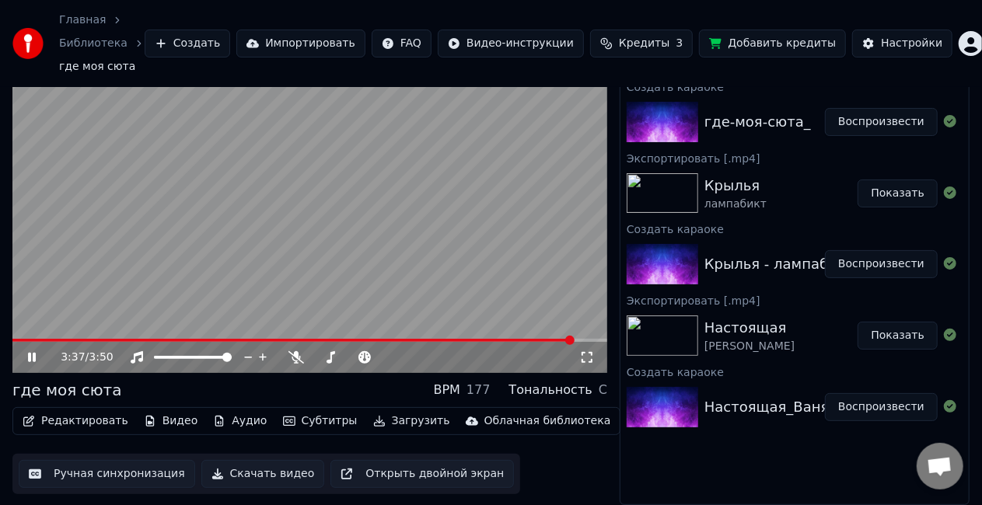
click at [219, 236] on video at bounding box center [309, 206] width 595 height 334
click at [114, 481] on button "Ручная синхронизация" at bounding box center [107, 474] width 177 height 28
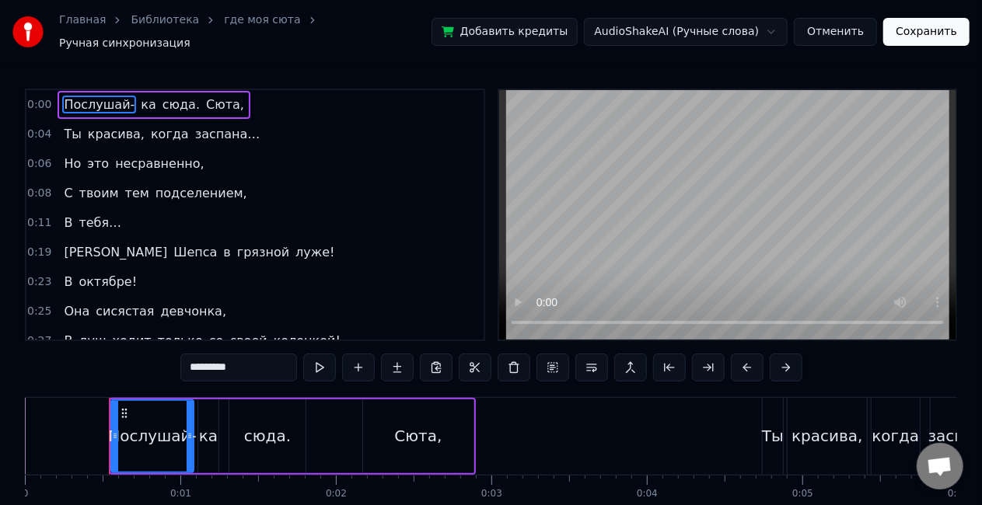
click at [294, 243] on span "луже!" at bounding box center [315, 252] width 42 height 18
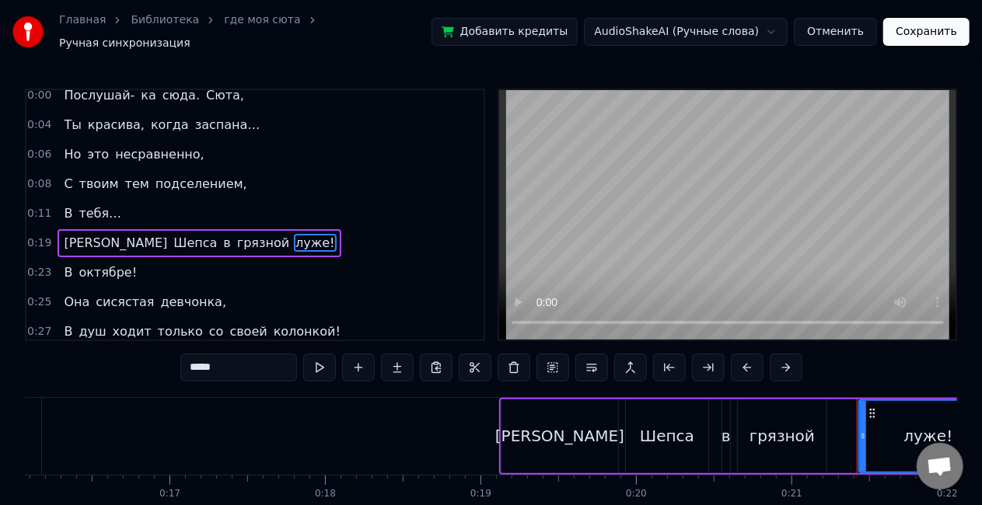
scroll to position [0, 3254]
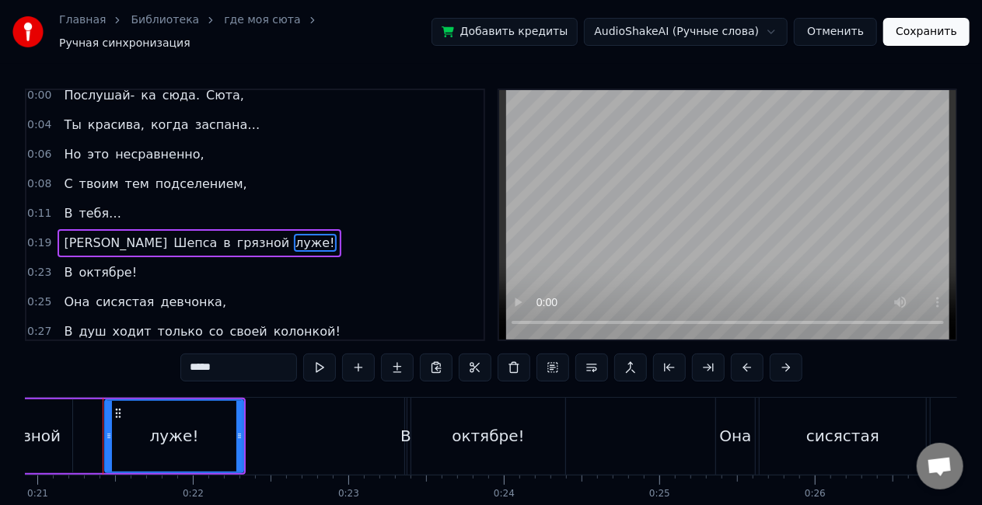
drag, startPoint x: 238, startPoint y: 365, endPoint x: 136, endPoint y: 361, distance: 101.9
click at [136, 361] on div "0:00 Послушай- ка сюда. Сюта, 0:04 Ты красива, когда заспана… 0:06 Но это несра…" at bounding box center [491, 322] width 932 height 466
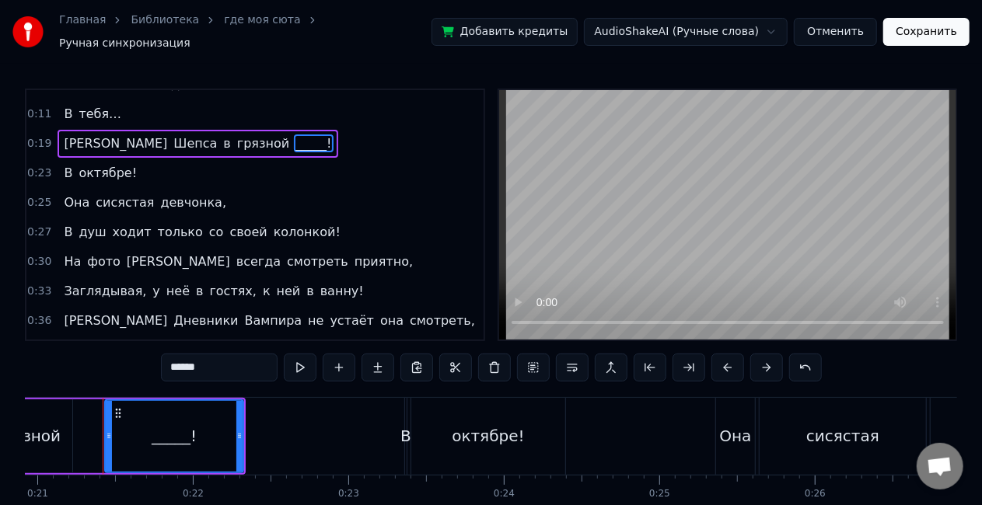
scroll to position [110, 0]
click at [125, 252] on span "[PERSON_NAME]" at bounding box center [178, 261] width 107 height 18
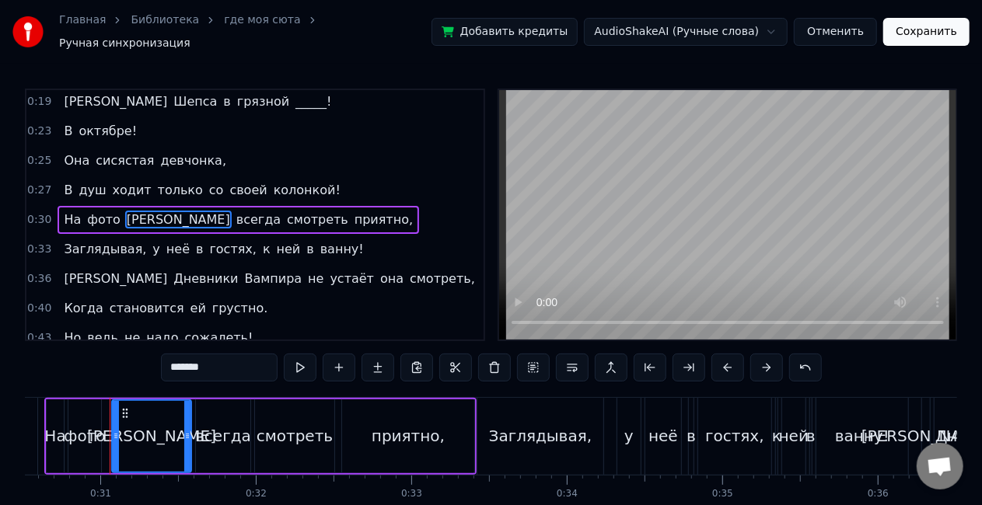
scroll to position [0, 4753]
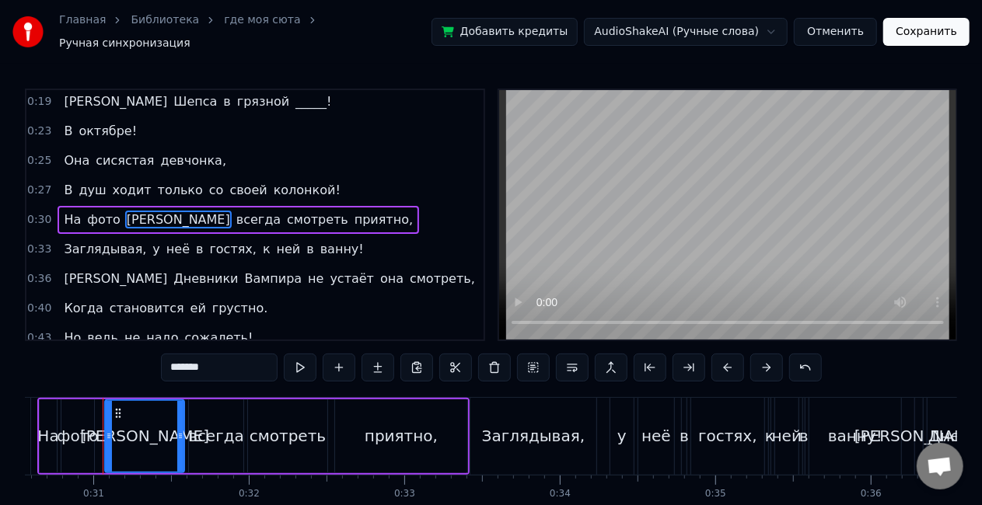
drag, startPoint x: 233, startPoint y: 363, endPoint x: 47, endPoint y: 370, distance: 186.0
click at [47, 370] on div "0:00 Послушай- ка сюда. Сюта, 0:04 Ты красива, когда заспана… 0:06 Но это несра…" at bounding box center [491, 322] width 932 height 466
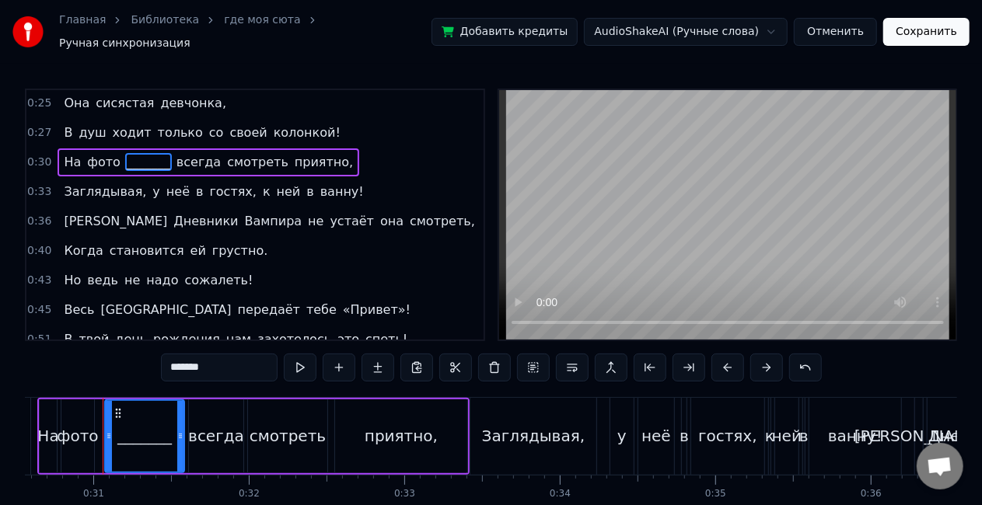
scroll to position [210, 0]
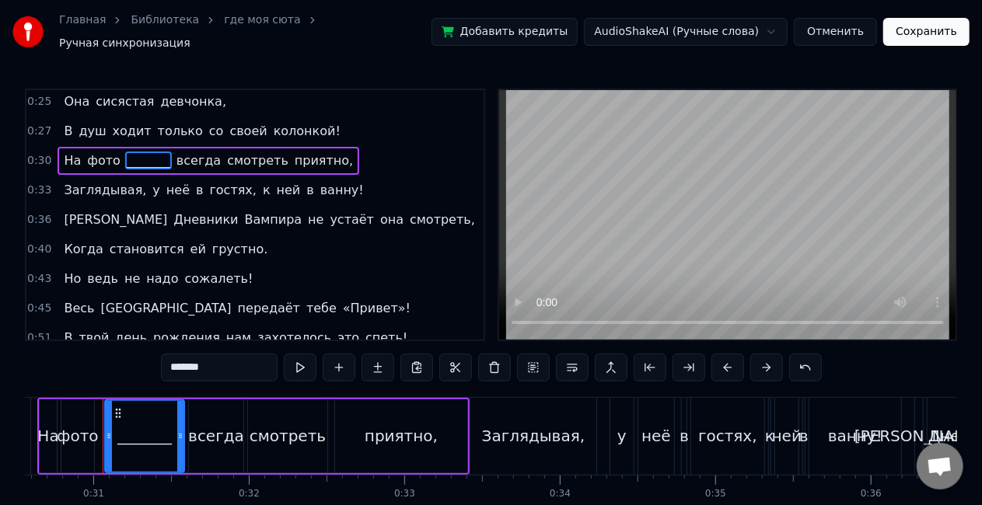
click at [121, 299] on span "[GEOGRAPHIC_DATA]" at bounding box center [167, 308] width 134 height 18
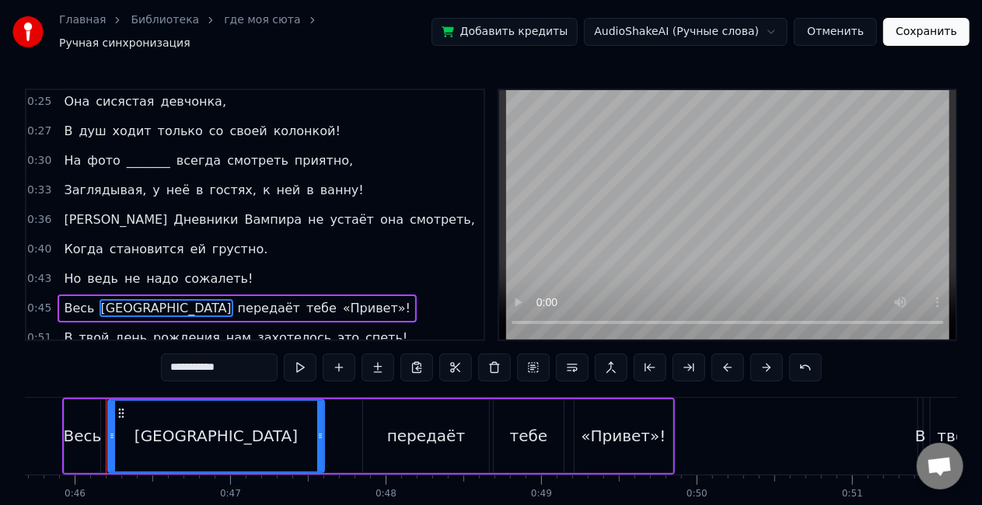
scroll to position [0, 7108]
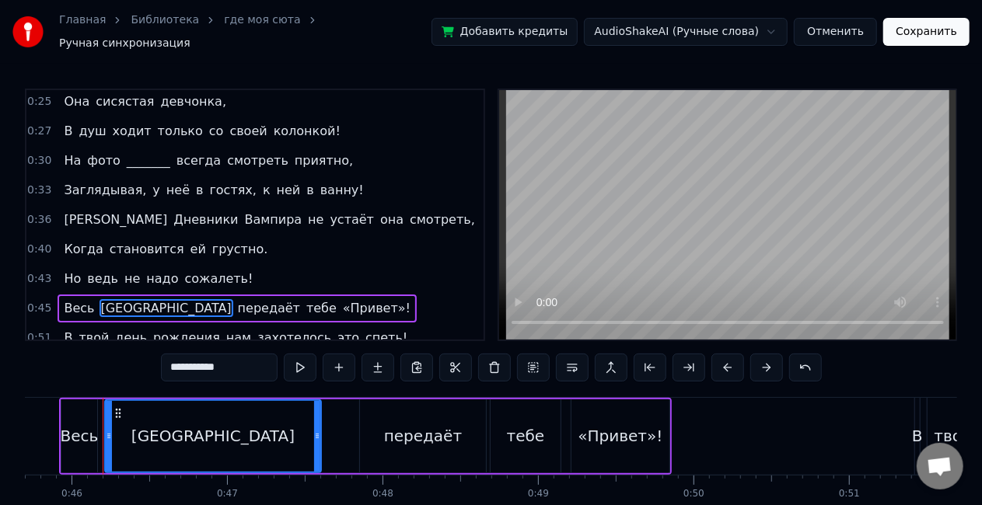
drag, startPoint x: 252, startPoint y: 361, endPoint x: 39, endPoint y: 359, distance: 213.1
click at [39, 359] on div "0:00 Послушай- ка сюда. Сюта, 0:04 Ты красива, когда заспана… 0:06 Но это несра…" at bounding box center [491, 322] width 932 height 466
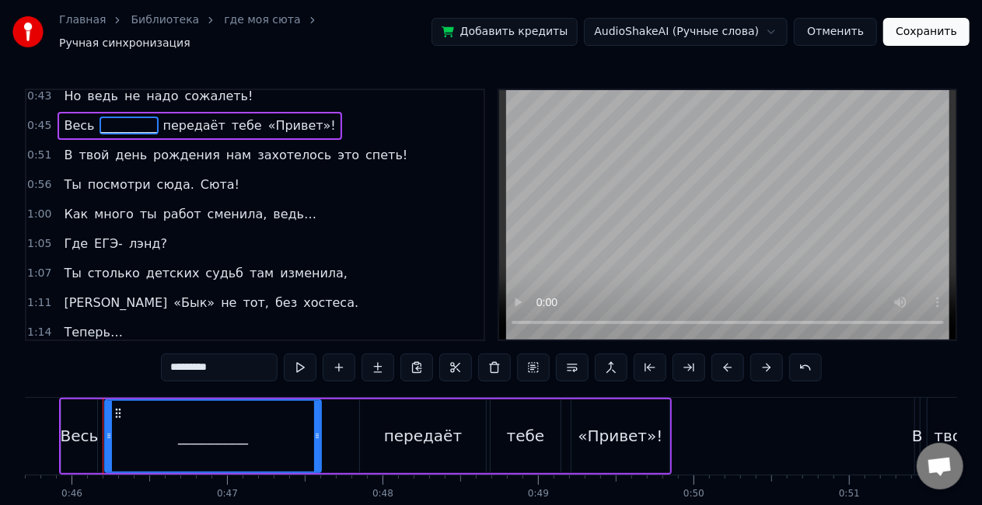
scroll to position [398, 0]
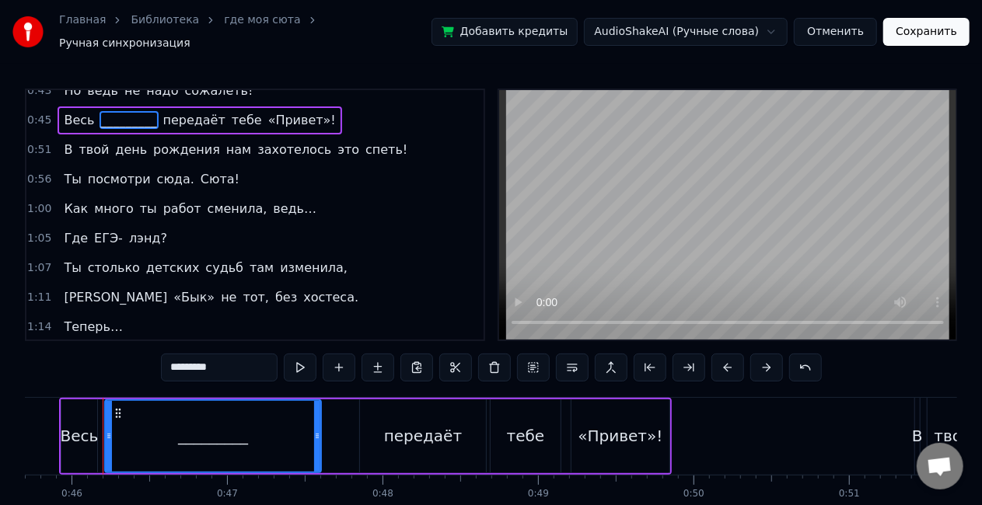
click at [172, 289] on span "«Бык»" at bounding box center [194, 298] width 44 height 18
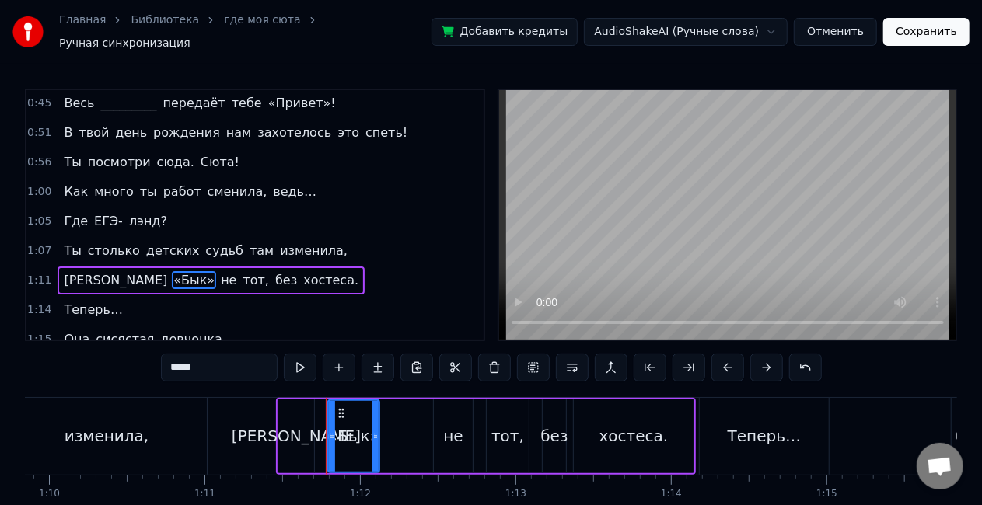
scroll to position [0, 11086]
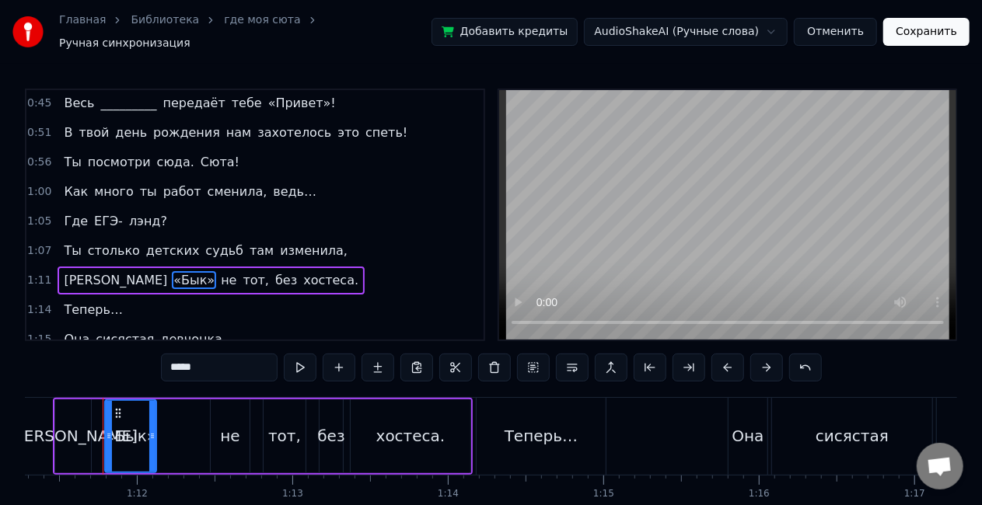
click at [302, 271] on span "хостеса." at bounding box center [331, 280] width 58 height 18
type input "********"
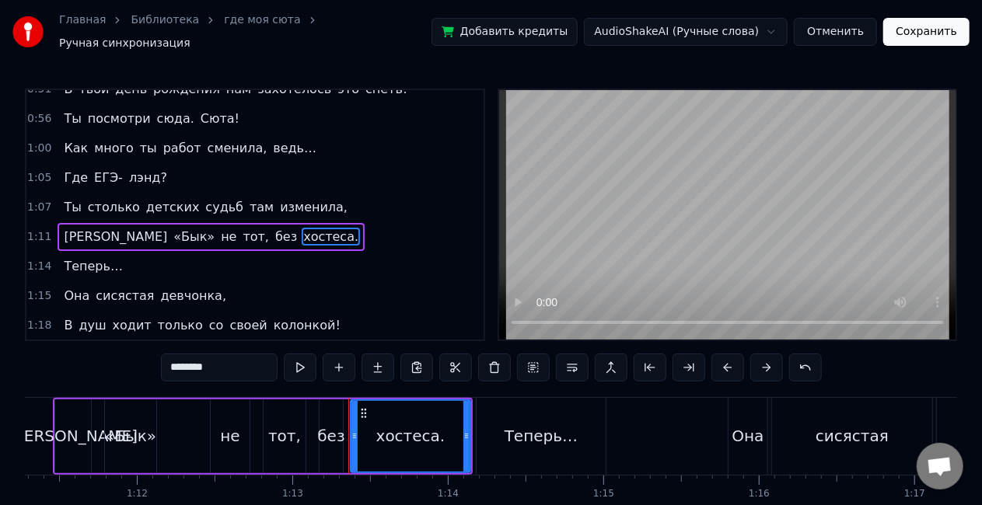
scroll to position [470, 0]
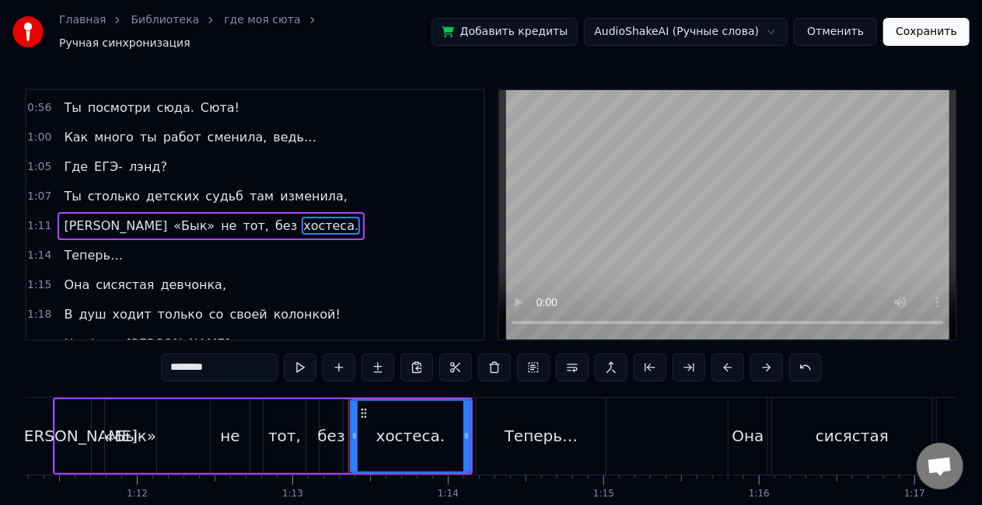
drag, startPoint x: 214, startPoint y: 357, endPoint x: 114, endPoint y: 372, distance: 101.4
click at [114, 372] on div "0:00 Послушай- ка сюда. Сюта, 0:04 Ты красива, когда заспана… 0:06 Но это несра…" at bounding box center [491, 322] width 932 height 466
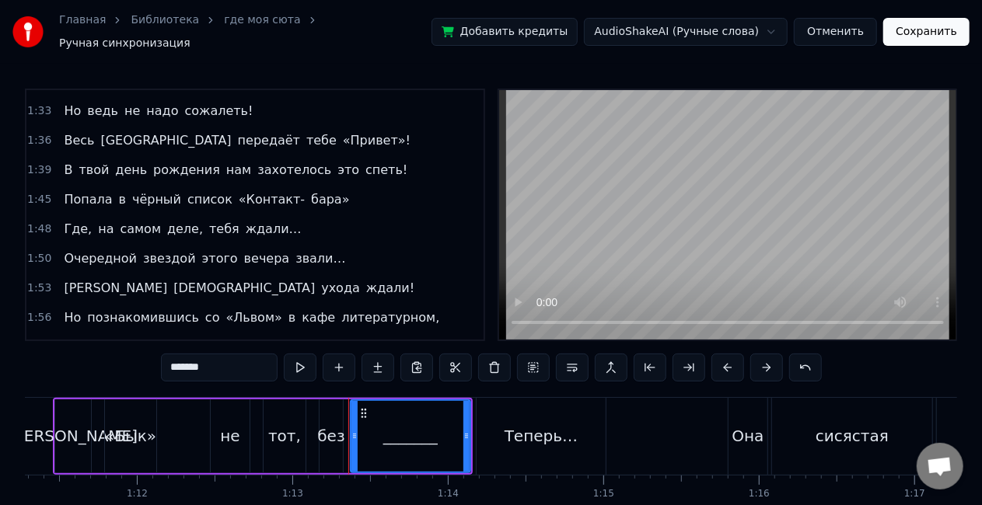
scroll to position [829, 0]
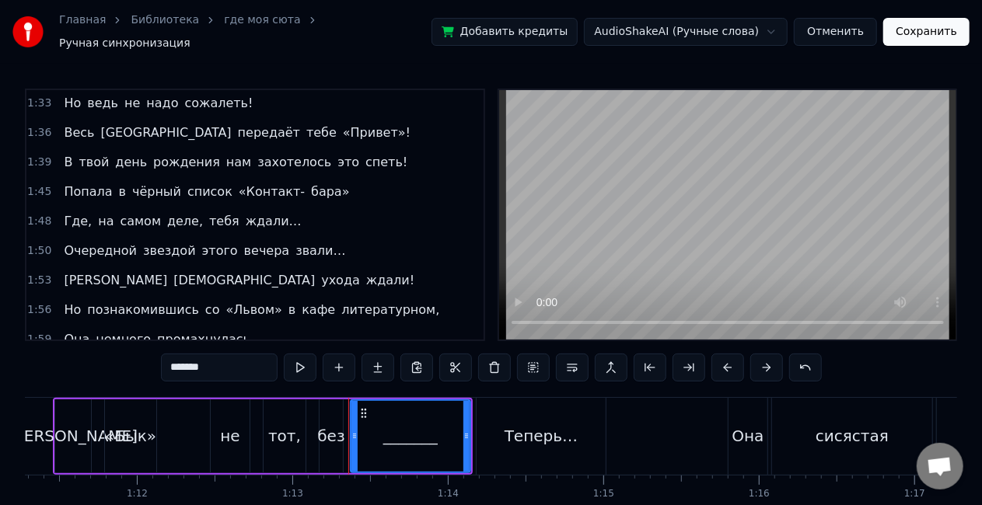
click at [107, 271] on span "[PERSON_NAME]" at bounding box center [115, 280] width 107 height 18
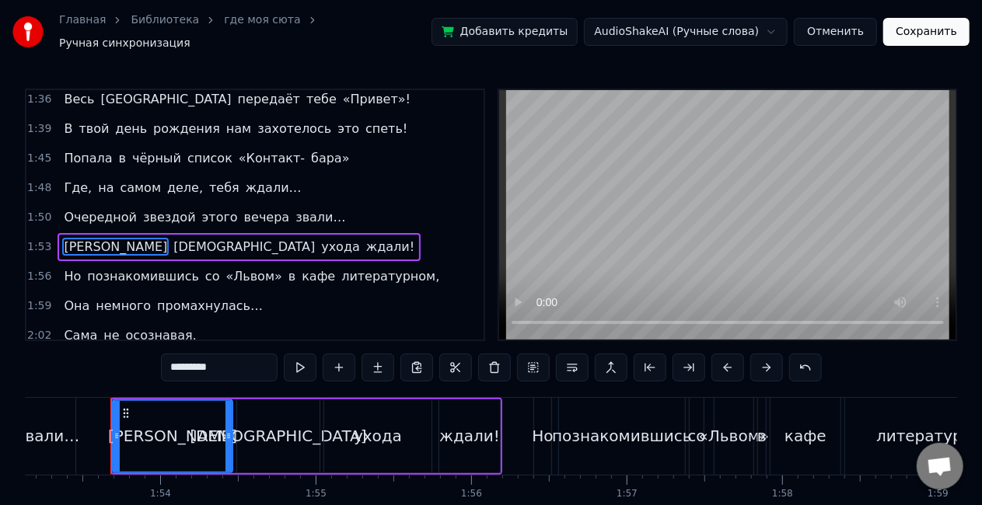
scroll to position [0, 17603]
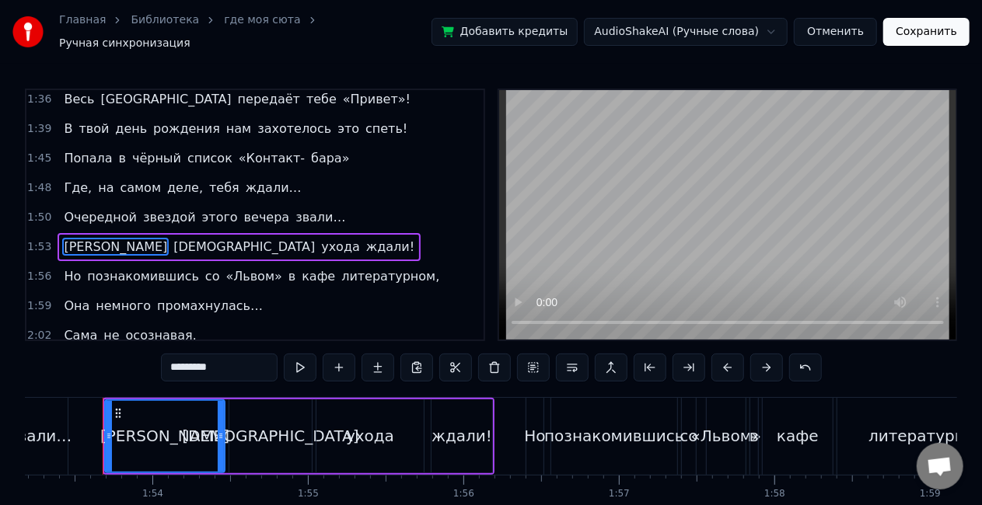
drag, startPoint x: 226, startPoint y: 365, endPoint x: 84, endPoint y: 375, distance: 141.8
click at [84, 375] on div "0:00 Послушай- ка сюда. Сюта, 0:04 Ты красива, когда заспана… 0:06 Но это несра…" at bounding box center [491, 322] width 932 height 466
drag, startPoint x: 247, startPoint y: 365, endPoint x: 19, endPoint y: 401, distance: 231.4
click at [19, 401] on div "Главная Библиотека где моя сюта Ручная синхронизация Добавить кредиты AudioShak…" at bounding box center [491, 277] width 982 height 554
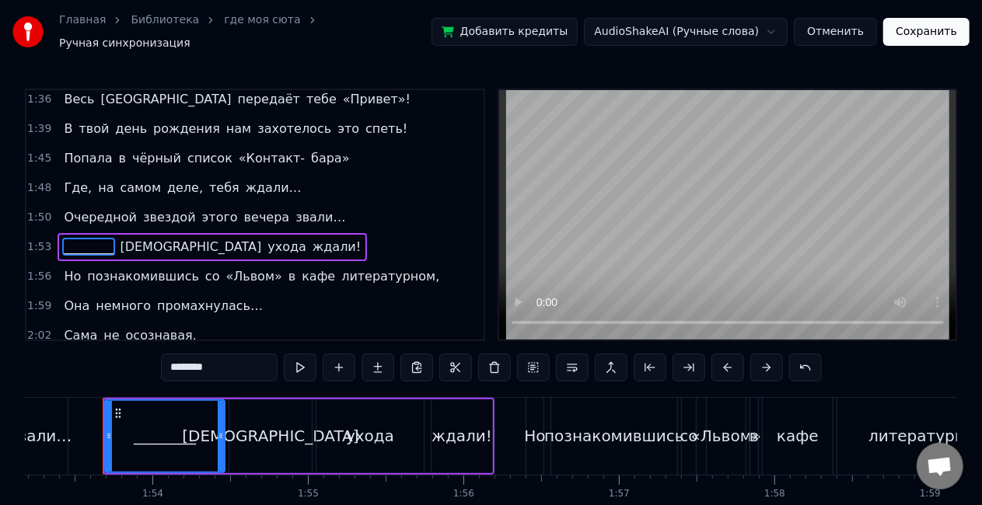
type input "********"
click at [226, 263] on div "Но познакомившись со «Львом» в кафе литературном," at bounding box center [252, 277] width 388 height 28
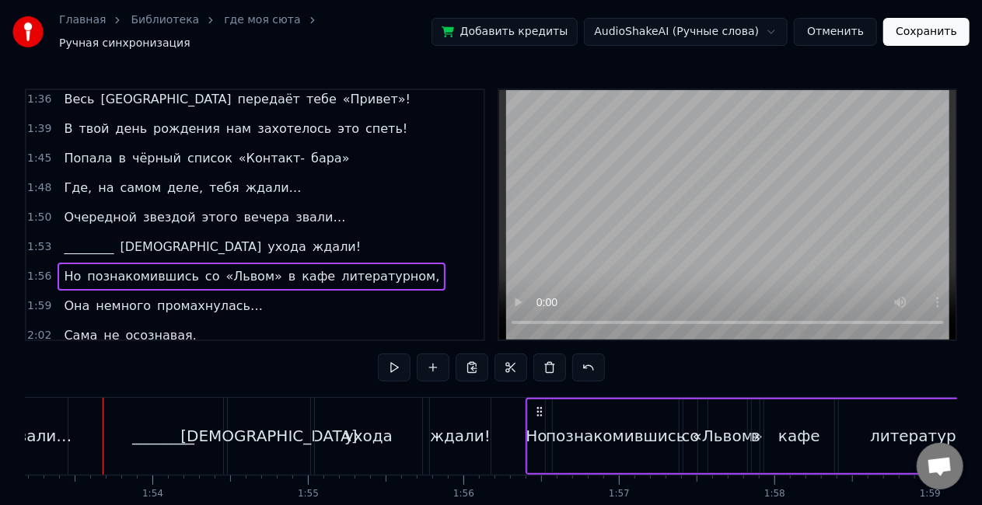
click at [226, 268] on span "«Львом»" at bounding box center [254, 277] width 59 height 18
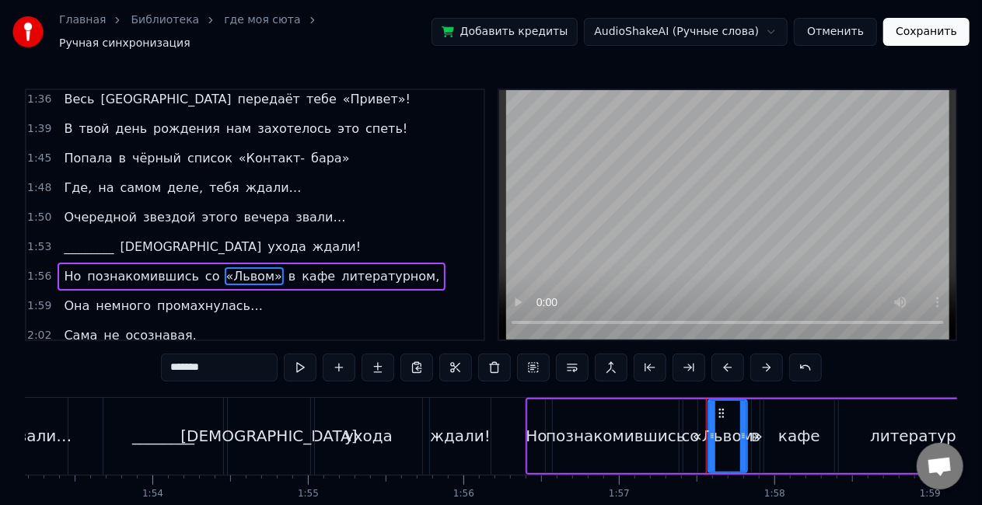
scroll to position [905, 0]
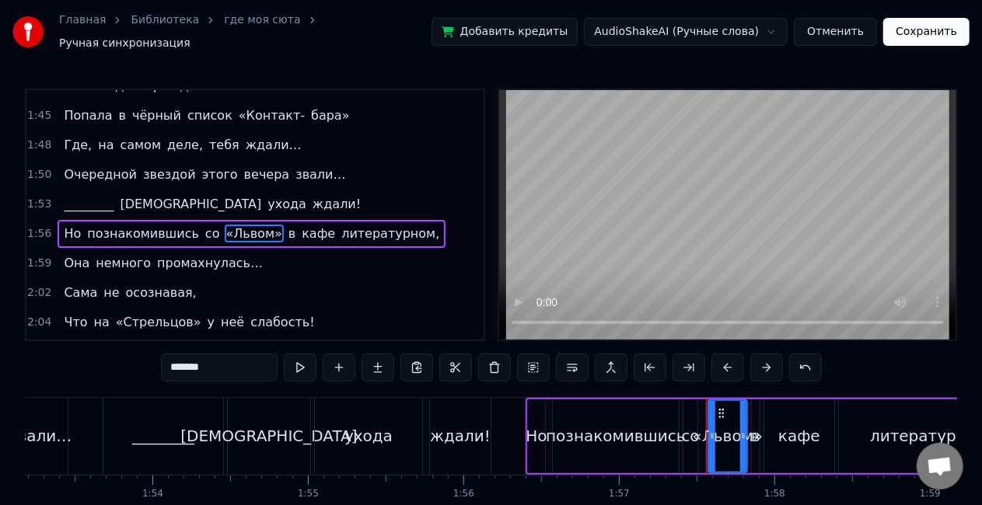
click at [184, 362] on input "*******" at bounding box center [219, 368] width 117 height 28
click at [136, 313] on span "«Стрельцов»" at bounding box center [158, 322] width 89 height 18
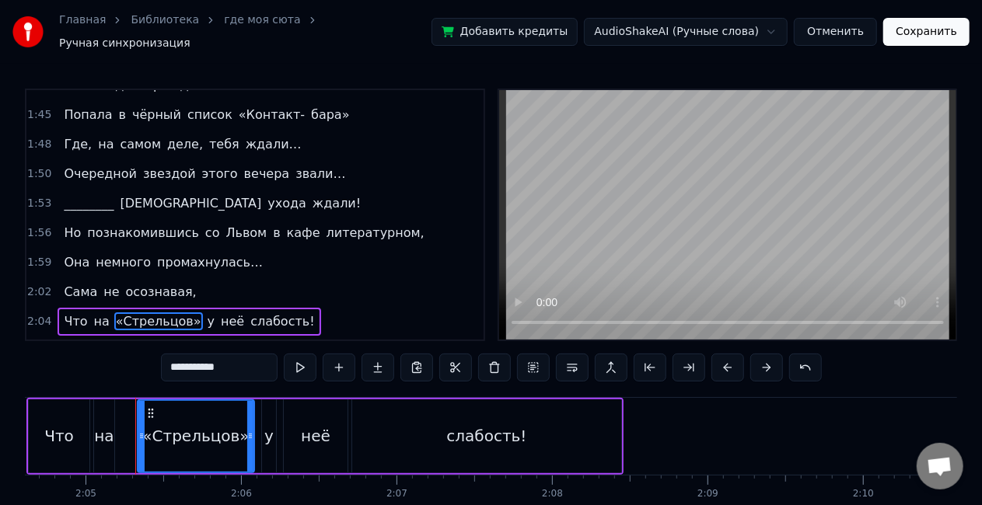
scroll to position [0, 19413]
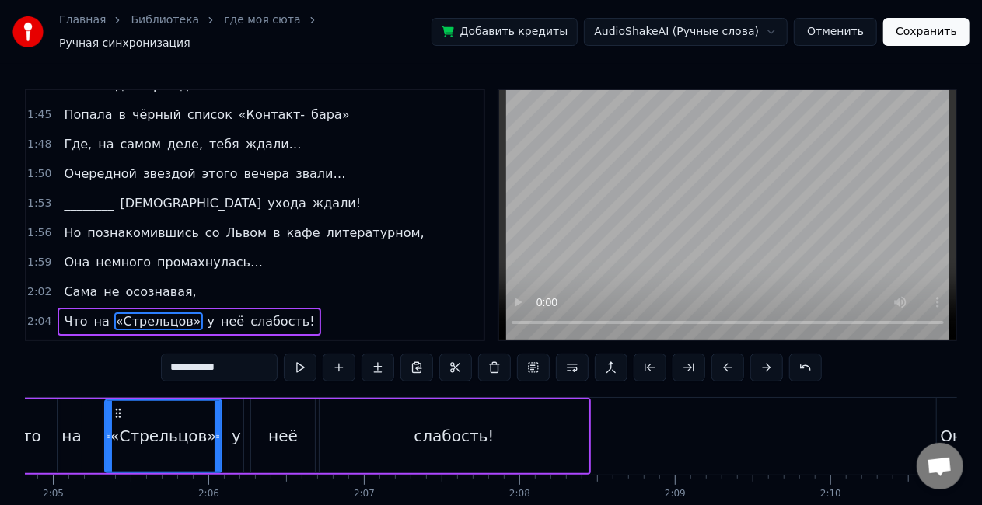
drag, startPoint x: 257, startPoint y: 362, endPoint x: 107, endPoint y: 364, distance: 149.3
click at [107, 364] on div "0:00 Послушай- ка сюда. Сюта, 0:04 Ты красива, когда заспана… 0:06 Но это несра…" at bounding box center [491, 322] width 932 height 466
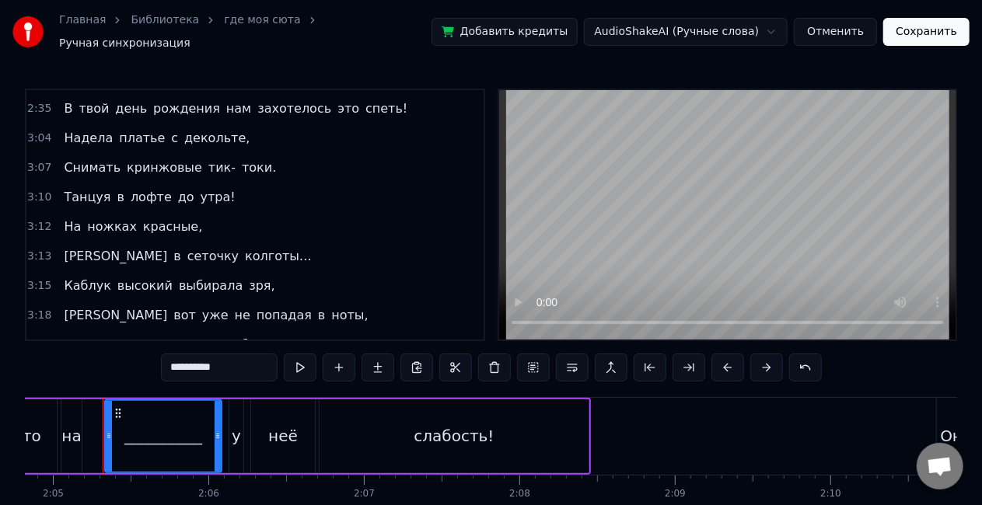
scroll to position [1398, 0]
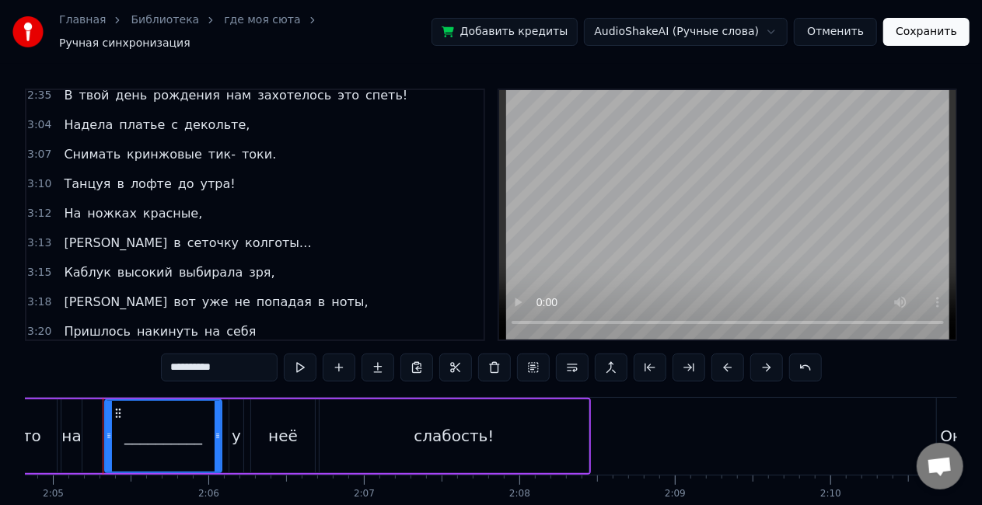
click at [128, 264] on span "высокий" at bounding box center [145, 273] width 58 height 18
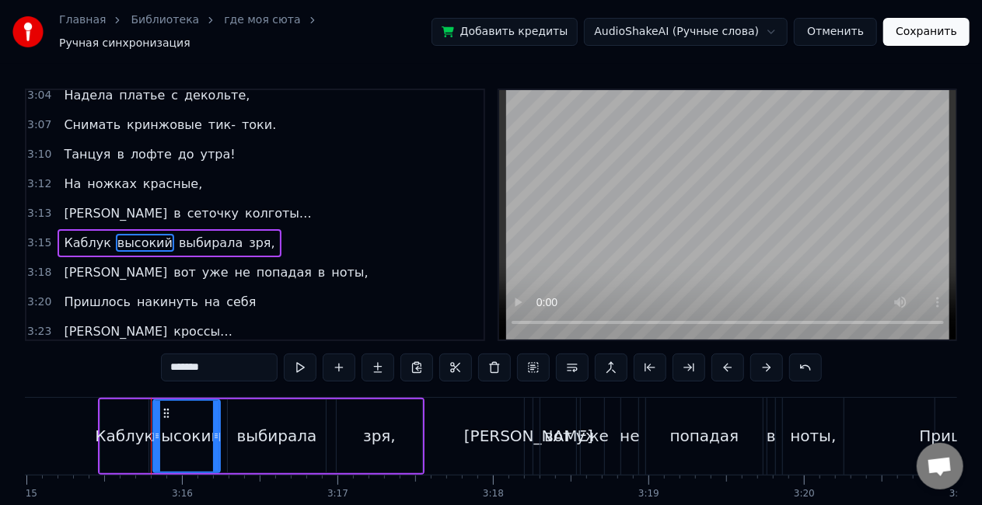
scroll to position [0, 30375]
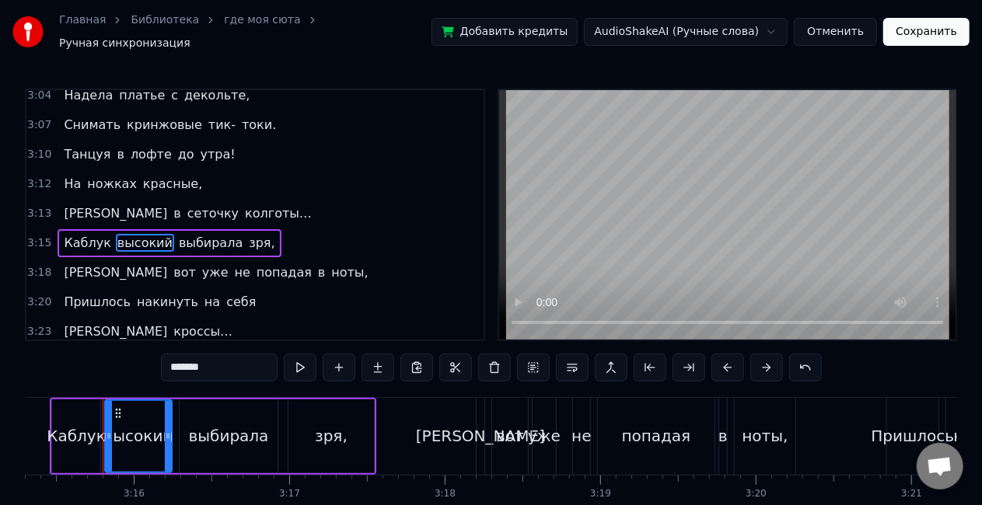
drag, startPoint x: 228, startPoint y: 355, endPoint x: 46, endPoint y: 368, distance: 182.4
click at [46, 368] on div "0:00 Послушай- ка сюда. Сюта, 0:04 Ты красива, когда заспана… 0:06 Но это несра…" at bounding box center [491, 322] width 932 height 466
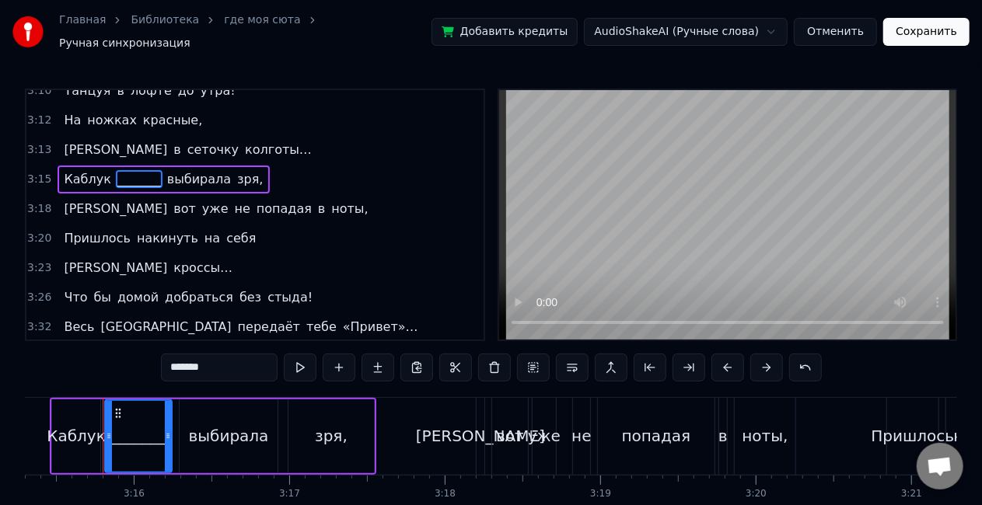
type input "*******"
click at [924, 30] on button "Сохранить" at bounding box center [926, 32] width 86 height 28
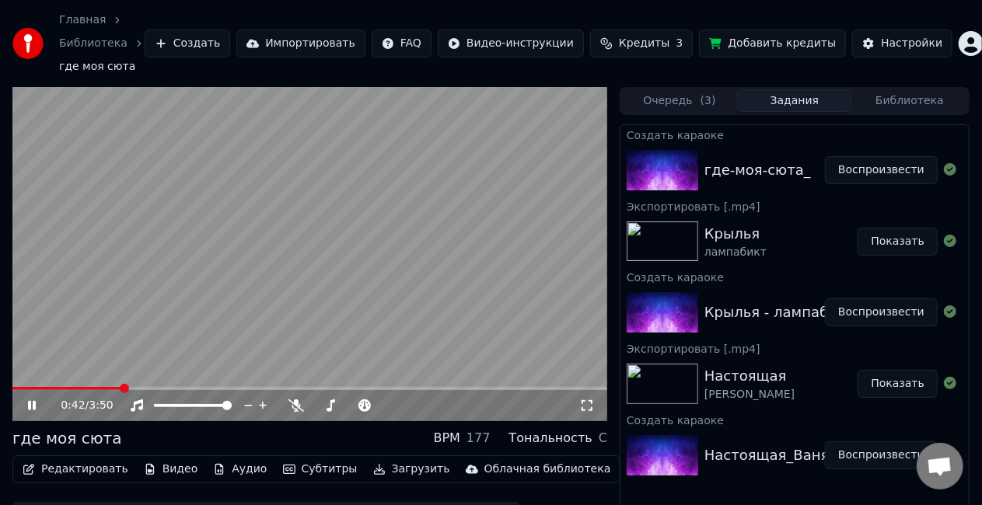
click at [350, 303] on video at bounding box center [309, 254] width 595 height 334
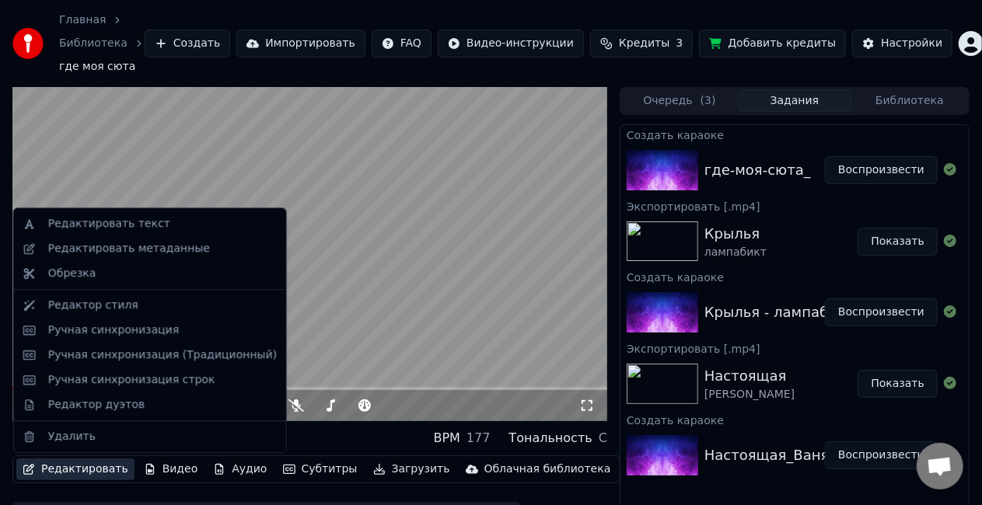
click at [66, 471] on button "Редактировать" at bounding box center [75, 470] width 118 height 22
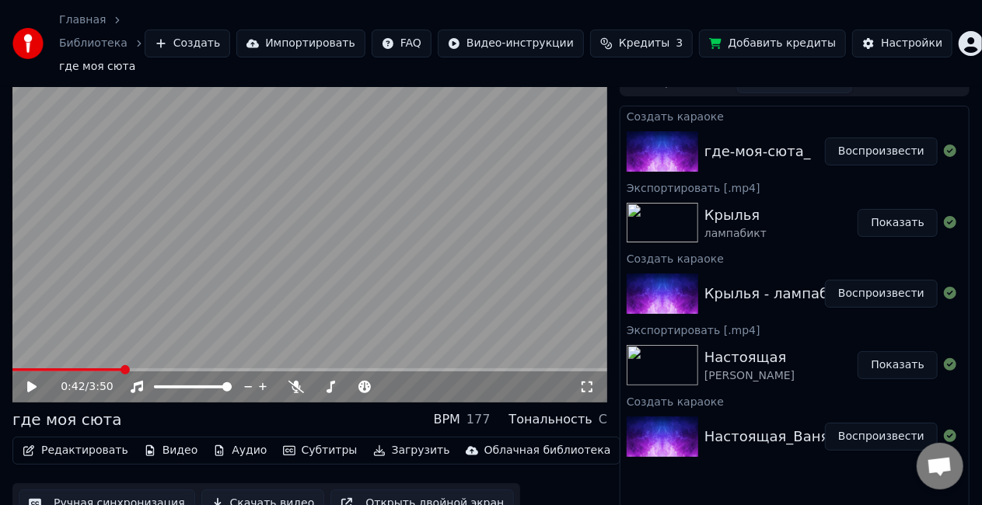
scroll to position [48, 0]
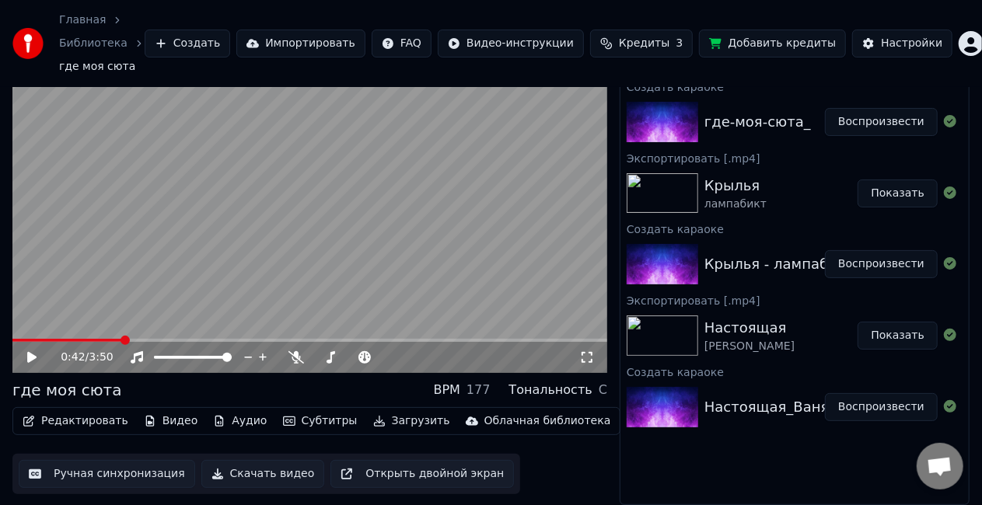
click at [254, 476] on button "Скачать видео" at bounding box center [263, 474] width 124 height 28
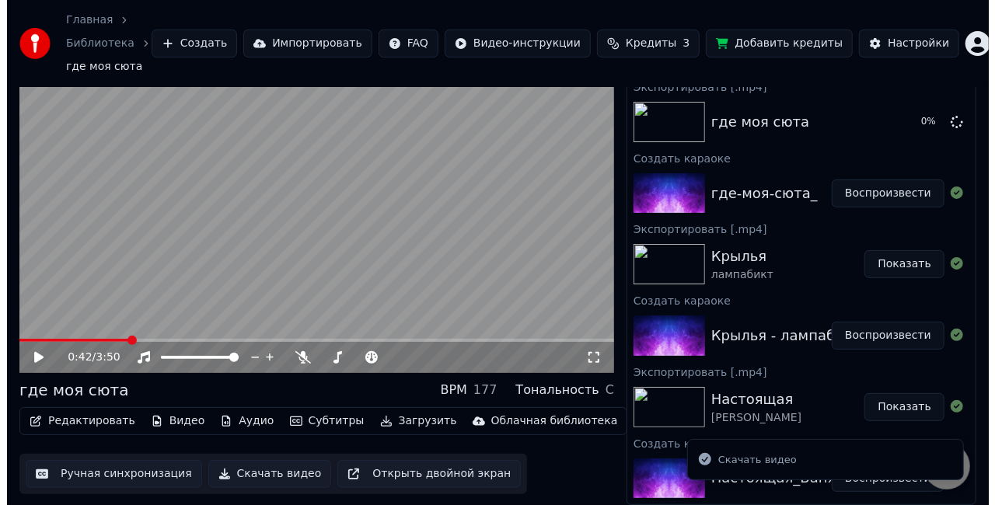
scroll to position [0, 0]
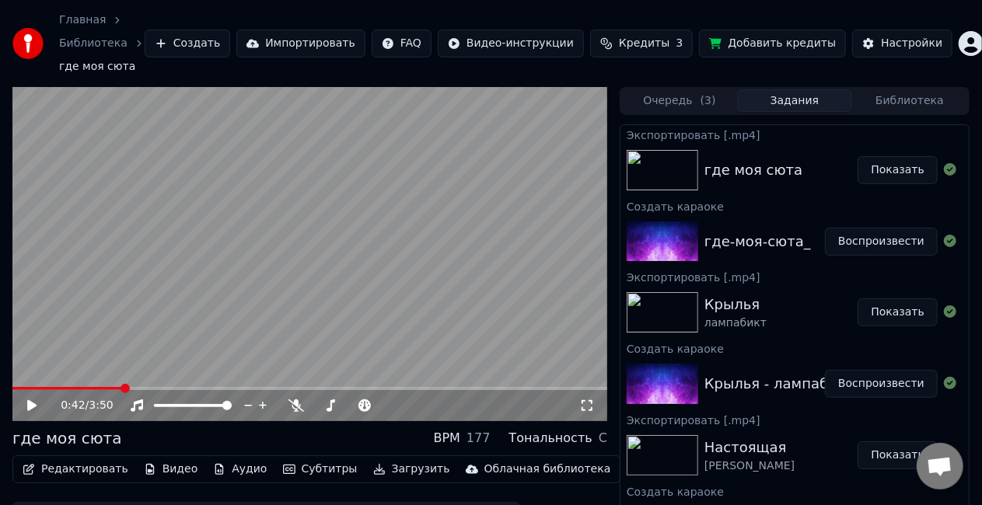
click at [954, 50] on html "Главная Библиотека где моя сюта Создать Импортировать FAQ Видео-инструкции Кред…" at bounding box center [491, 252] width 982 height 505
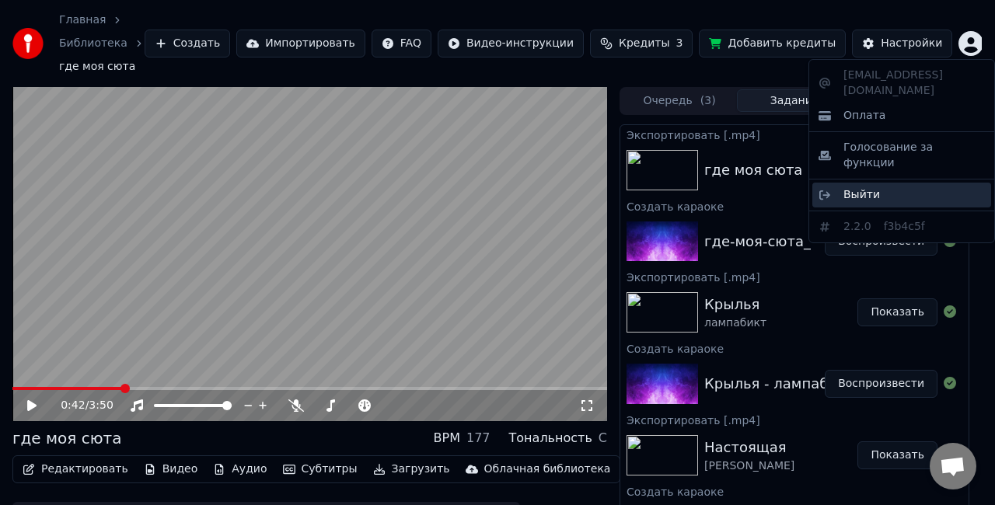
click at [862, 187] on span "Выйти" at bounding box center [862, 195] width 37 height 16
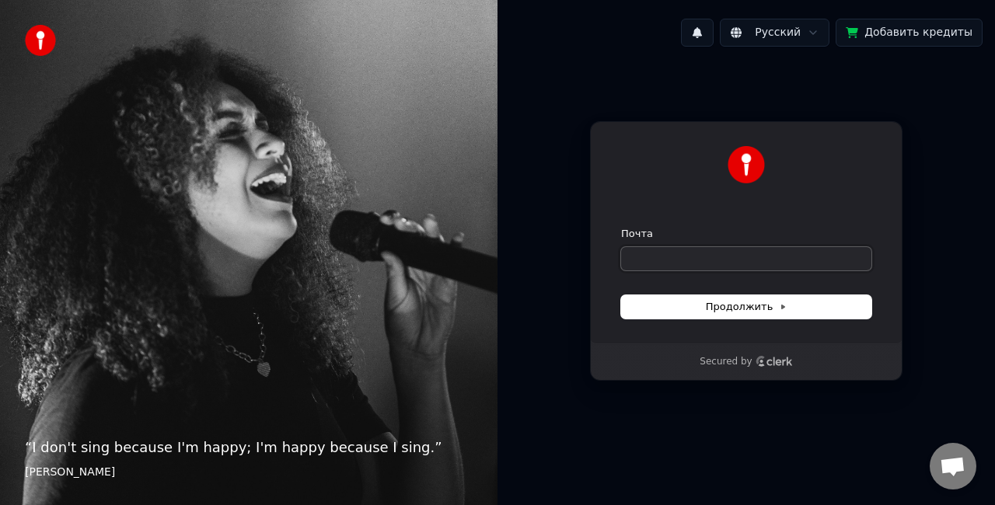
click at [742, 255] on input "Почта" at bounding box center [746, 258] width 250 height 23
paste input "**********"
click at [749, 310] on span "Продолжить" at bounding box center [747, 307] width 82 height 14
type input "**********"
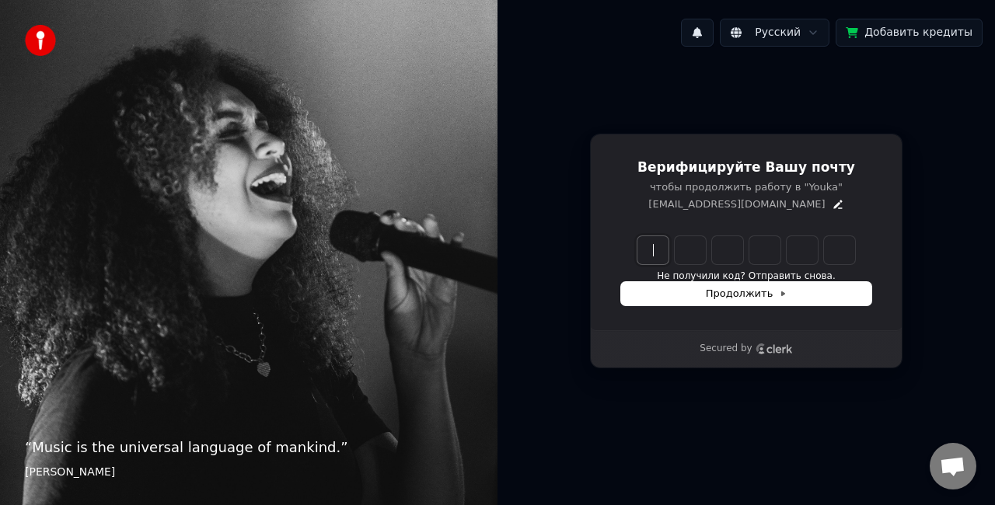
click at [652, 257] on input "Enter verification code" at bounding box center [762, 250] width 249 height 28
type input "******"
